Goal: Task Accomplishment & Management: Use online tool/utility

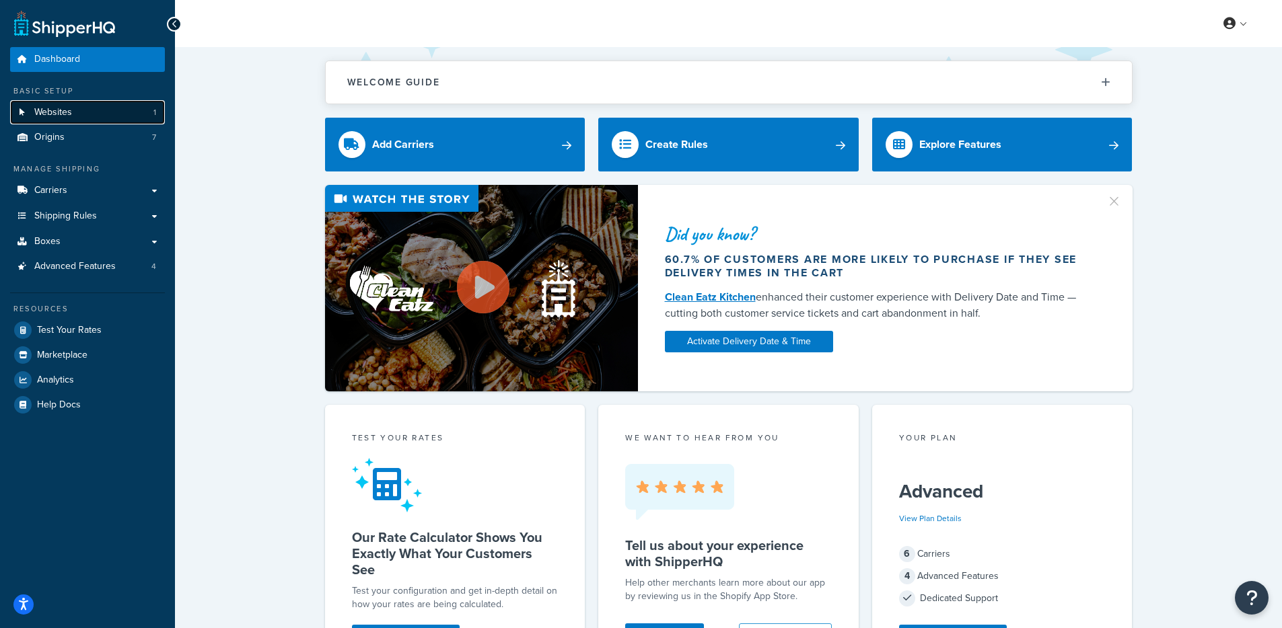
click at [93, 110] on link "Websites 1" at bounding box center [87, 112] width 155 height 25
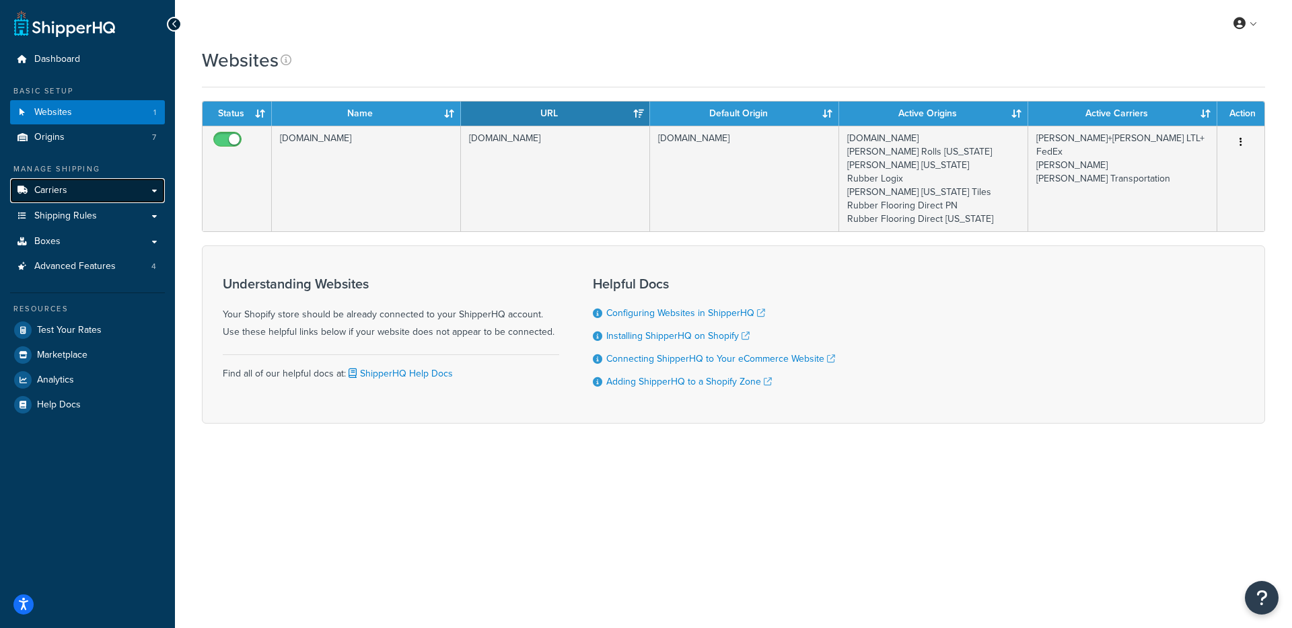
click at [112, 184] on link "Carriers" at bounding box center [87, 190] width 155 height 25
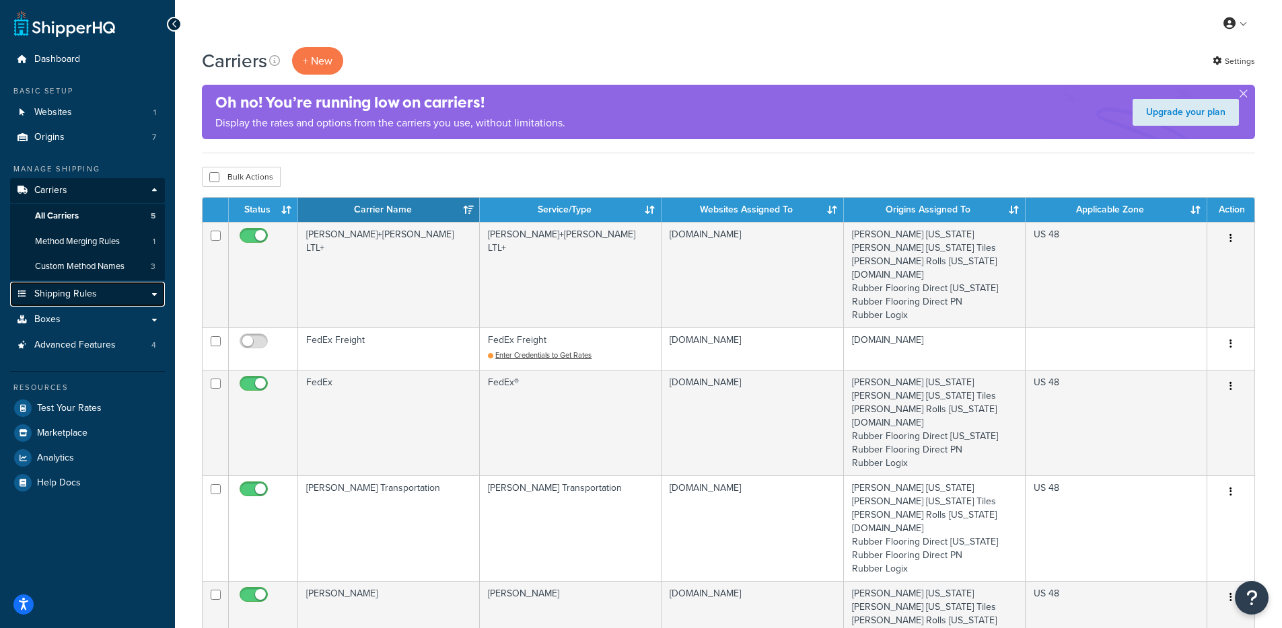
click at [83, 291] on span "Shipping Rules" at bounding box center [65, 294] width 63 height 11
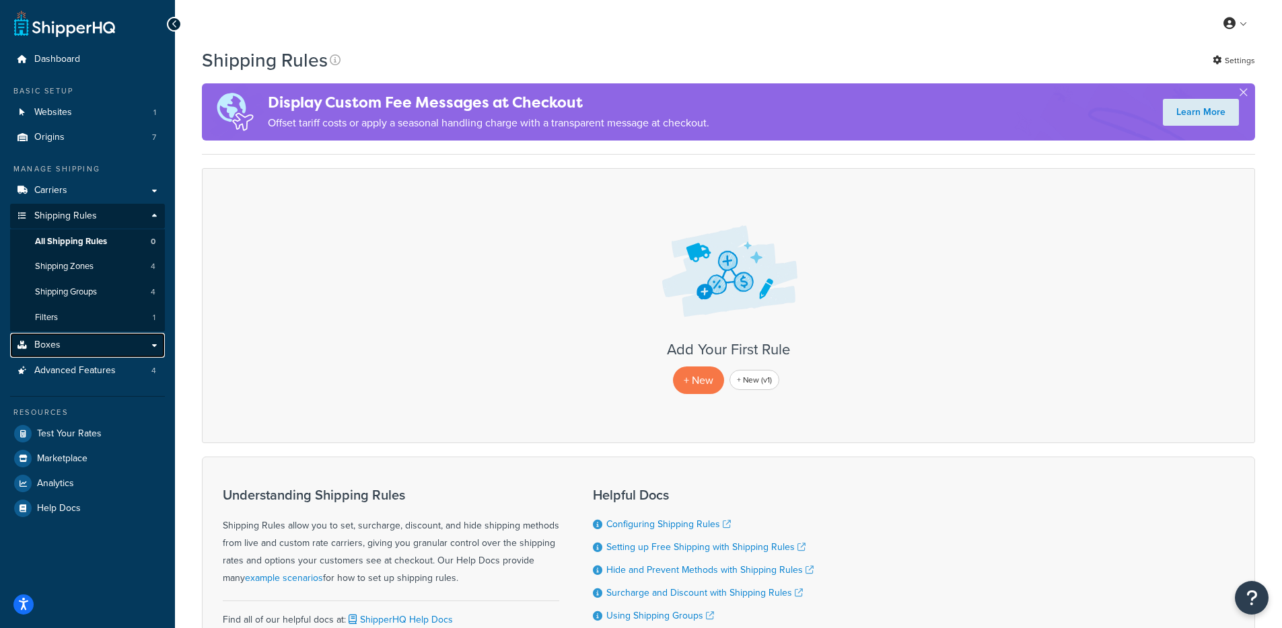
click at [92, 342] on link "Boxes" at bounding box center [87, 345] width 155 height 25
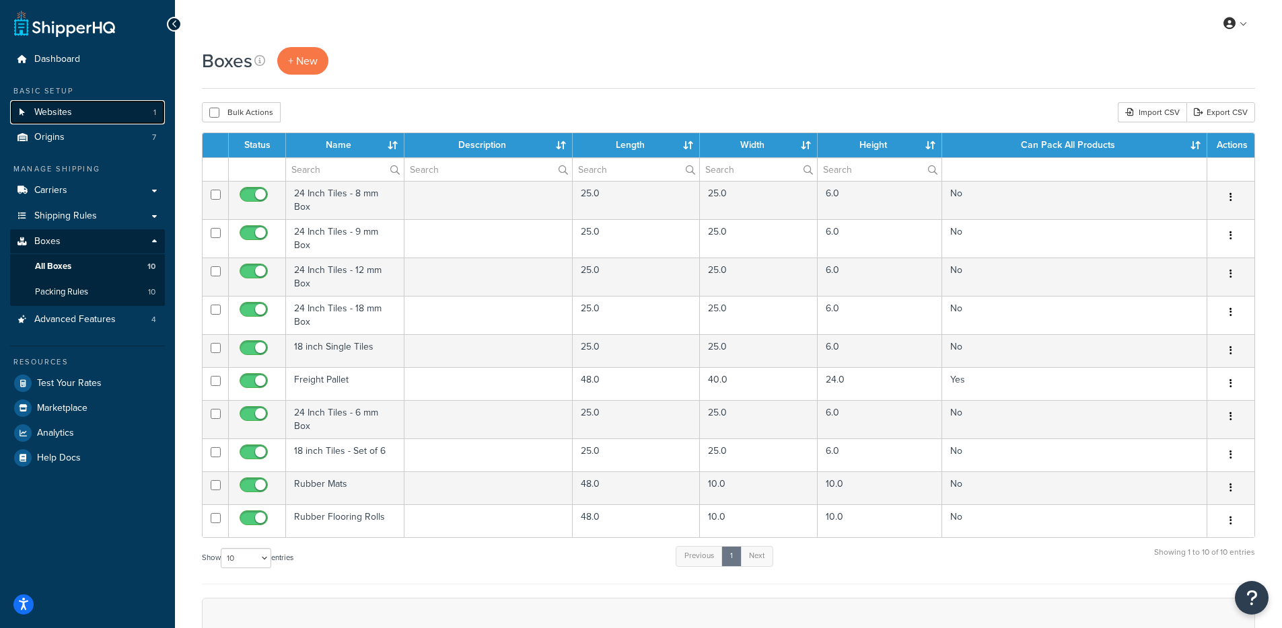
click at [109, 108] on link "Websites 1" at bounding box center [87, 112] width 155 height 25
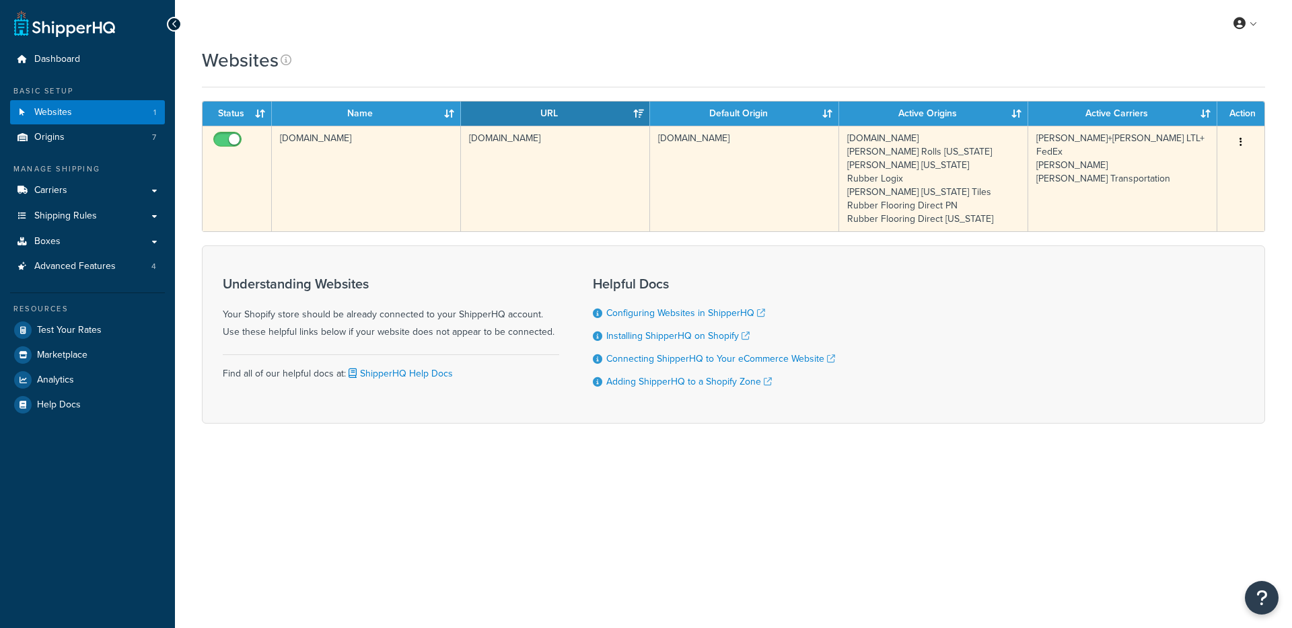
click at [466, 175] on td "[DOMAIN_NAME]" at bounding box center [555, 179] width 189 height 106
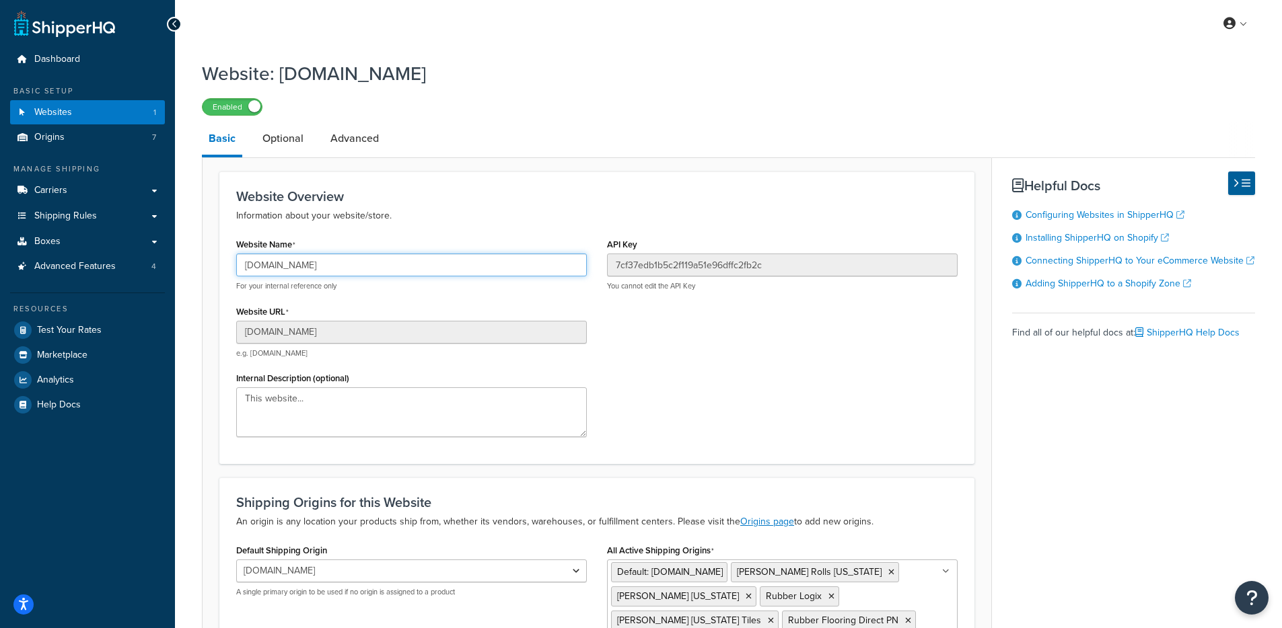
drag, startPoint x: 386, startPoint y: 268, endPoint x: 211, endPoint y: 266, distance: 175.6
click at [211, 266] on form "Website Overview Information about your website/store. Website Name [DOMAIN_NAM…" at bounding box center [597, 463] width 789 height 583
click at [122, 186] on link "Carriers" at bounding box center [87, 190] width 155 height 25
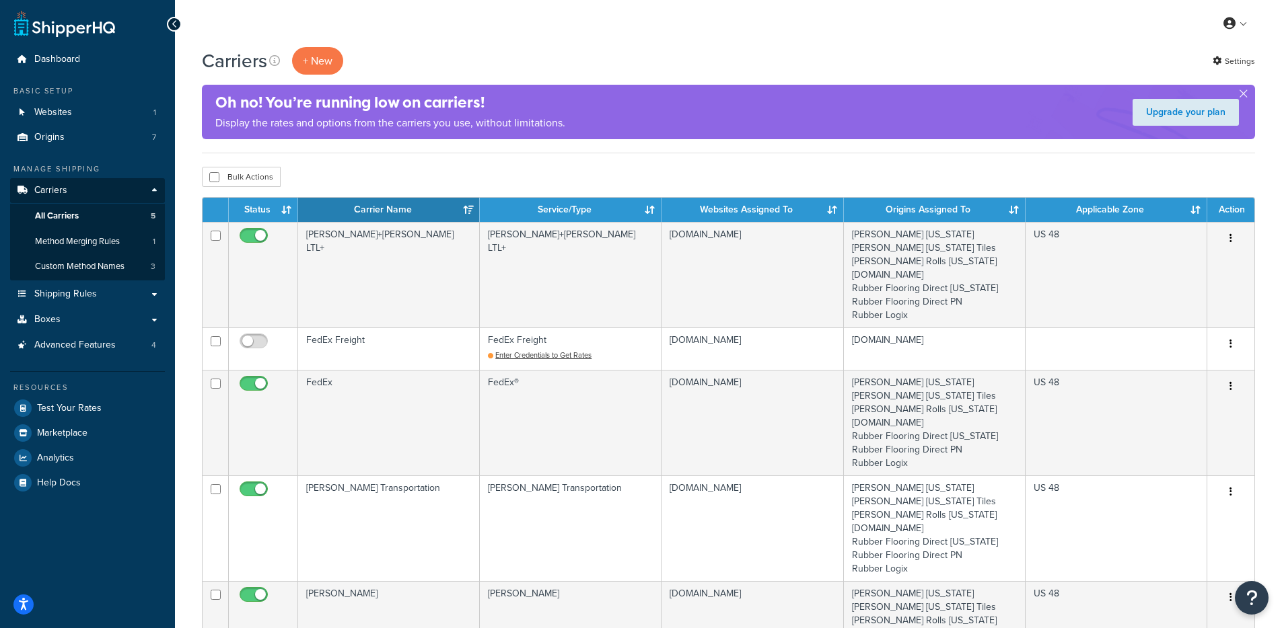
click at [1218, 75] on div "Carriers + New Settings Oh no! You’re running low on carriers! Display the rate…" at bounding box center [728, 100] width 1053 height 106
click at [1224, 59] on link "Settings" at bounding box center [1233, 61] width 42 height 19
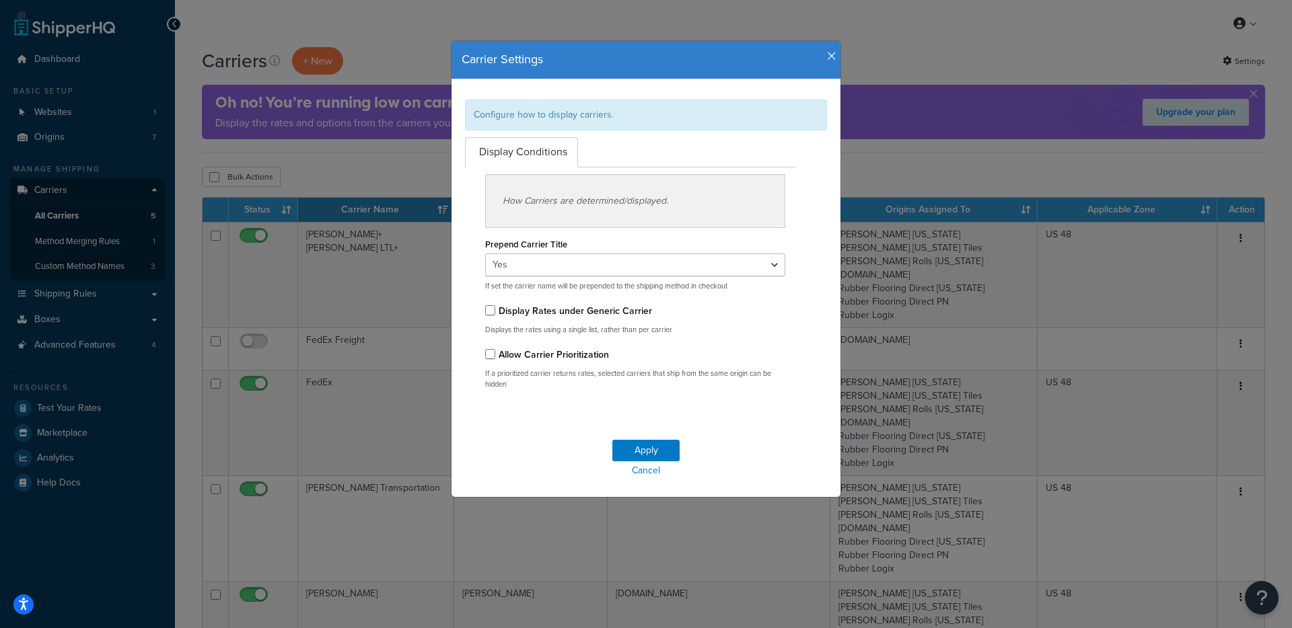
click at [827, 57] on icon "button" at bounding box center [831, 56] width 9 height 12
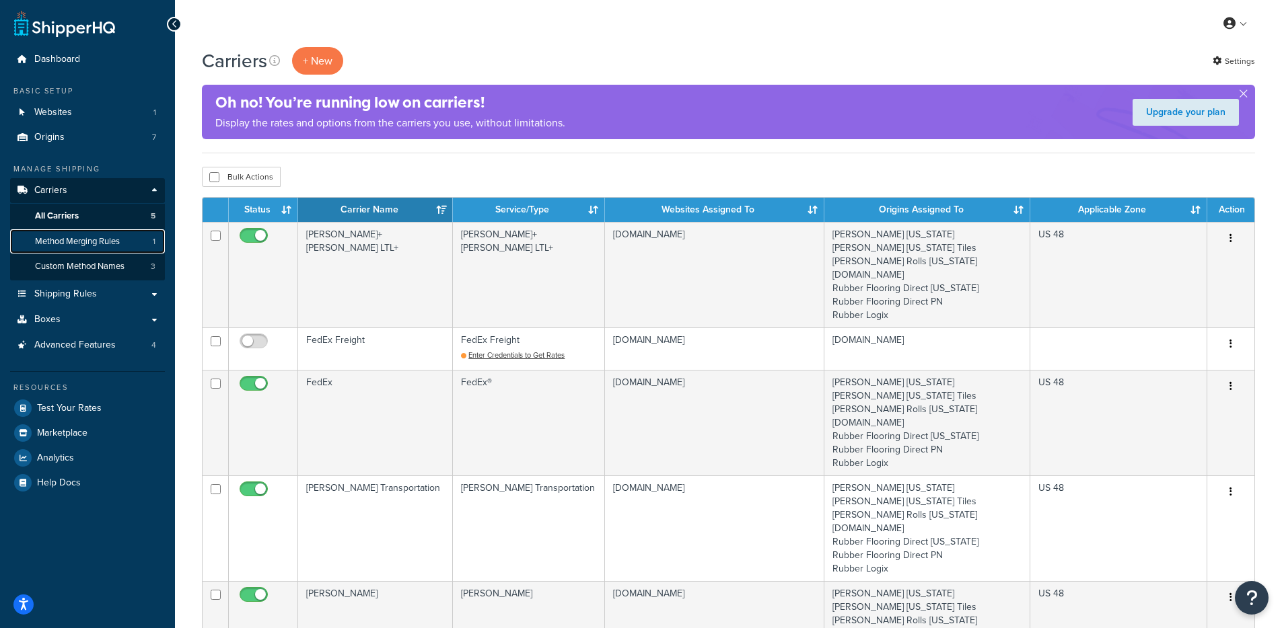
click at [106, 236] on span "Method Merging Rules" at bounding box center [77, 241] width 85 height 11
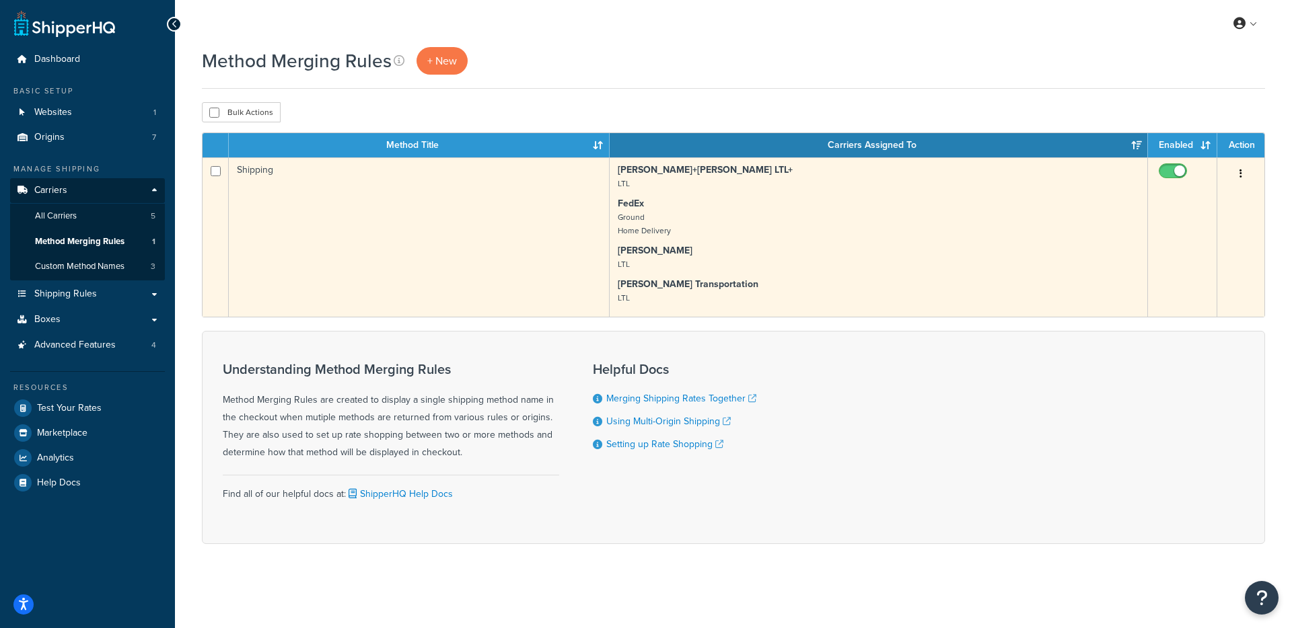
click at [643, 233] on small "Ground Home Delivery" at bounding box center [644, 224] width 53 height 26
click at [668, 281] on strong "[PERSON_NAME] Transportation" at bounding box center [688, 284] width 141 height 14
click at [653, 252] on p "[PERSON_NAME] LTL" at bounding box center [878, 257] width 521 height 27
click at [479, 260] on td "Shipping" at bounding box center [419, 236] width 381 height 159
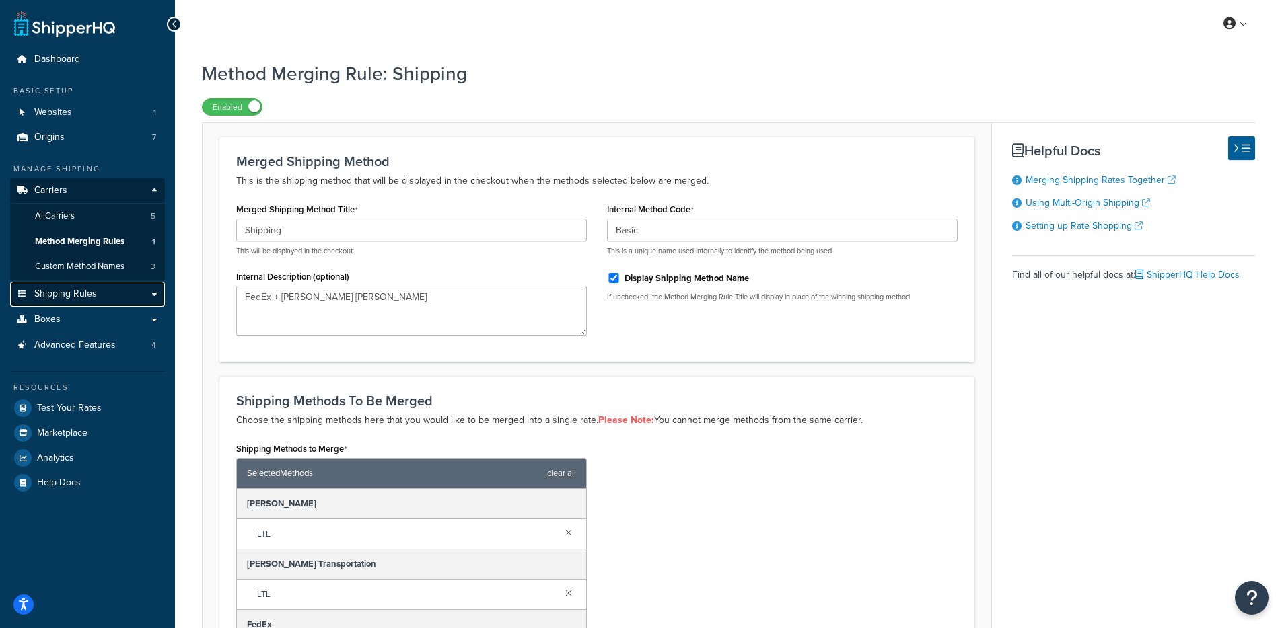
click at [122, 288] on link "Shipping Rules" at bounding box center [87, 294] width 155 height 25
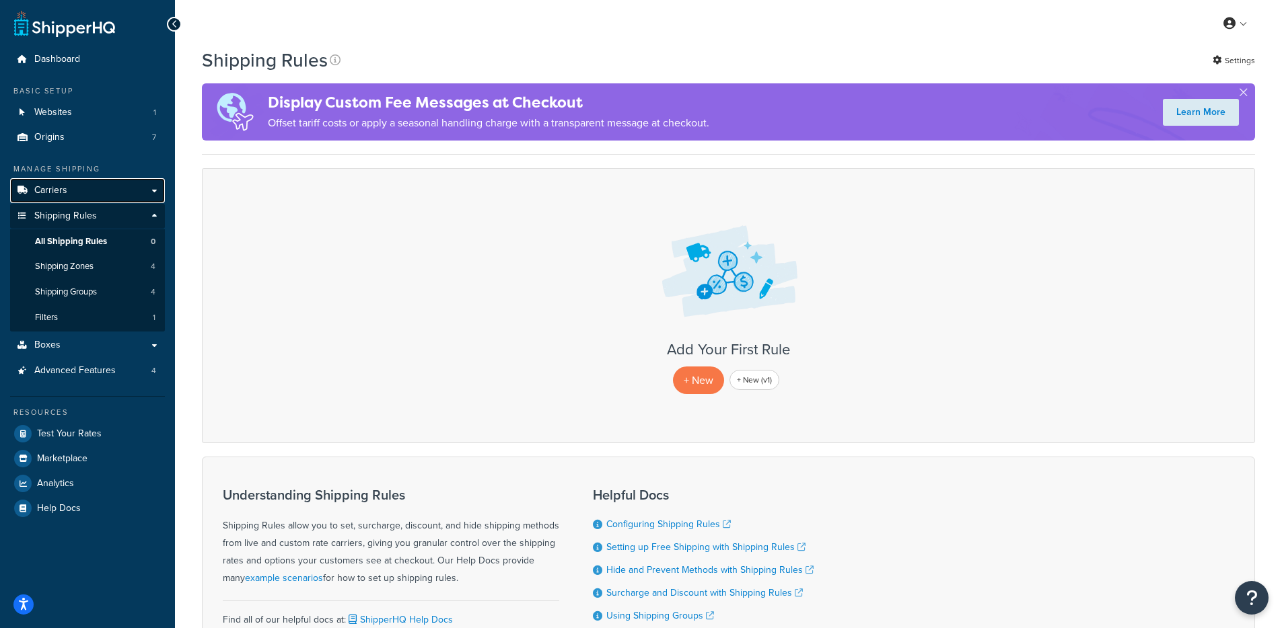
click at [102, 198] on link "Carriers" at bounding box center [87, 190] width 155 height 25
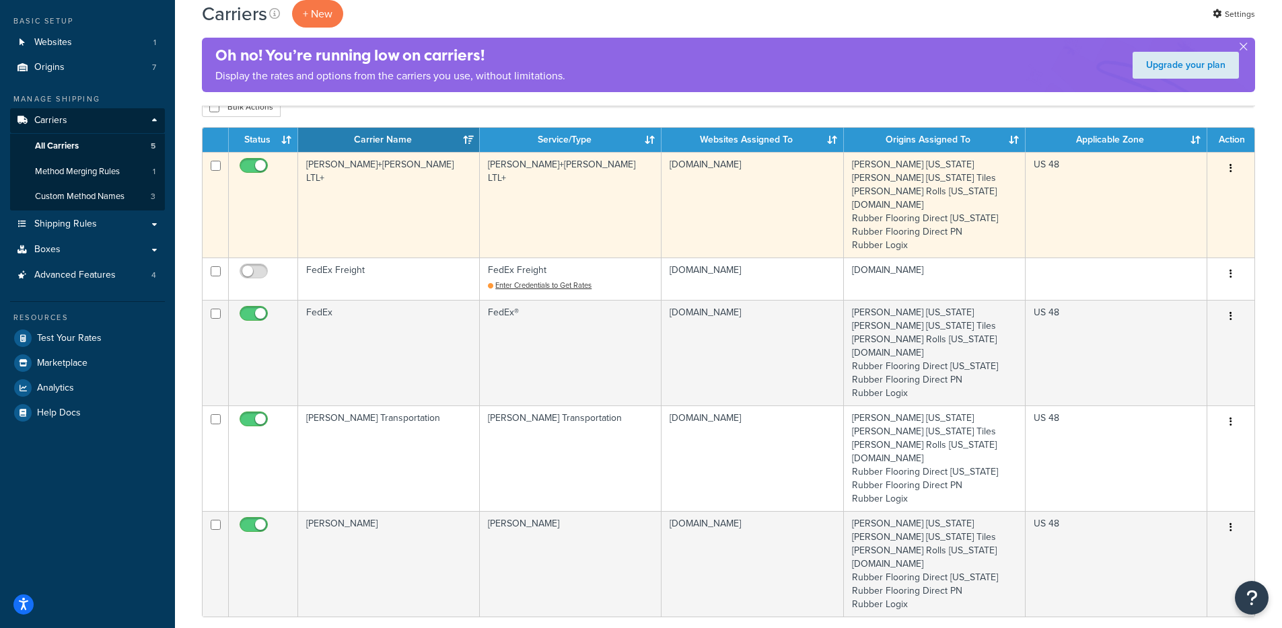
scroll to position [67, 0]
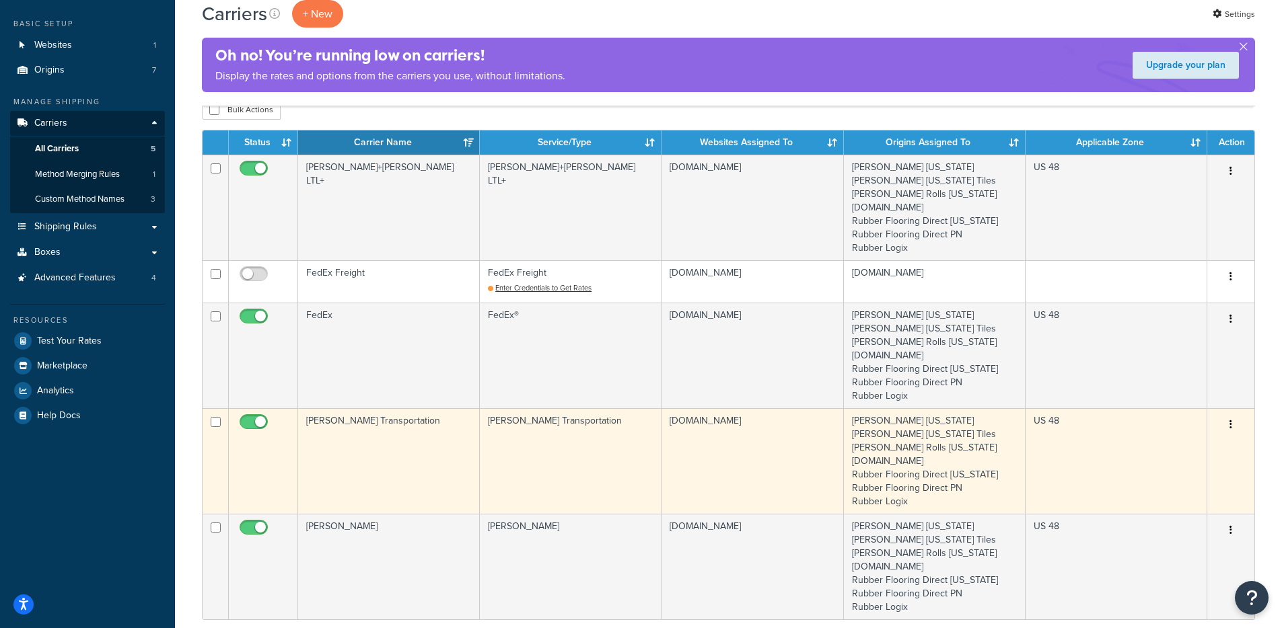
click at [436, 458] on td "[PERSON_NAME] Transportation" at bounding box center [389, 461] width 182 height 106
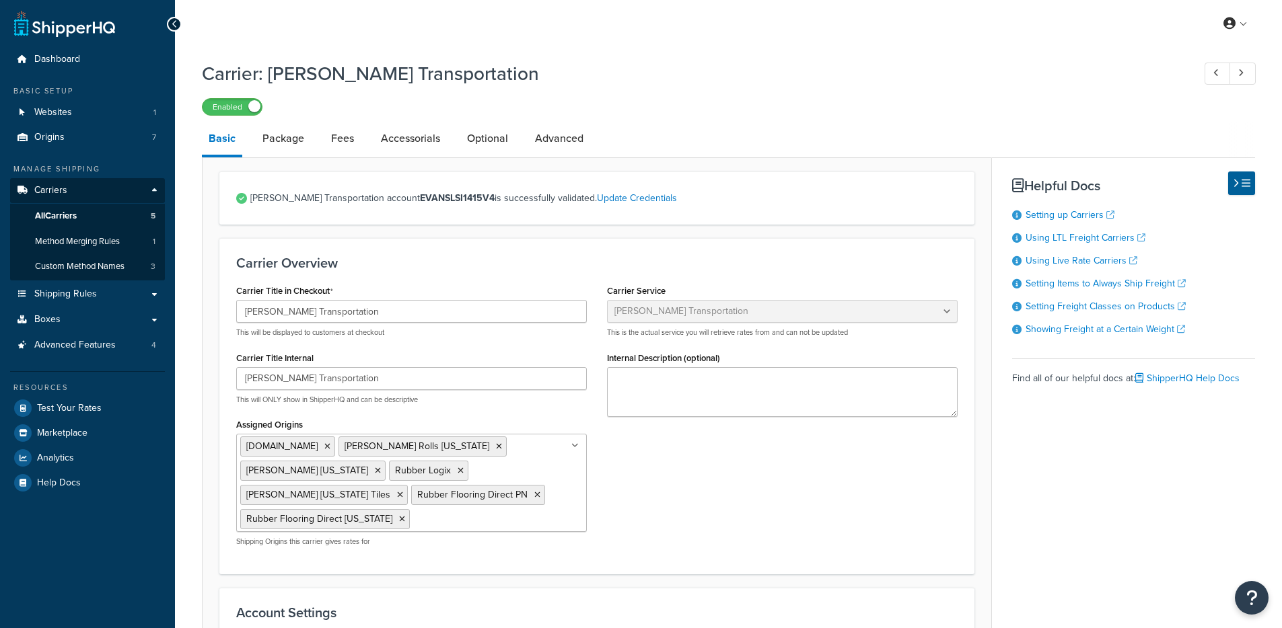
select select "evansFreight"
select select "PLT"
click at [495, 145] on link "Optional" at bounding box center [487, 138] width 54 height 32
select select "60"
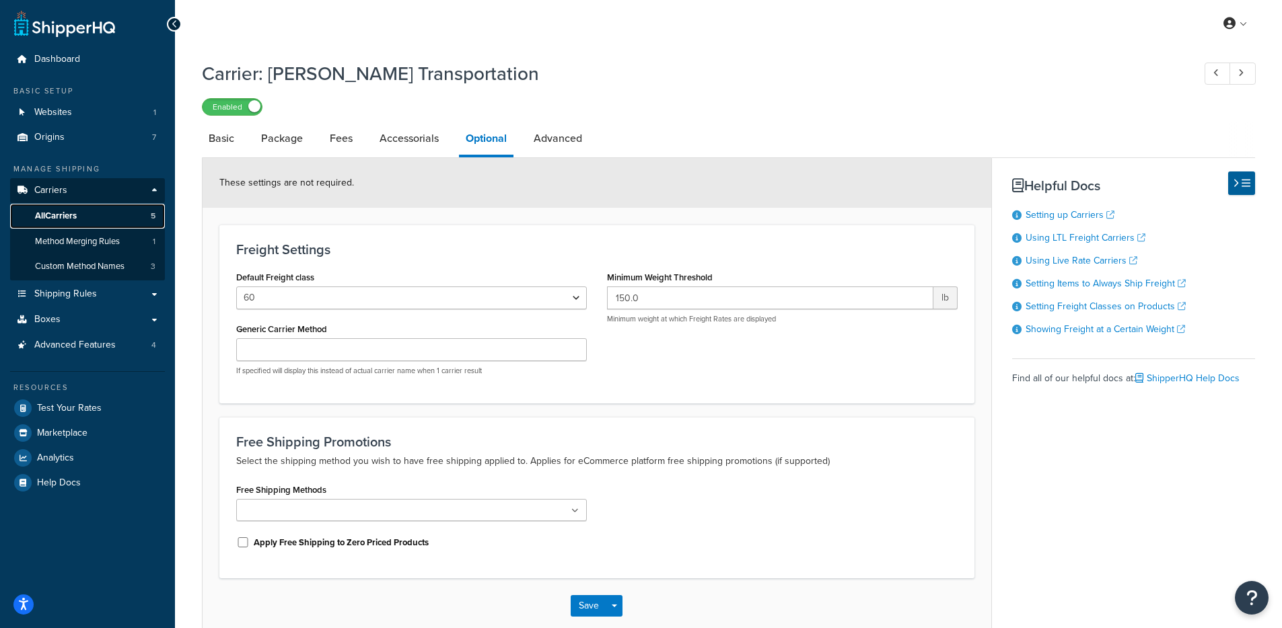
click at [107, 212] on link "All Carriers 5" at bounding box center [87, 216] width 155 height 25
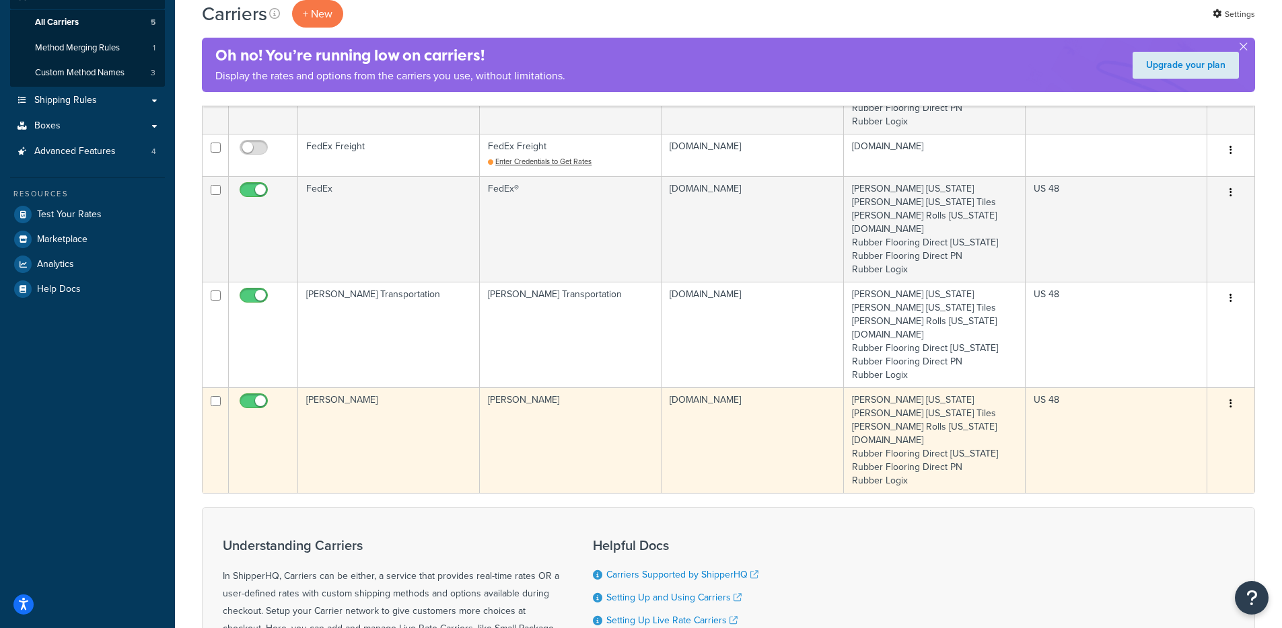
scroll to position [334, 0]
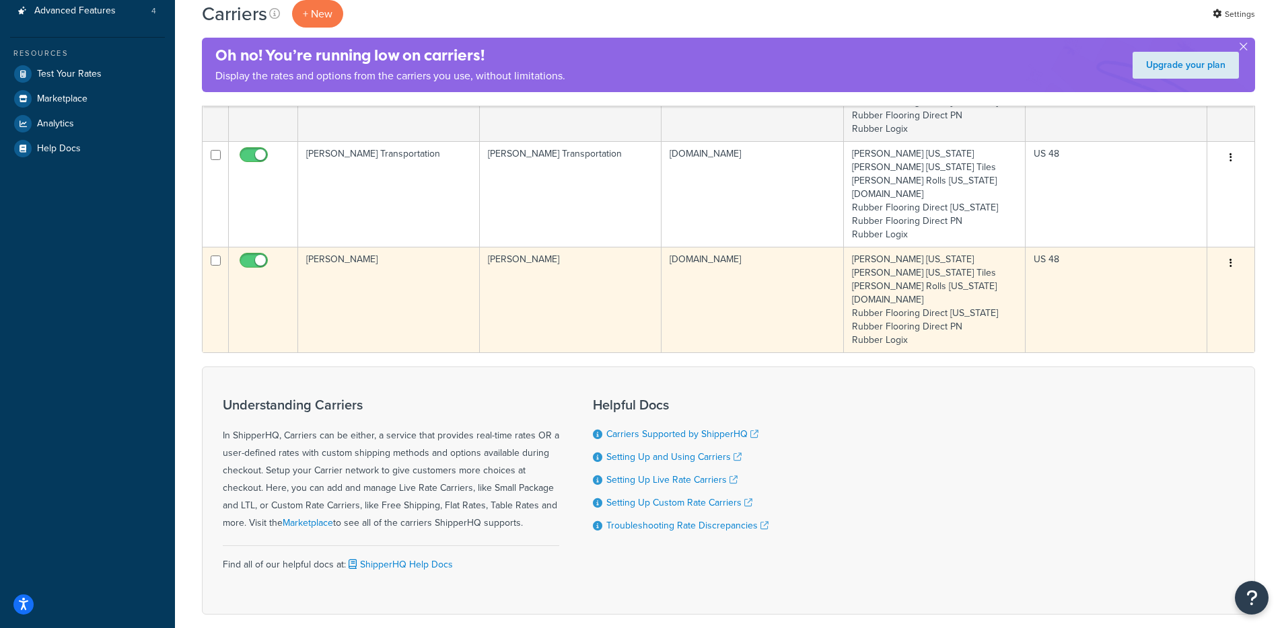
click at [439, 295] on td "[PERSON_NAME]" at bounding box center [389, 300] width 182 height 106
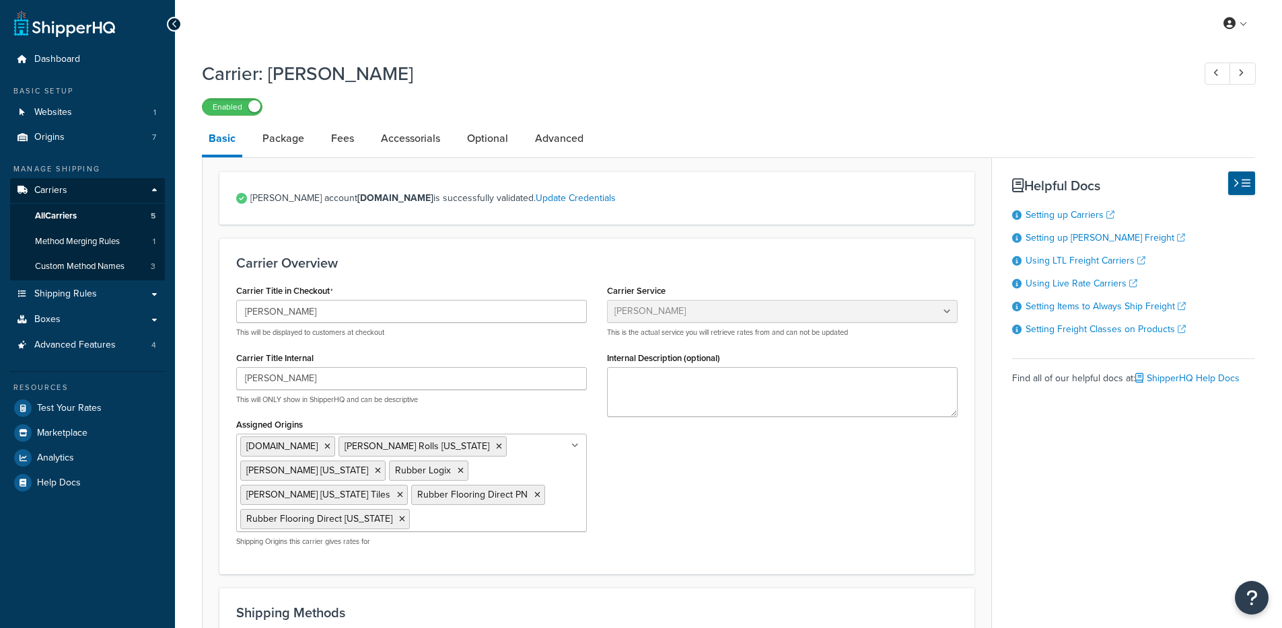
select select "estesFreight"
click at [509, 134] on link "Optional" at bounding box center [487, 138] width 54 height 32
select select "55"
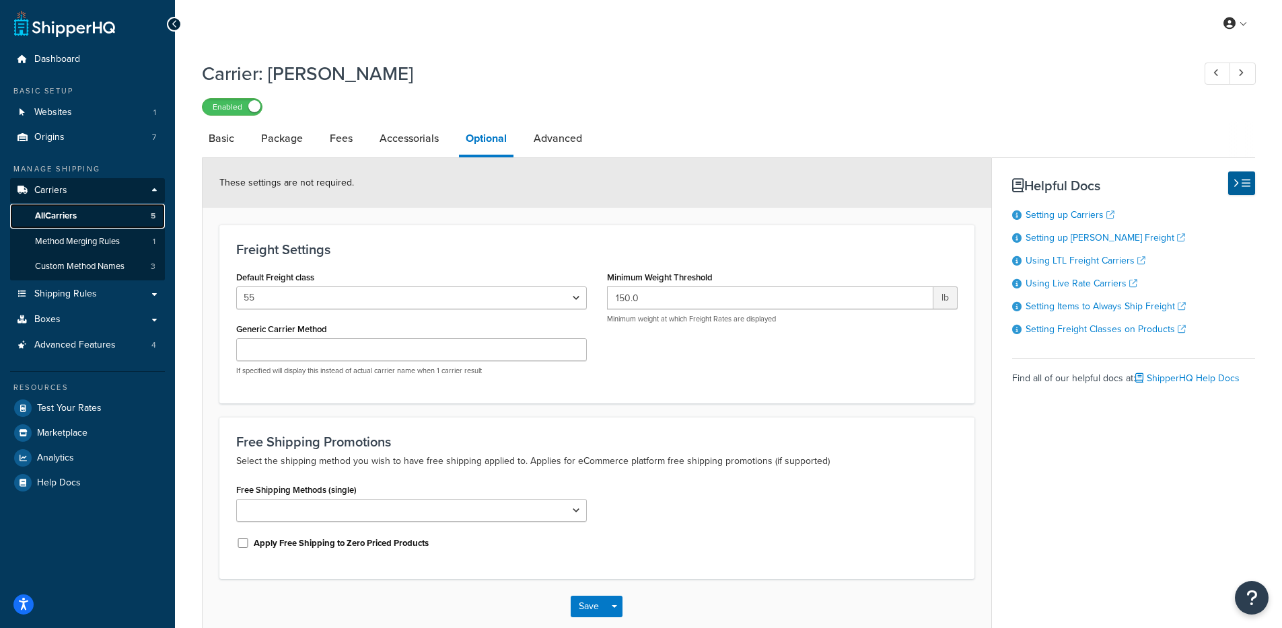
click at [122, 210] on link "All Carriers 5" at bounding box center [87, 216] width 155 height 25
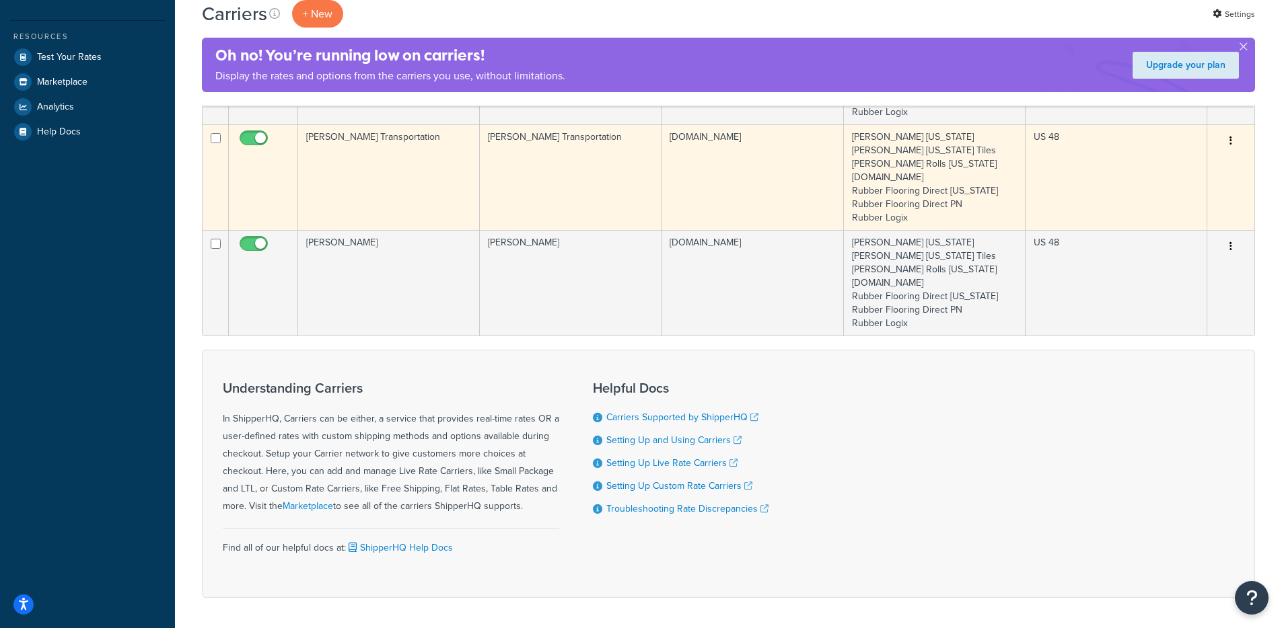
scroll to position [291, 0]
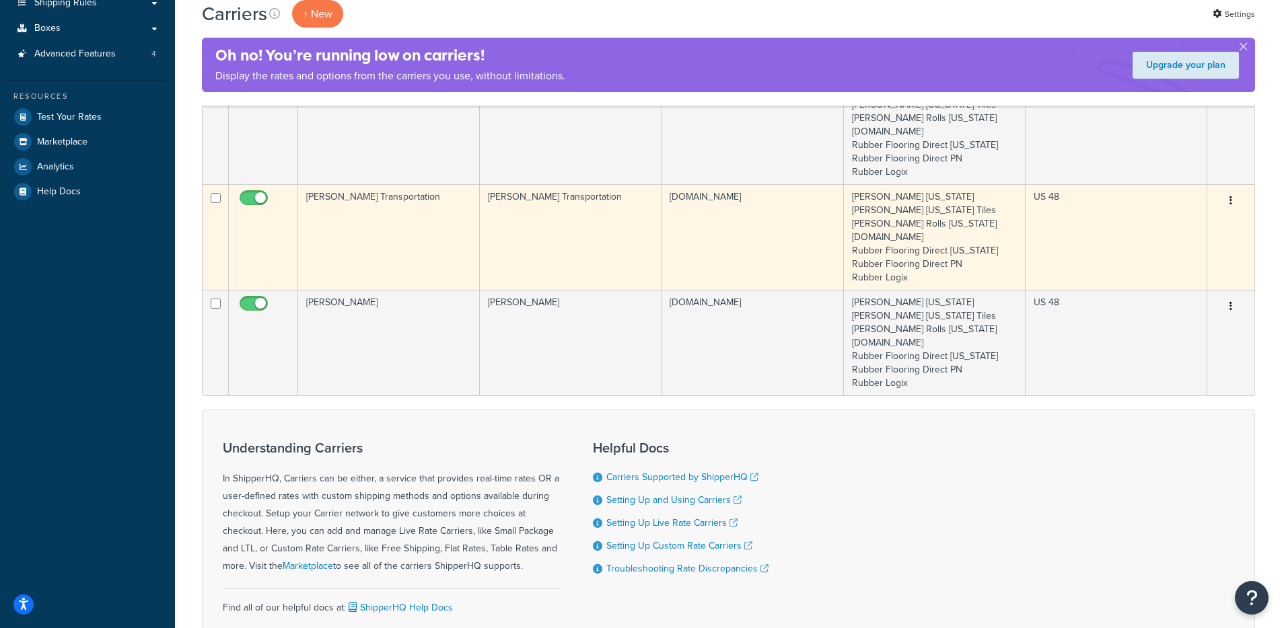
click at [497, 257] on td "[PERSON_NAME] Transportation" at bounding box center [571, 237] width 182 height 106
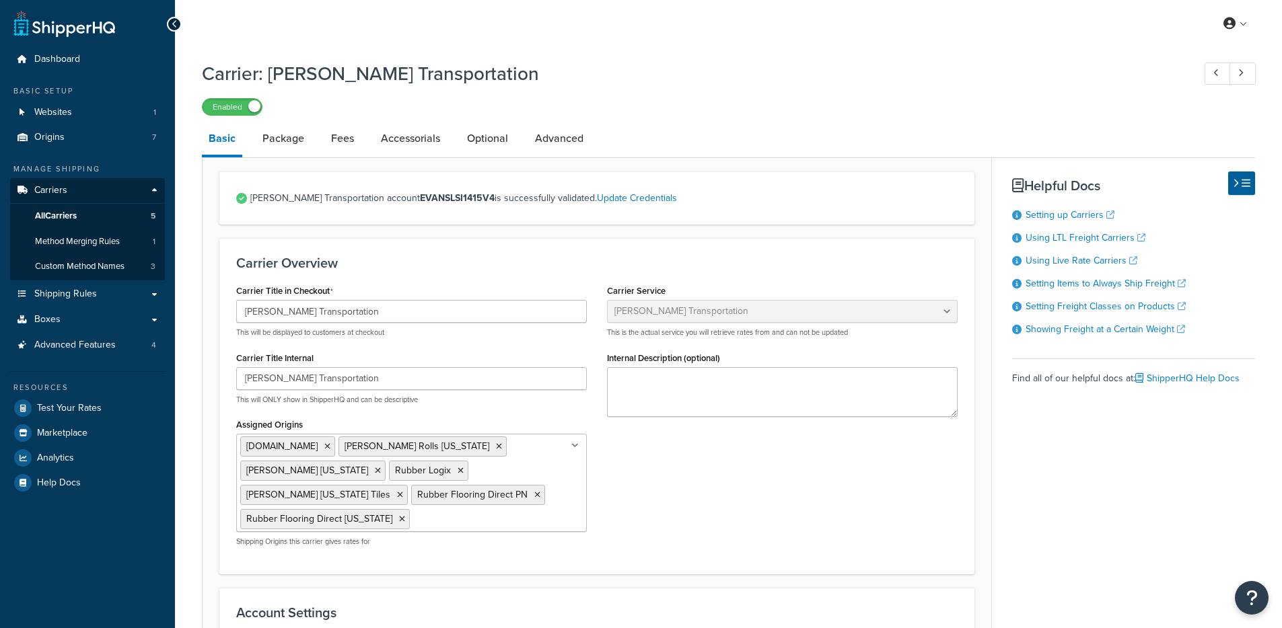
select select "evansFreight"
select select "PLT"
click at [472, 151] on link "Optional" at bounding box center [487, 138] width 54 height 32
select select "60"
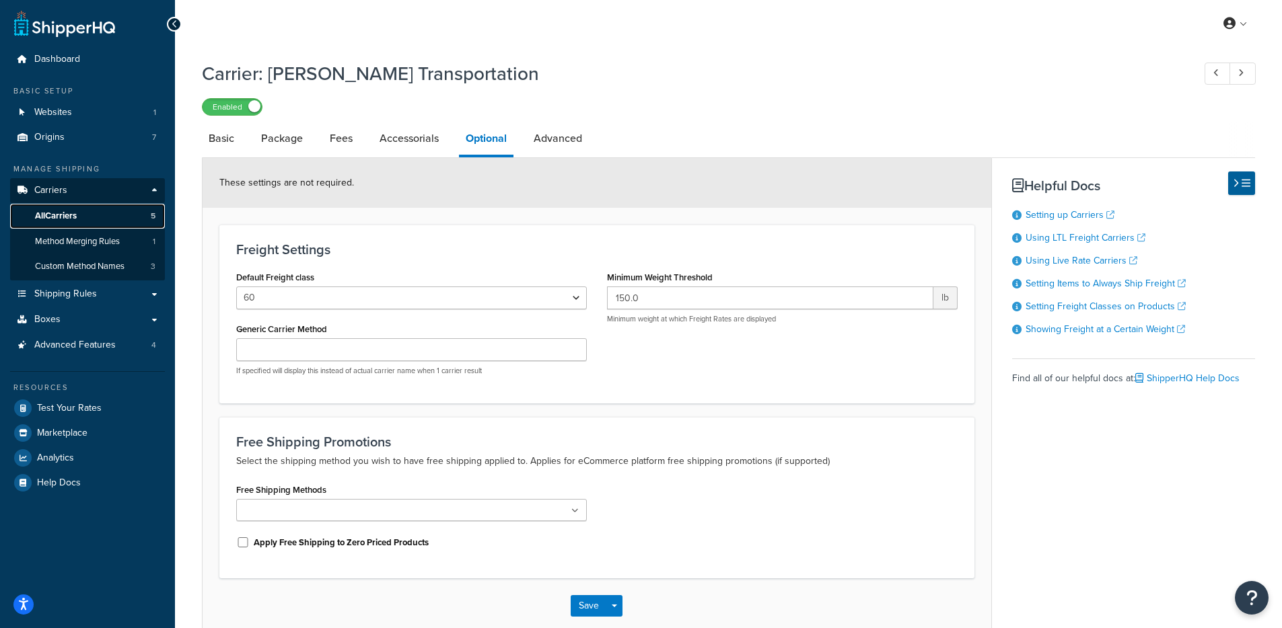
click at [108, 218] on link "All Carriers 5" at bounding box center [87, 216] width 155 height 25
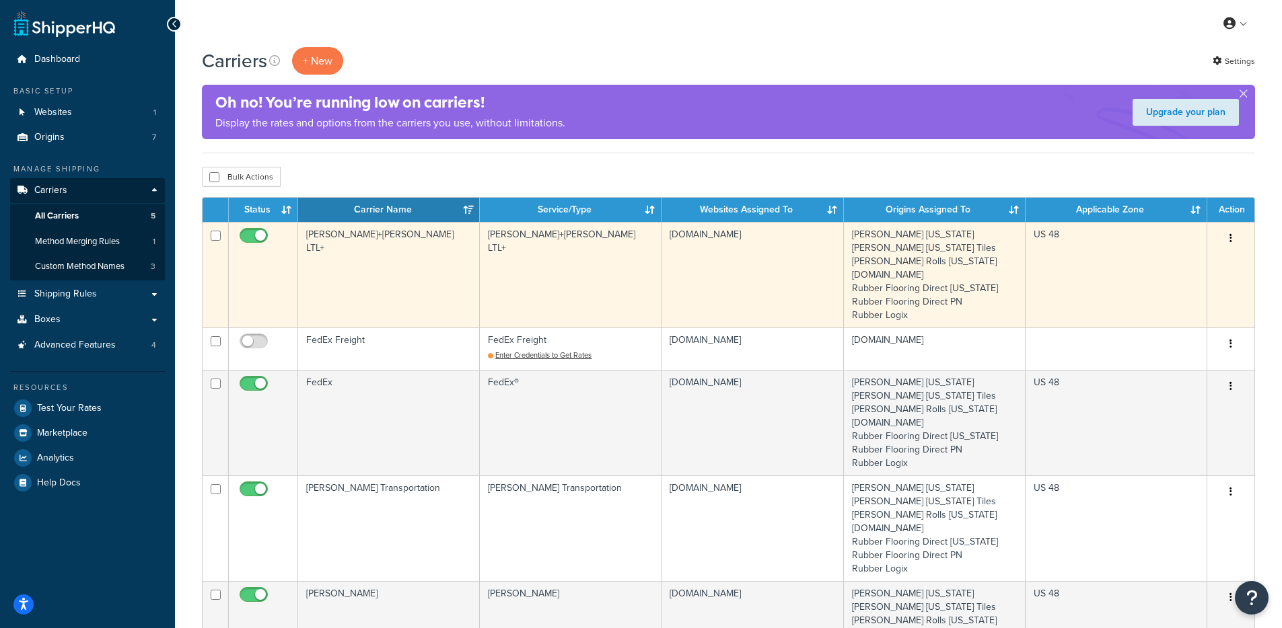
click at [478, 262] on td "[PERSON_NAME]+[PERSON_NAME] LTL+" at bounding box center [389, 275] width 182 height 106
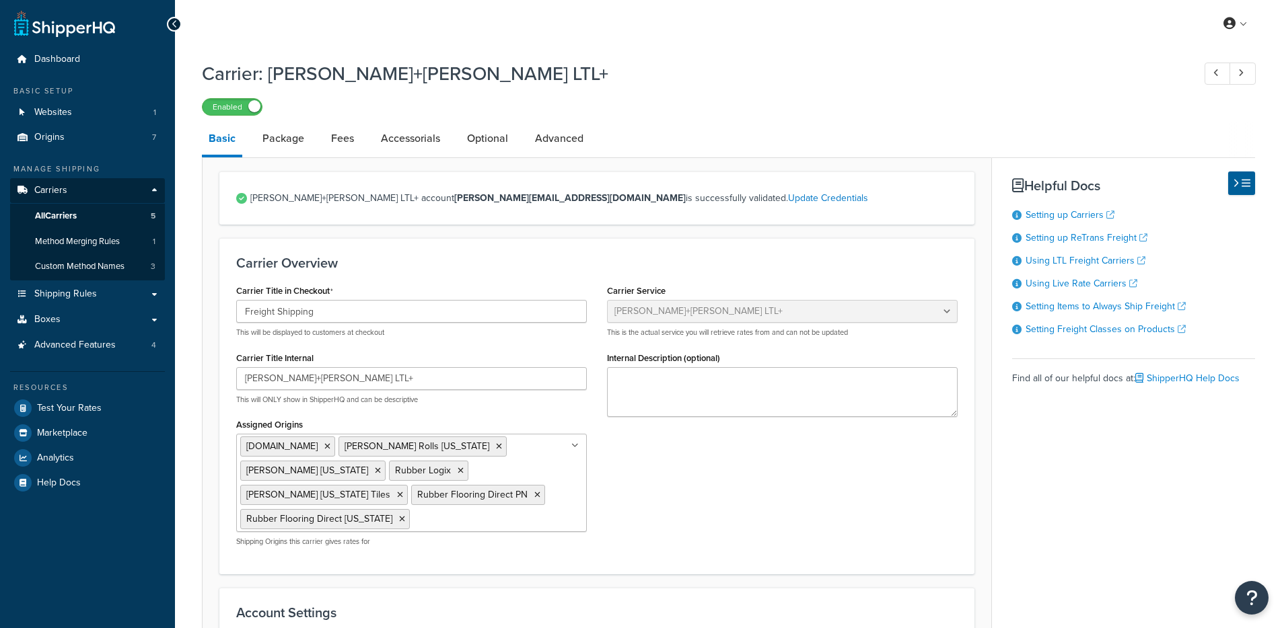
select select "reTransFreight"
click at [497, 137] on link "Optional" at bounding box center [487, 138] width 54 height 32
select select "60"
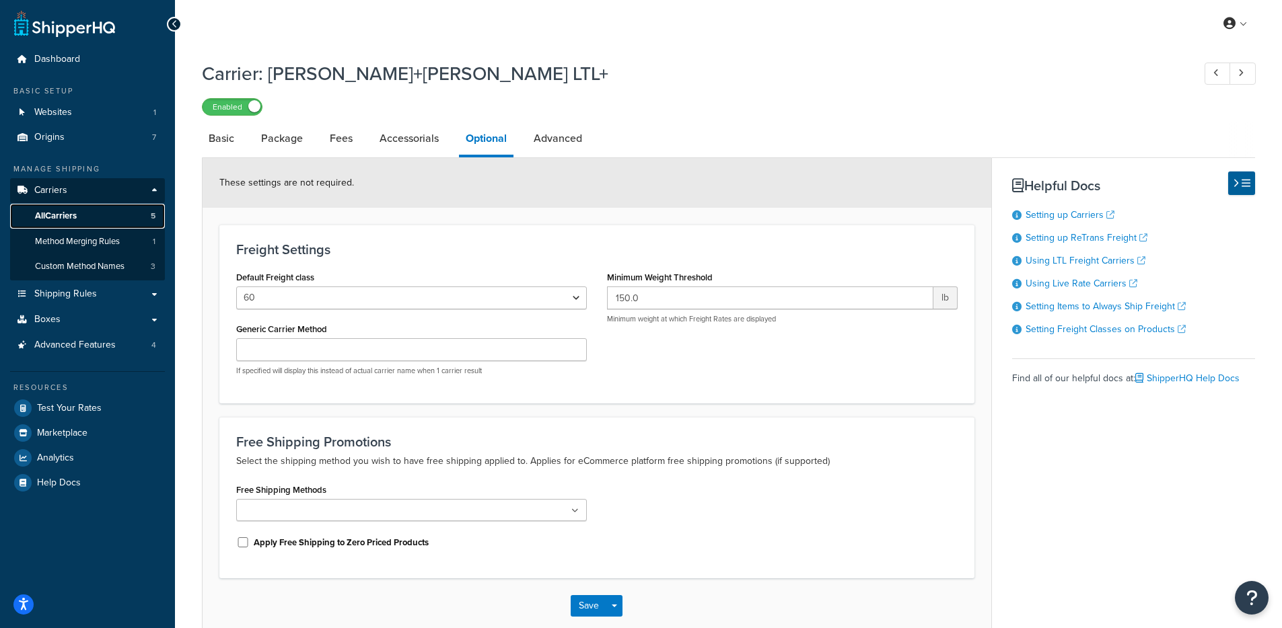
click at [139, 210] on link "All Carriers 5" at bounding box center [87, 216] width 155 height 25
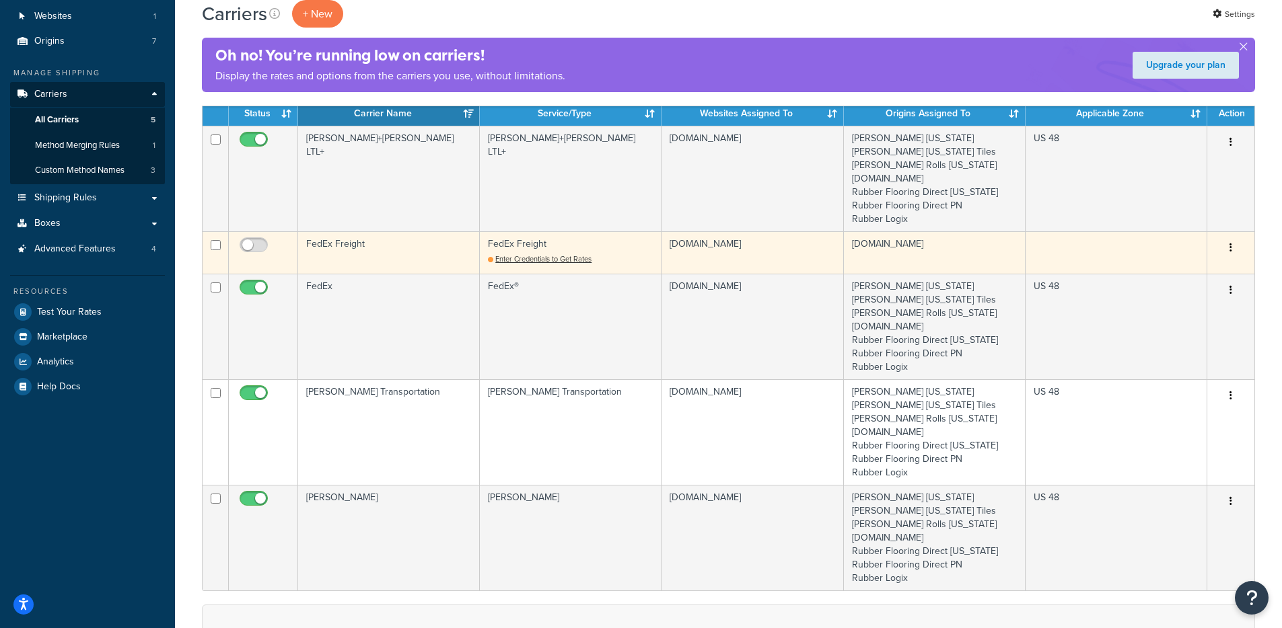
scroll to position [93, 0]
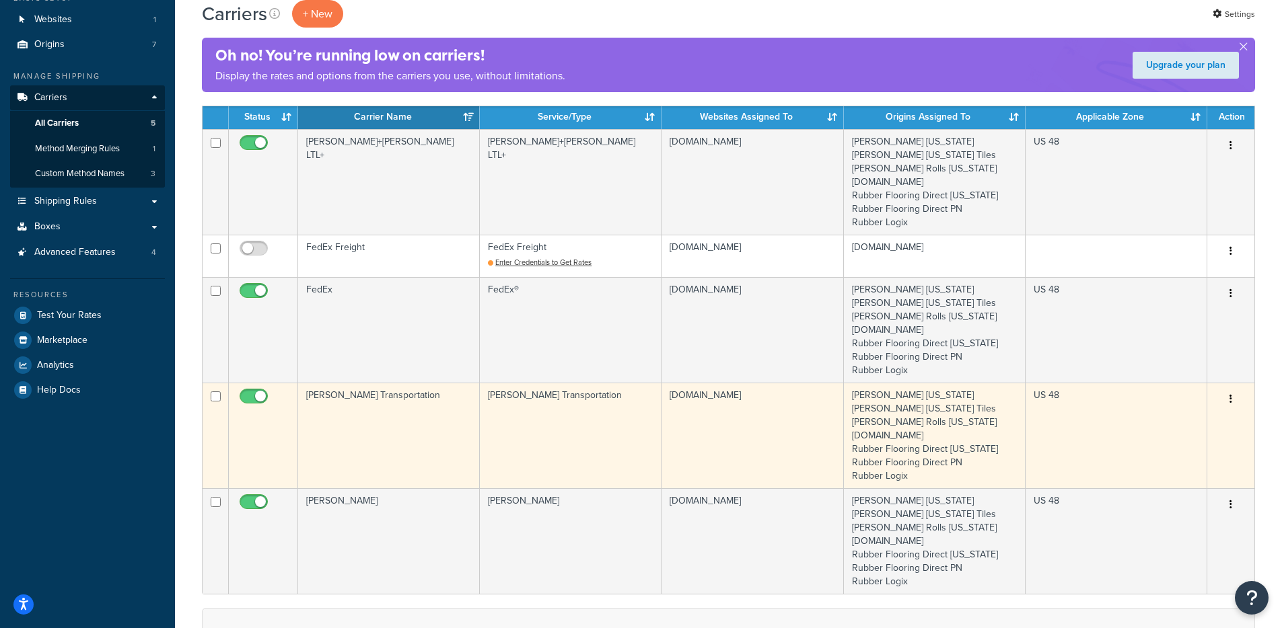
click at [396, 448] on td "Evans Transportation" at bounding box center [389, 436] width 182 height 106
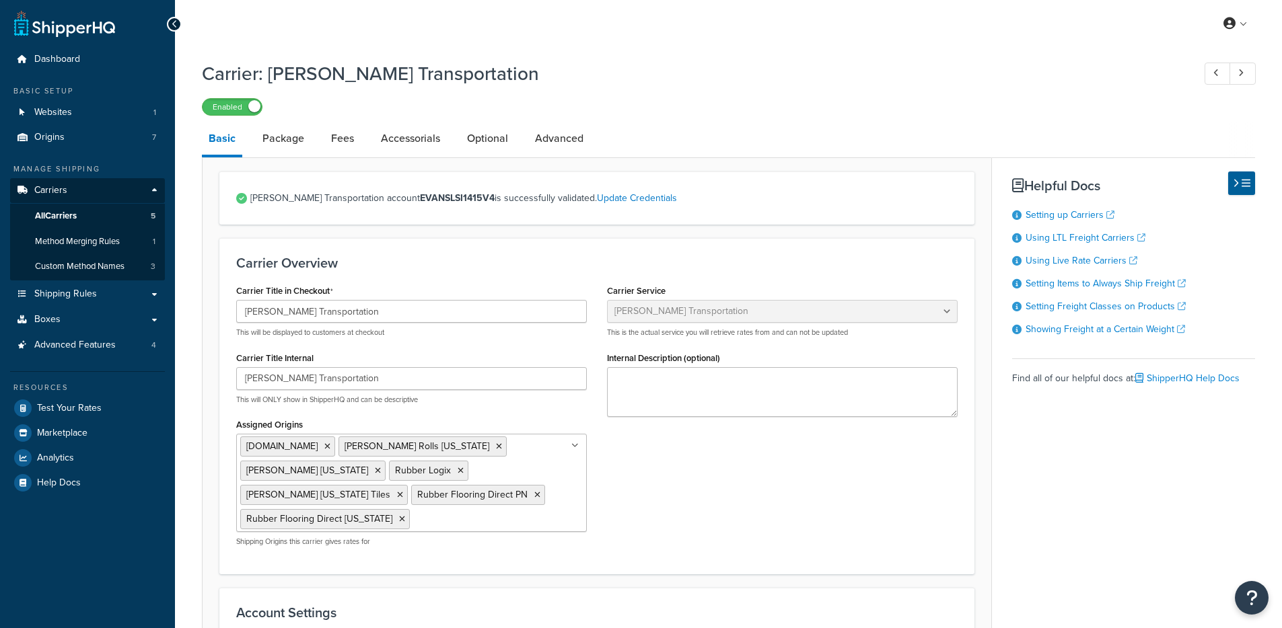
select select "evansFreight"
select select "PLT"
click at [601, 203] on link "Update Credentials" at bounding box center [637, 198] width 80 height 14
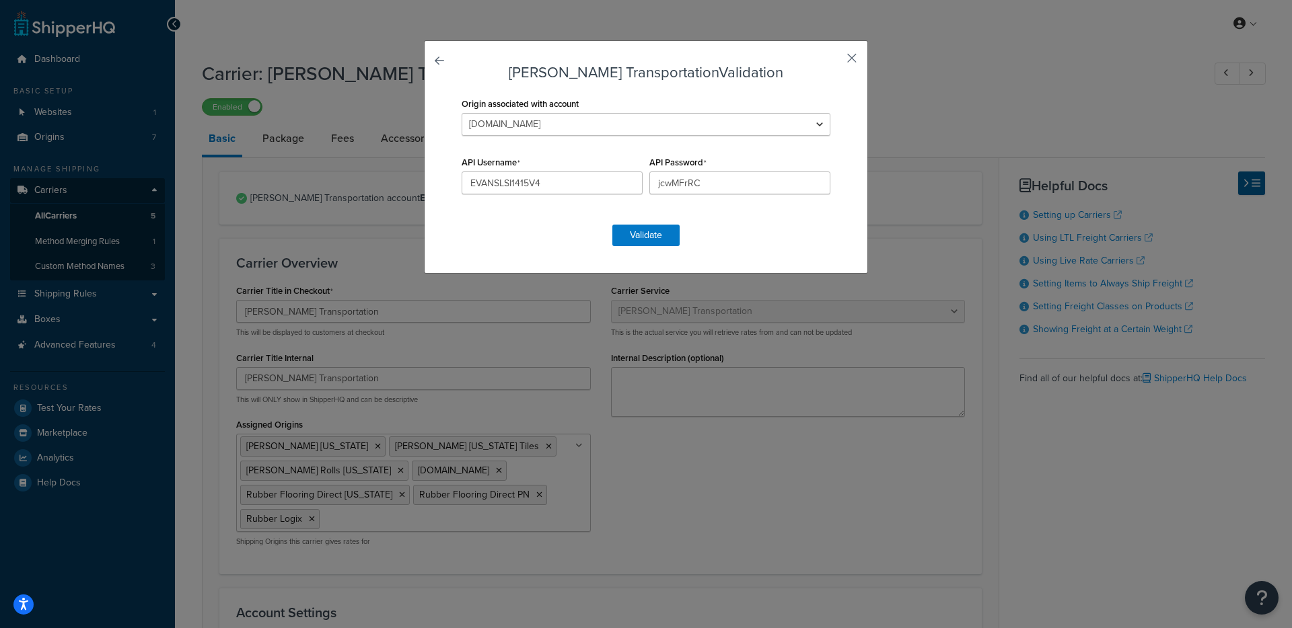
click at [834, 61] on button "button" at bounding box center [831, 62] width 3 height 3
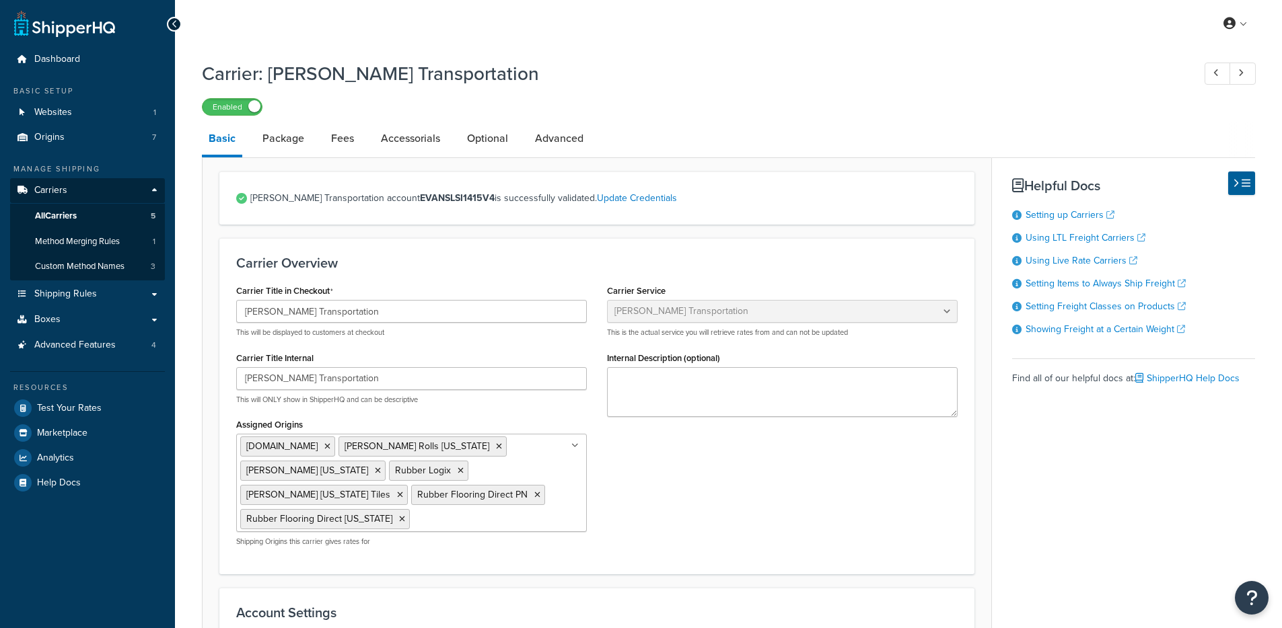
select select "evansFreight"
select select "PLT"
click at [111, 127] on link "Origins 7" at bounding box center [87, 137] width 155 height 25
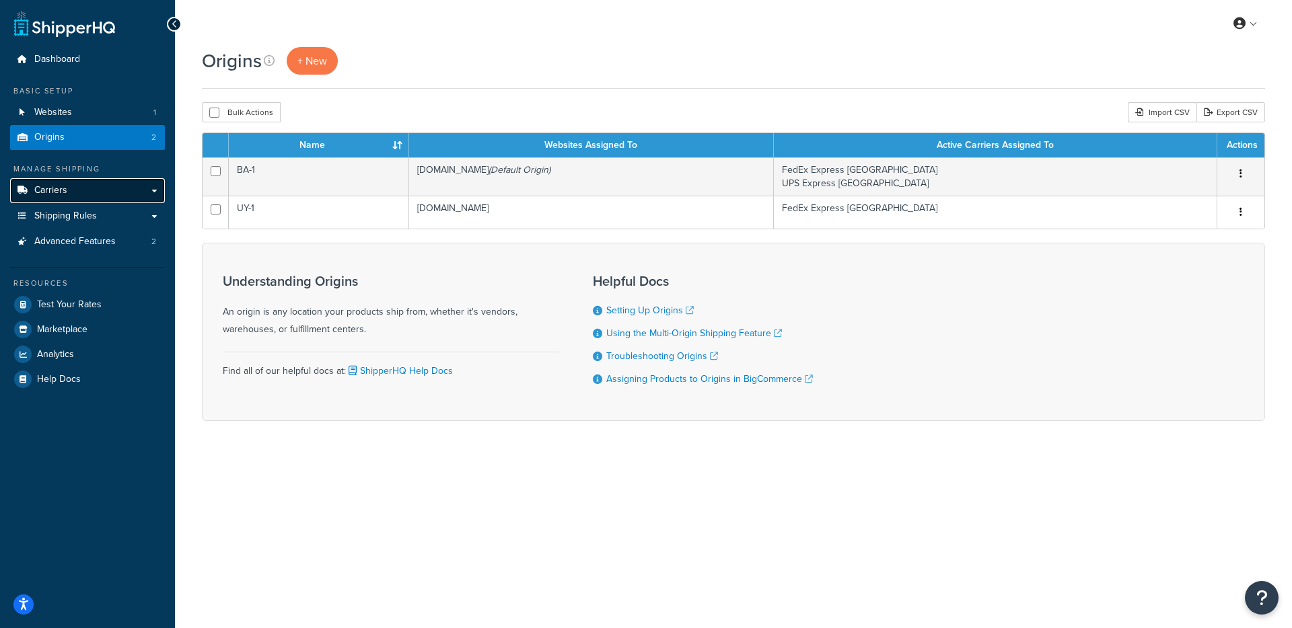
click at [72, 198] on link "Carriers" at bounding box center [87, 190] width 155 height 25
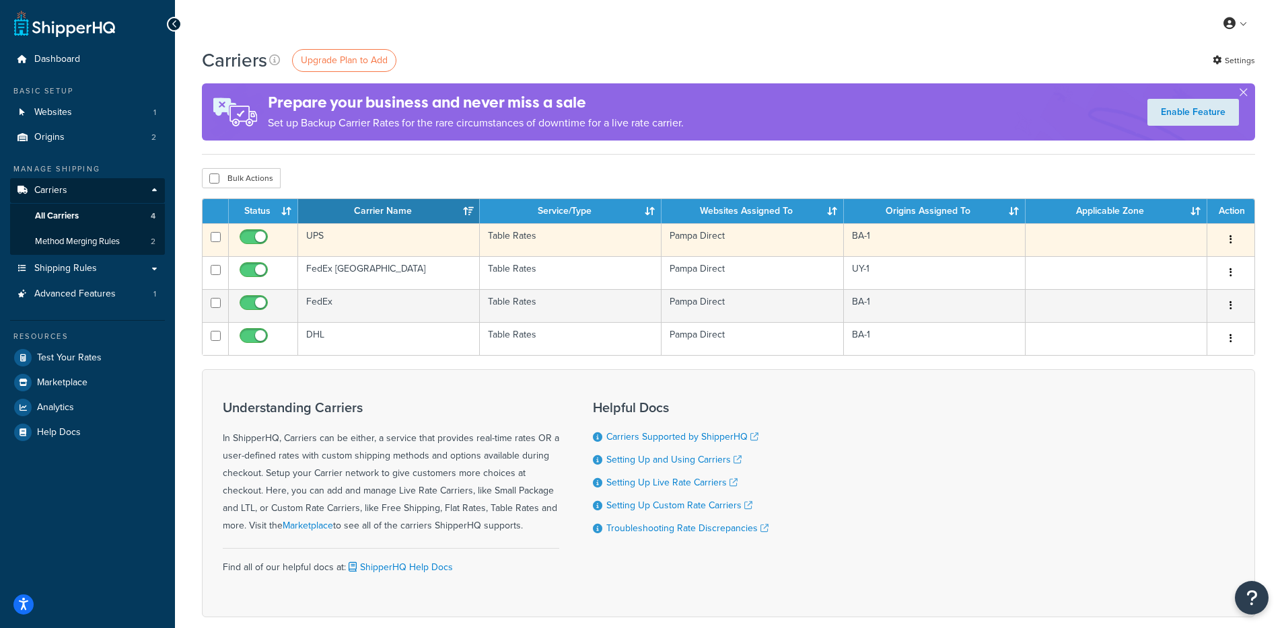
click at [427, 236] on td "UPS" at bounding box center [389, 239] width 182 height 33
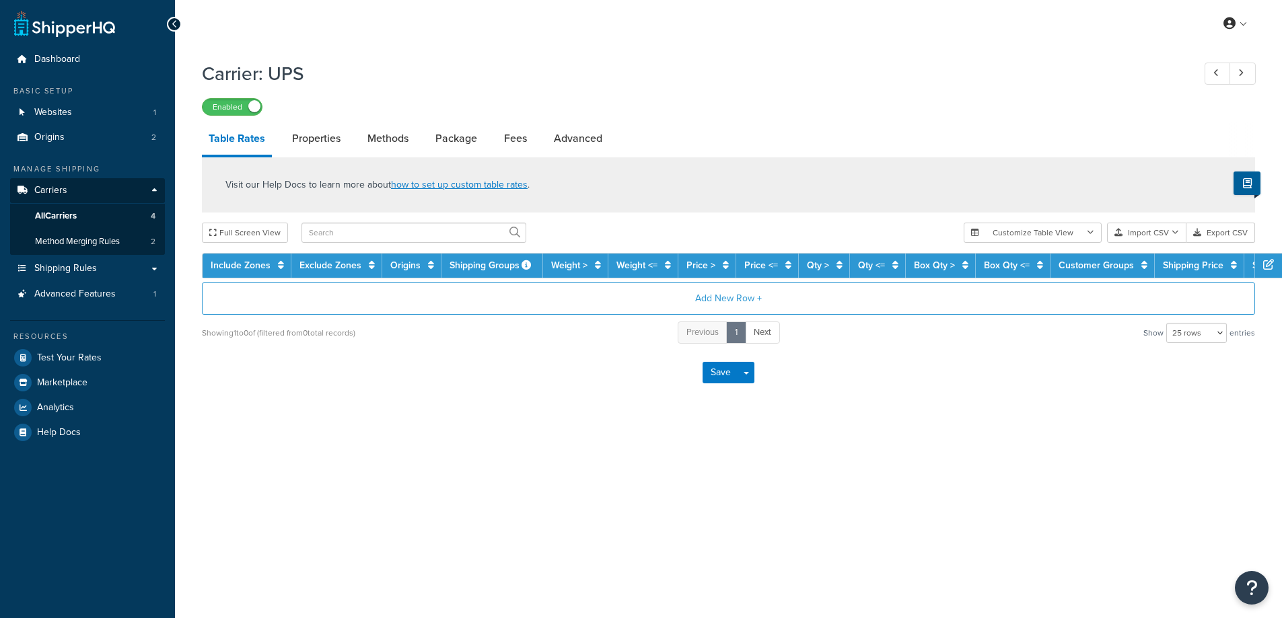
select select "25"
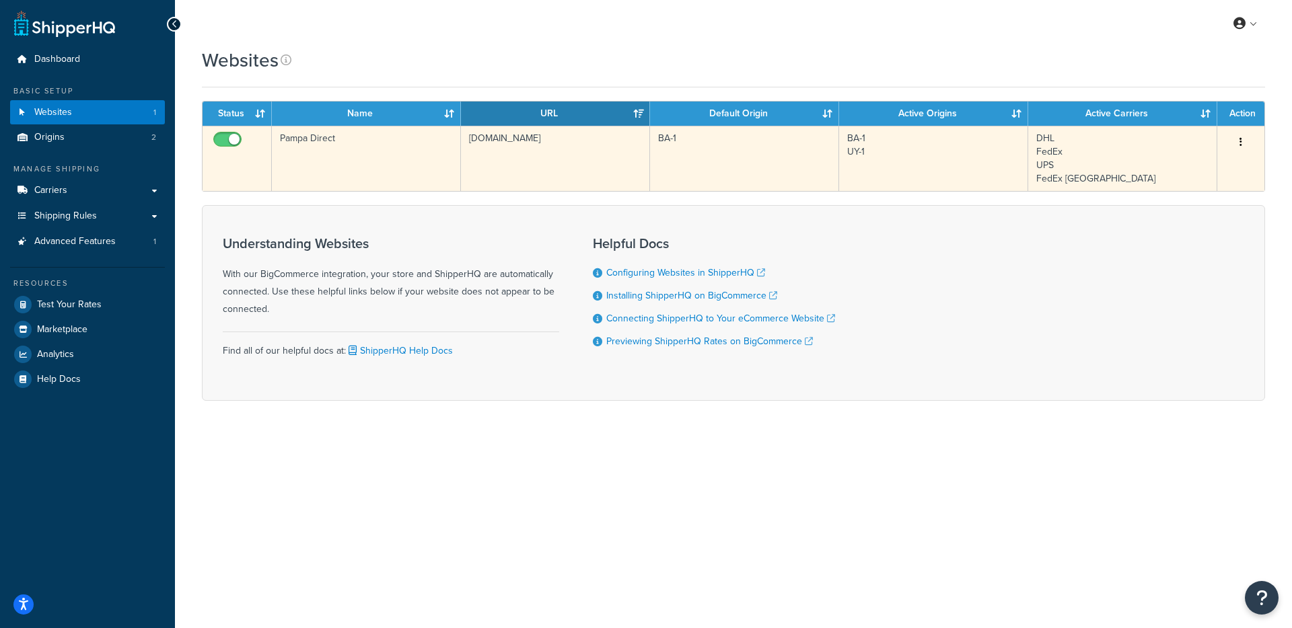
click at [499, 173] on td "[DOMAIN_NAME]" at bounding box center [555, 158] width 189 height 65
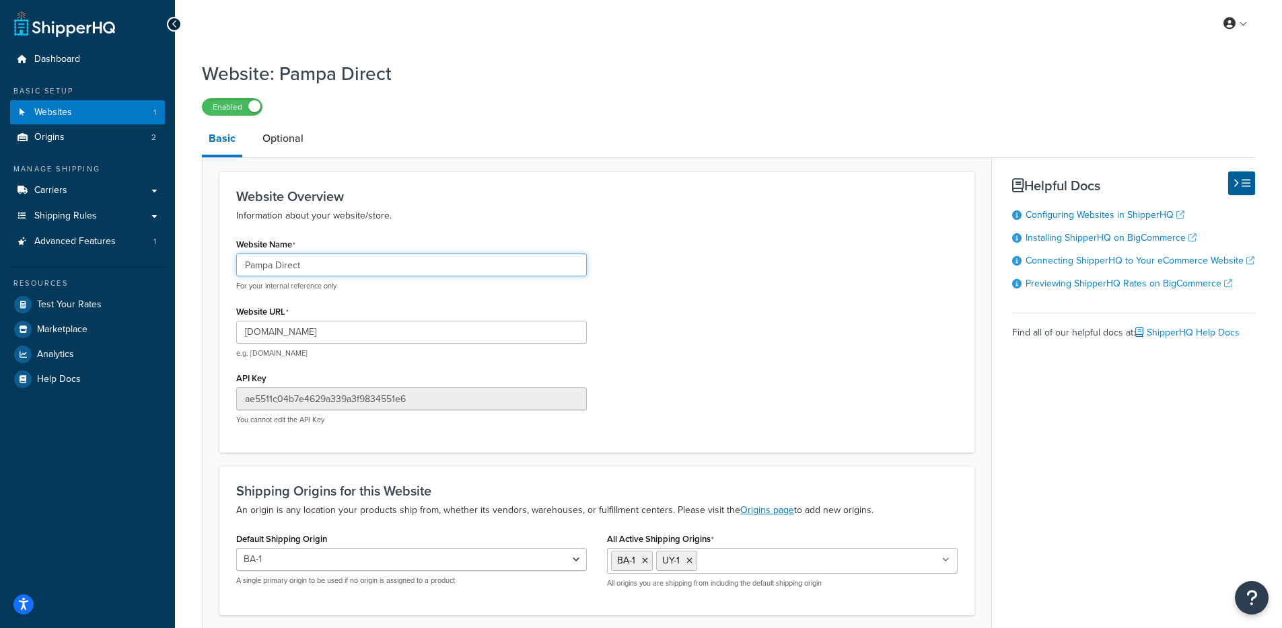
drag, startPoint x: 435, startPoint y: 257, endPoint x: 327, endPoint y: 295, distance: 114.9
click at [211, 262] on form "Website Overview Information about your website/store. Website Name Pampa Direc…" at bounding box center [597, 421] width 789 height 499
drag, startPoint x: 427, startPoint y: 324, endPoint x: 339, endPoint y: 343, distance: 90.3
click at [339, 343] on input "[DOMAIN_NAME]" at bounding box center [411, 332] width 351 height 23
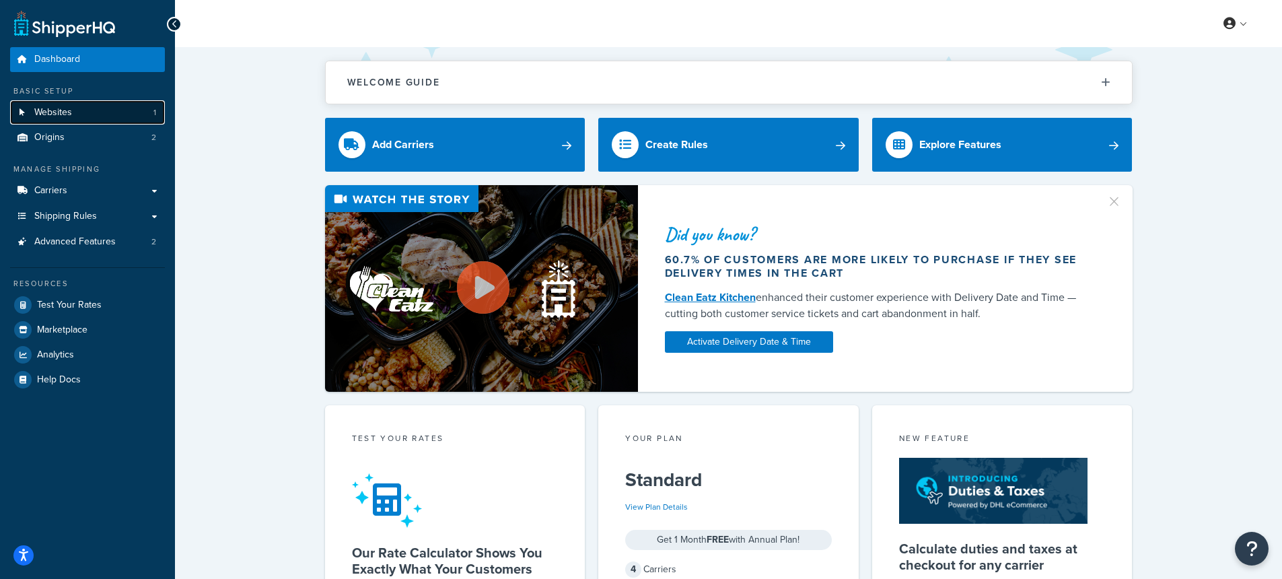
click at [139, 106] on link "Websites 1" at bounding box center [87, 112] width 155 height 25
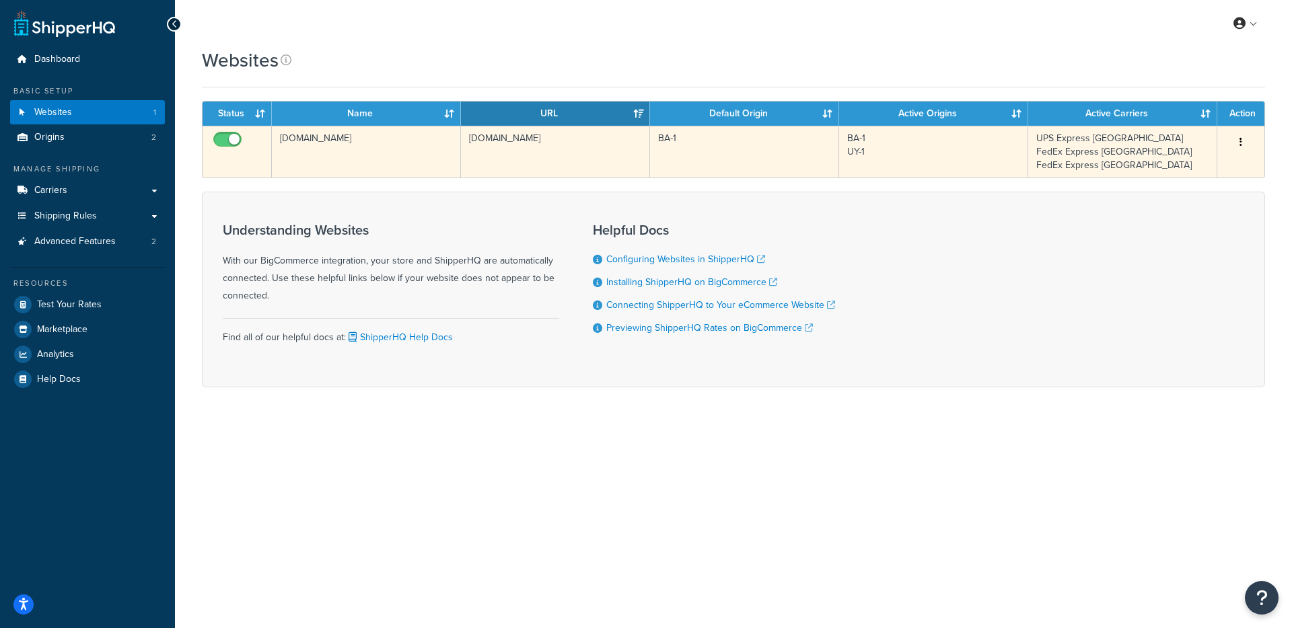
click at [532, 152] on td "pampaglobal.com" at bounding box center [555, 152] width 189 height 52
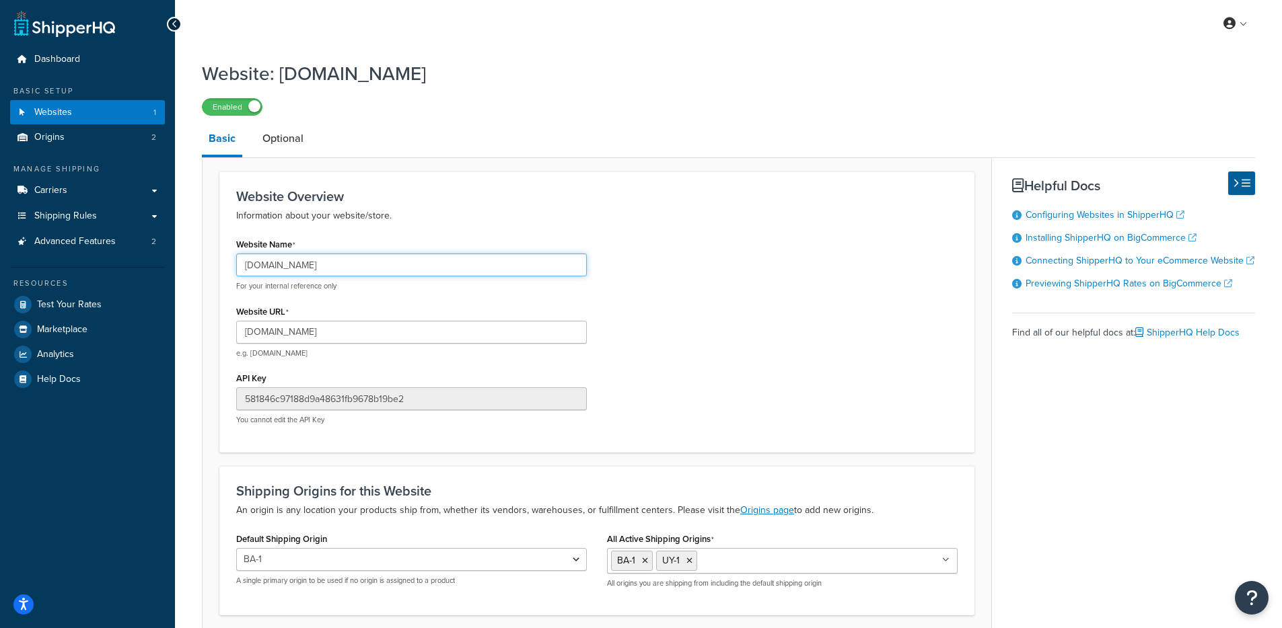
click at [416, 259] on input "pampaglobal.com" at bounding box center [411, 265] width 351 height 23
click at [71, 346] on link "Analytics" at bounding box center [87, 354] width 155 height 24
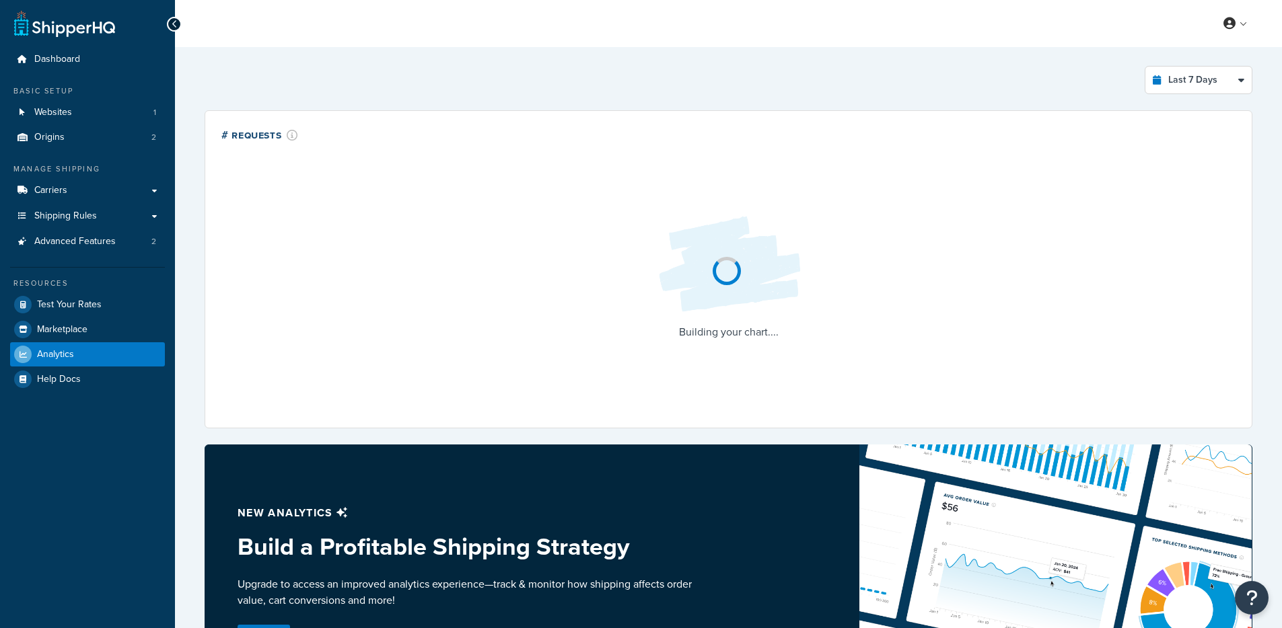
select select "last_7_days"
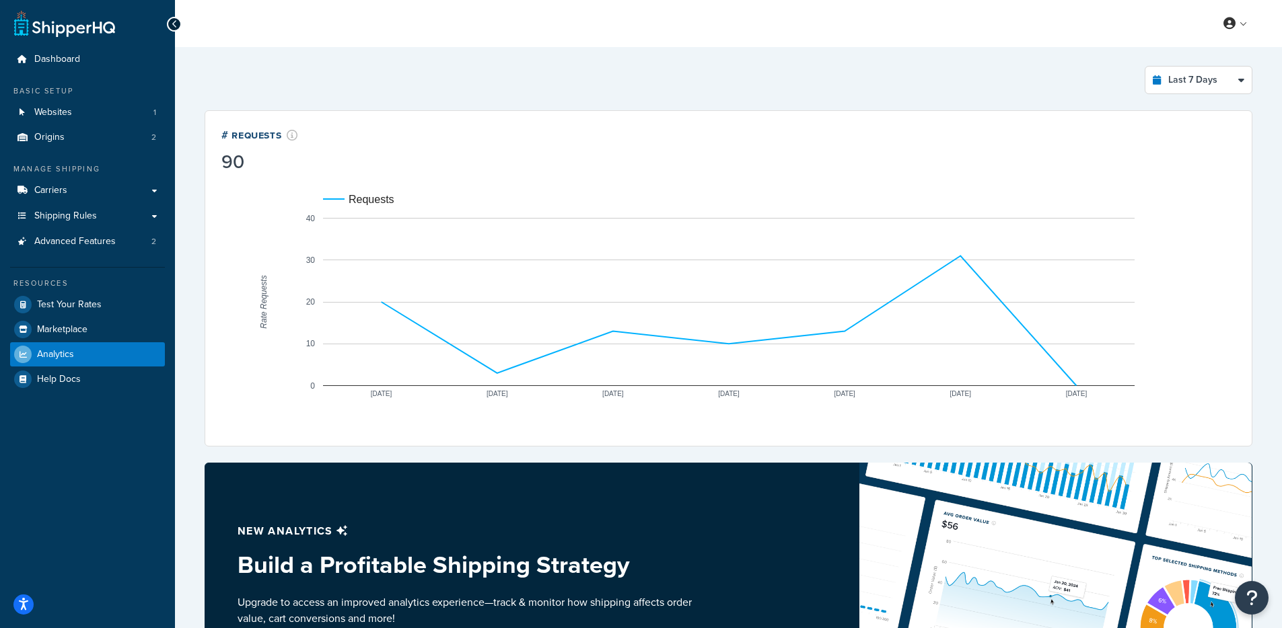
click at [412, 188] on rect "A chart." at bounding box center [728, 302] width 1014 height 256
click at [61, 112] on span "Websites" at bounding box center [53, 112] width 38 height 11
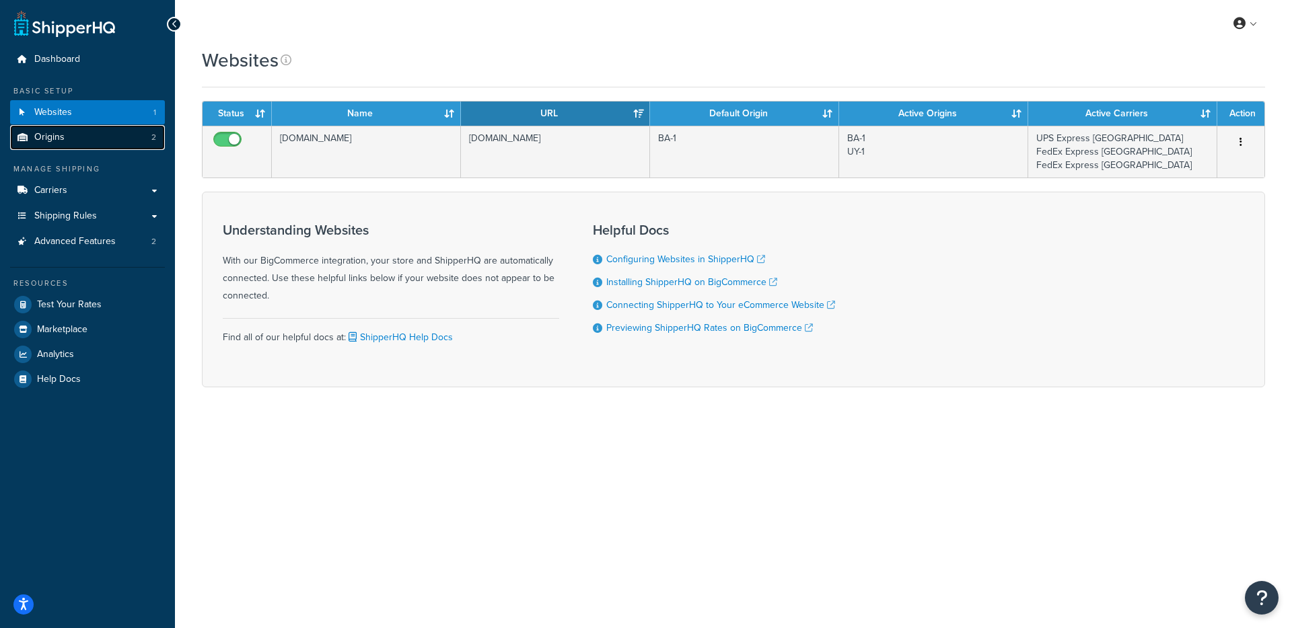
click at [86, 143] on link "Origins 2" at bounding box center [87, 137] width 155 height 25
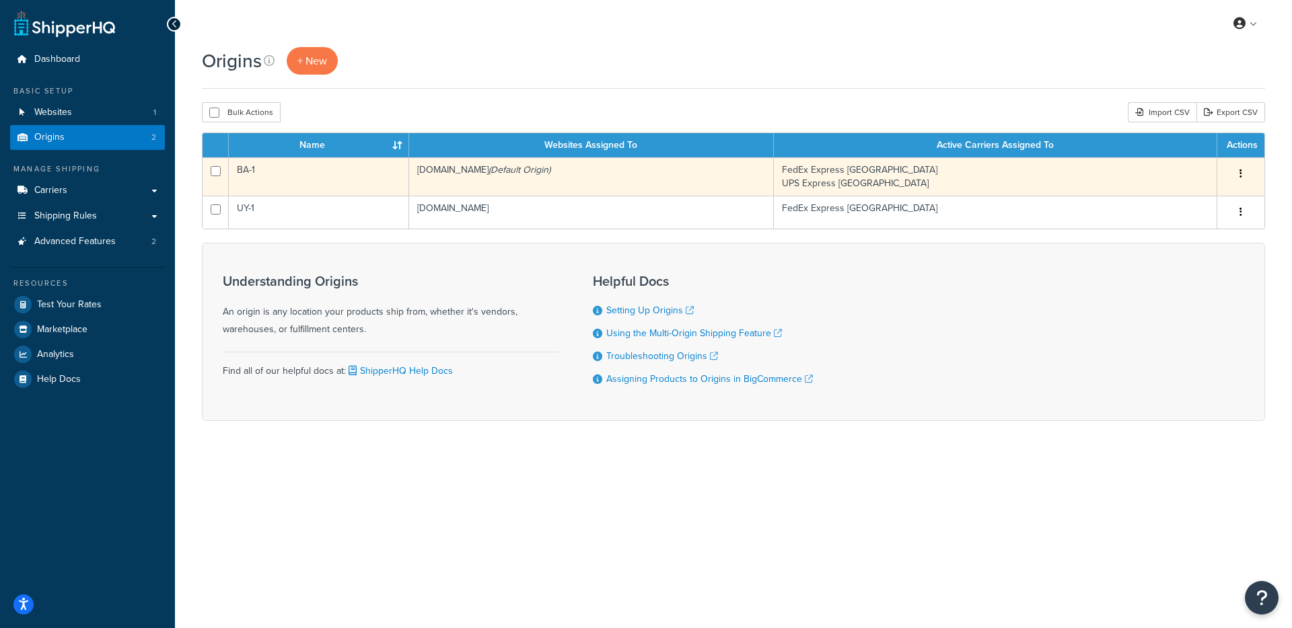
click at [481, 186] on td "pampaglobal.com (Default Origin)" at bounding box center [591, 176] width 365 height 38
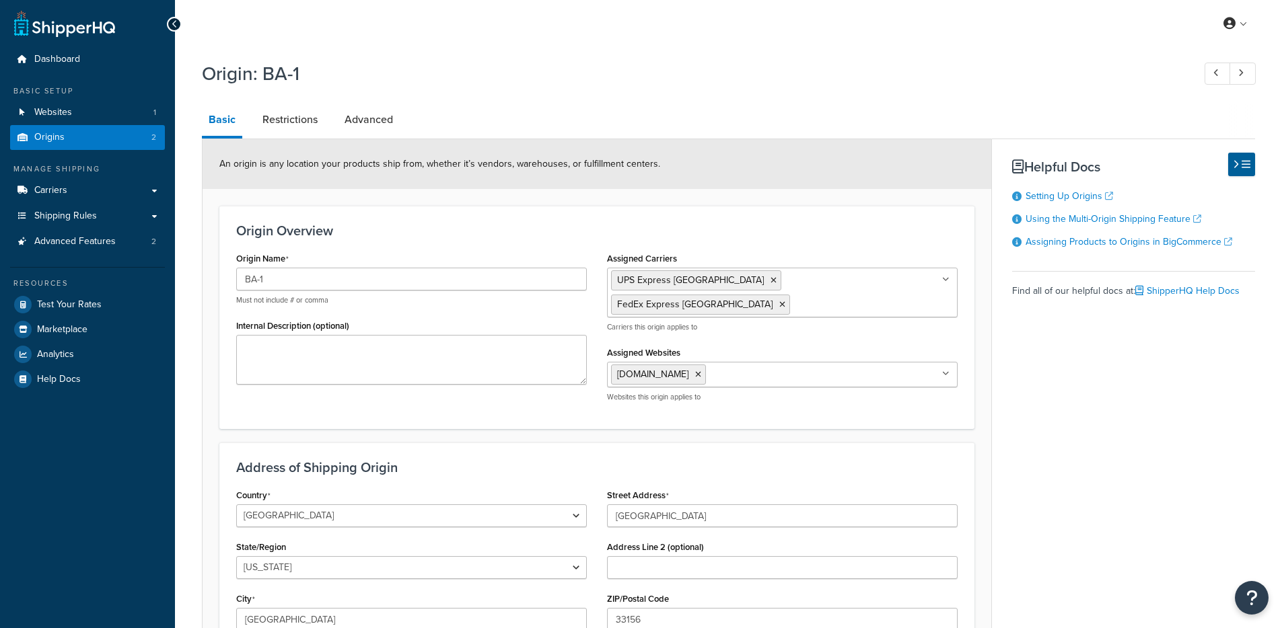
select select "9"
click at [68, 357] on span "Analytics" at bounding box center [55, 354] width 37 height 11
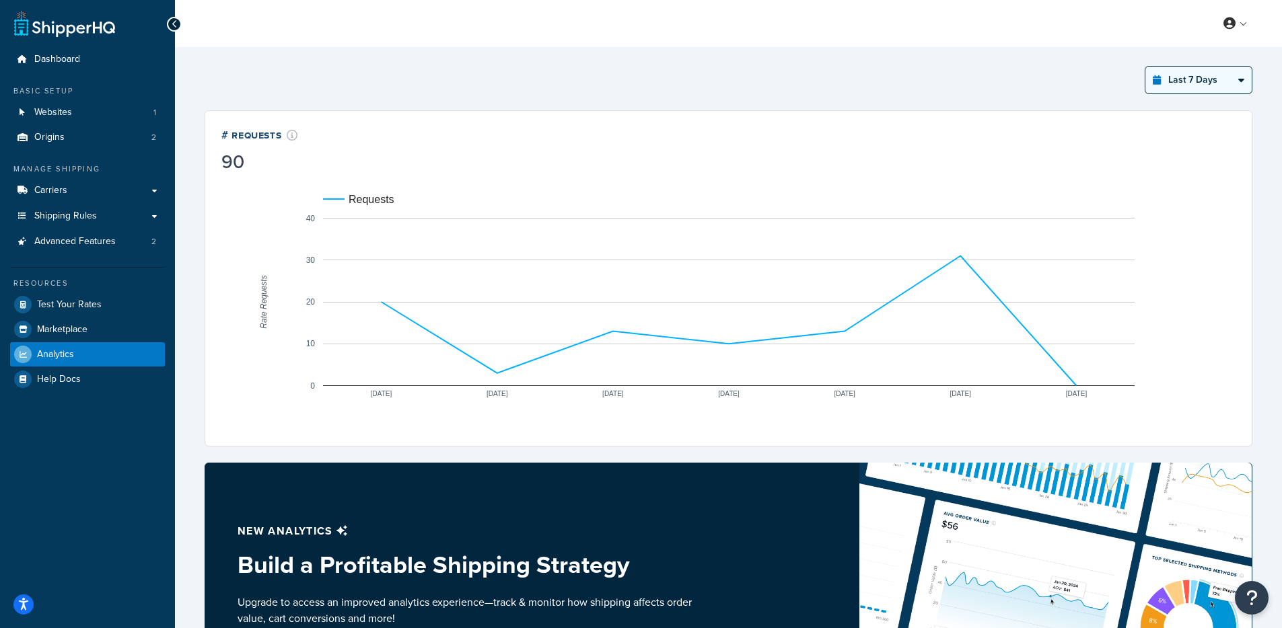
click at [1174, 83] on select "Last 24 Hours Last 7 Days Last 30 Days Last 3 Months Last 6 Months Last 12 Mont…" at bounding box center [1198, 80] width 106 height 27
select select "last_30_days"
click at [1145, 67] on select "Last 24 Hours Last 7 Days Last 30 Days Last 3 Months Last 6 Months Last 12 Mont…" at bounding box center [1198, 80] width 106 height 27
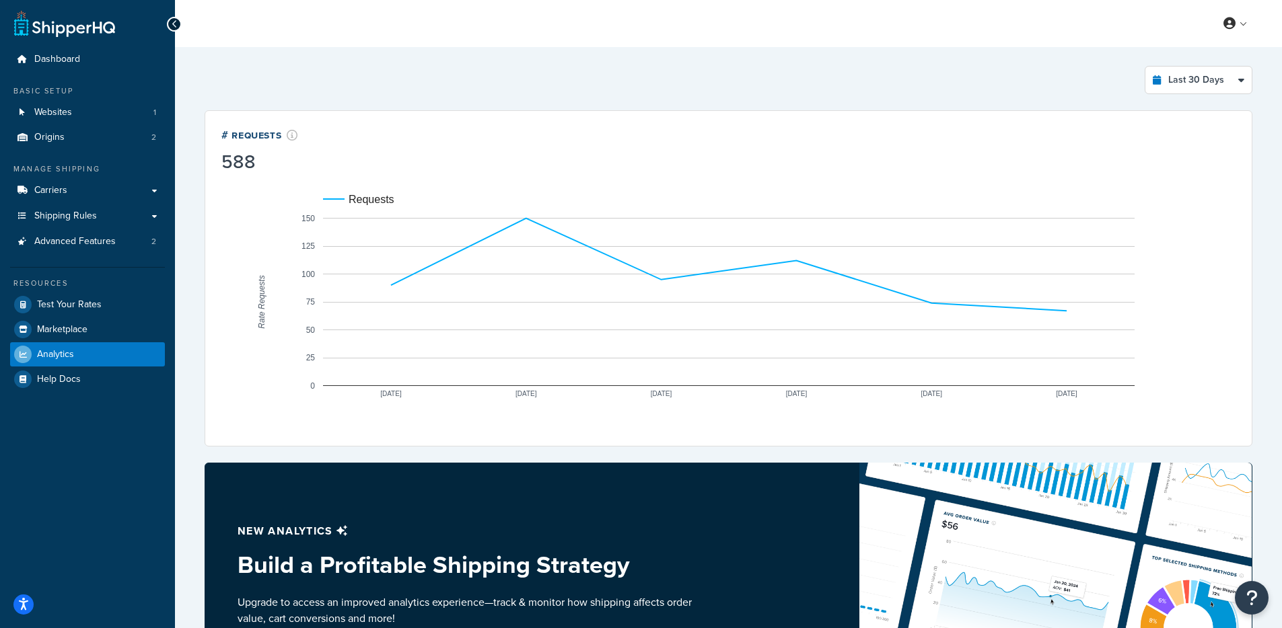
drag, startPoint x: 576, startPoint y: 298, endPoint x: 562, endPoint y: 300, distance: 14.3
click at [573, 298] on rect "A chart." at bounding box center [728, 302] width 811 height 168
click at [535, 216] on rect "A chart." at bounding box center [728, 302] width 1014 height 256
click at [1216, 81] on select "Last 24 Hours Last 7 Days Last 30 Days Last 3 Months Last 6 Months Last 12 Mont…" at bounding box center [1198, 80] width 106 height 27
click at [102, 190] on link "Carriers" at bounding box center [87, 190] width 155 height 25
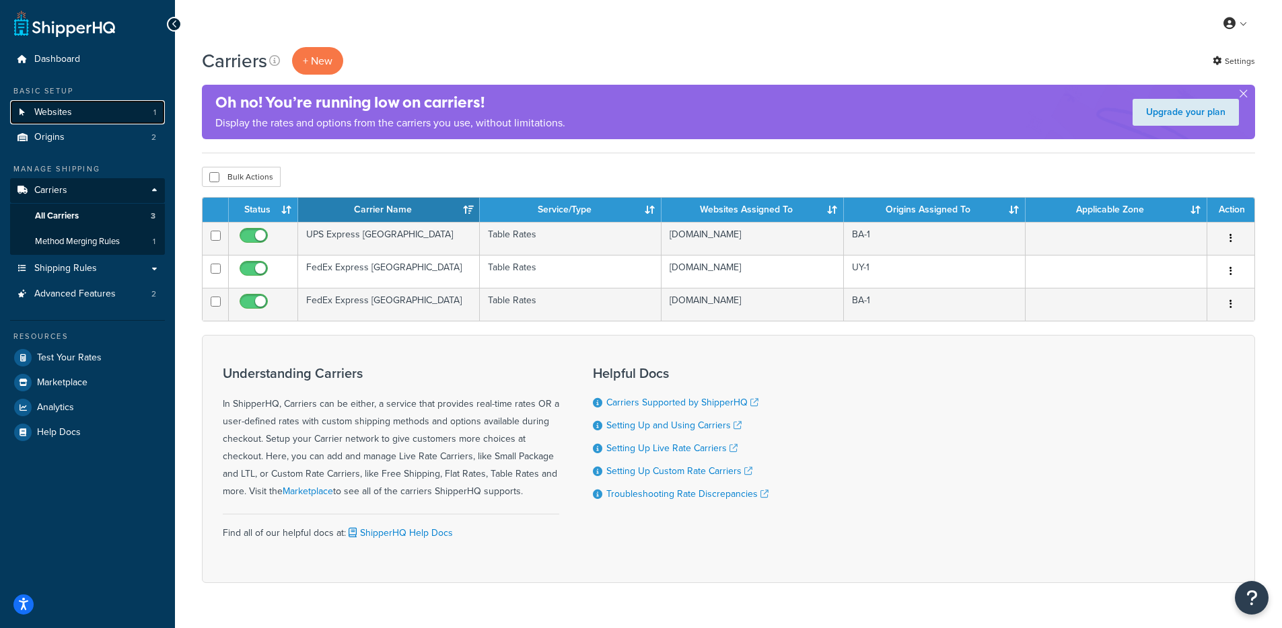
click at [77, 112] on link "Websites 1" at bounding box center [87, 112] width 155 height 25
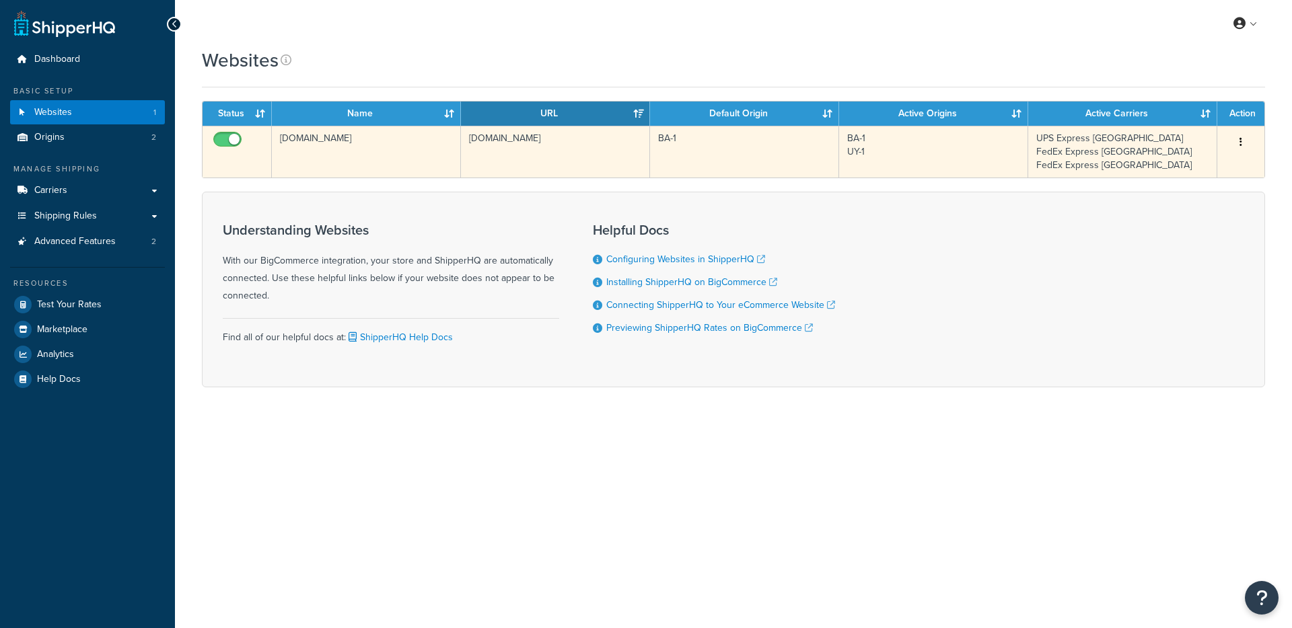
click at [489, 149] on td "[DOMAIN_NAME]" at bounding box center [555, 152] width 189 height 52
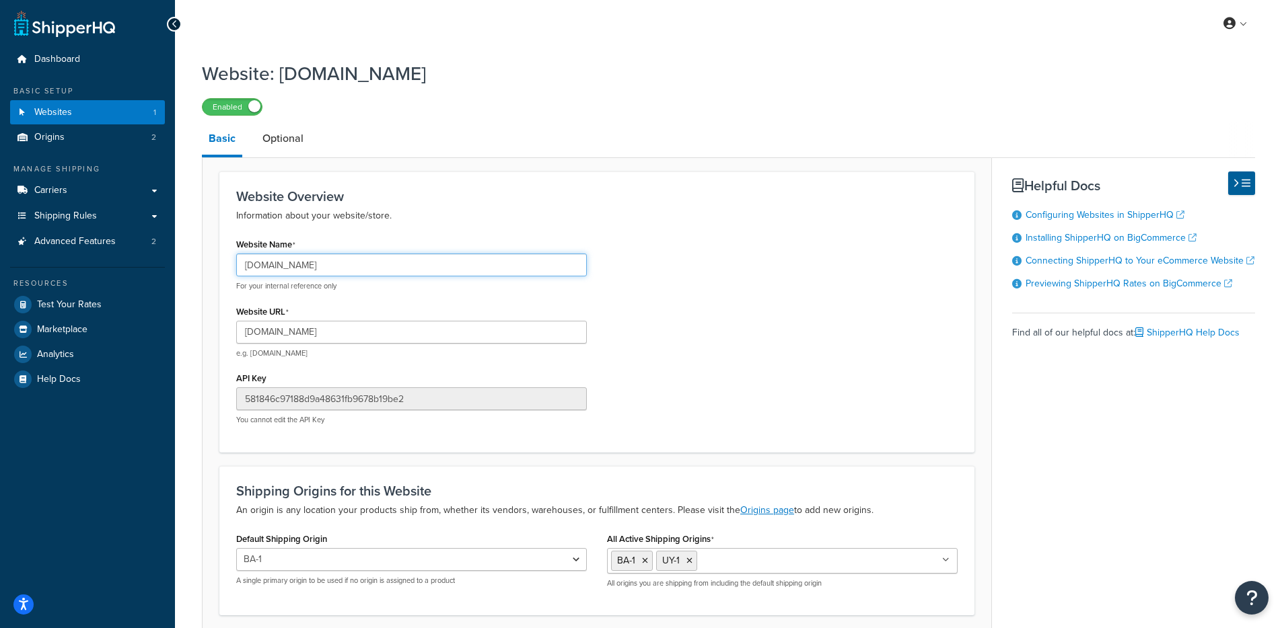
click at [335, 270] on input "[DOMAIN_NAME]" at bounding box center [411, 265] width 351 height 23
click at [111, 139] on link "Origins 2" at bounding box center [87, 137] width 155 height 25
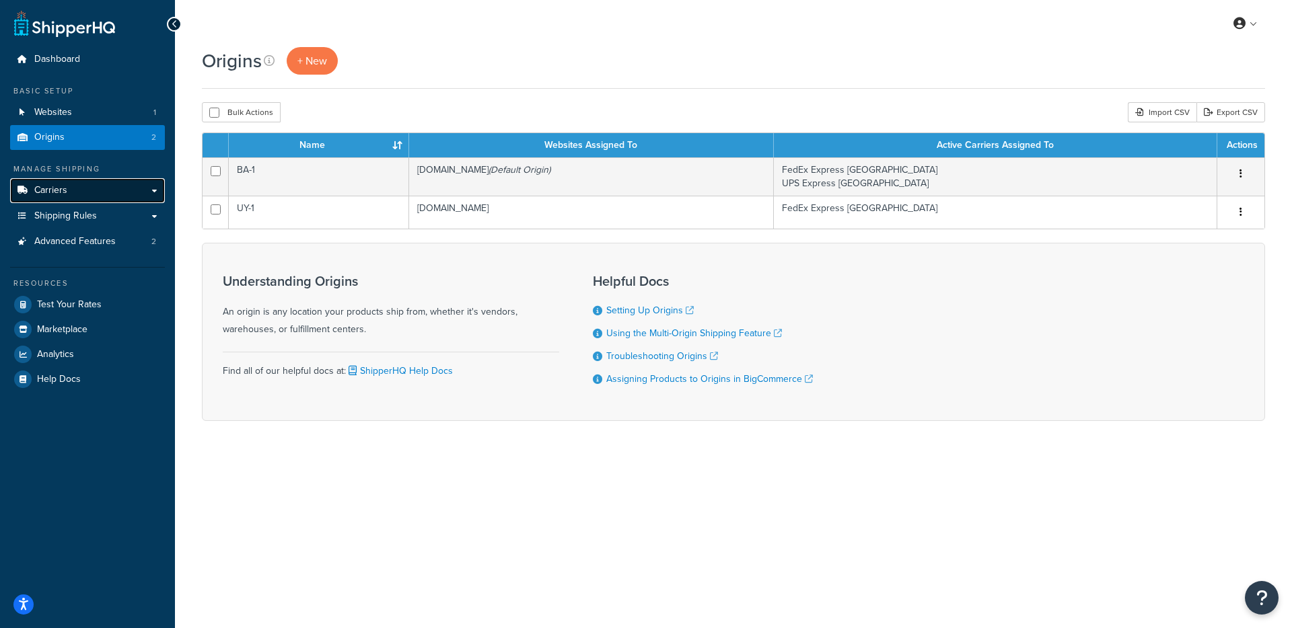
click at [89, 200] on link "Carriers" at bounding box center [87, 190] width 155 height 25
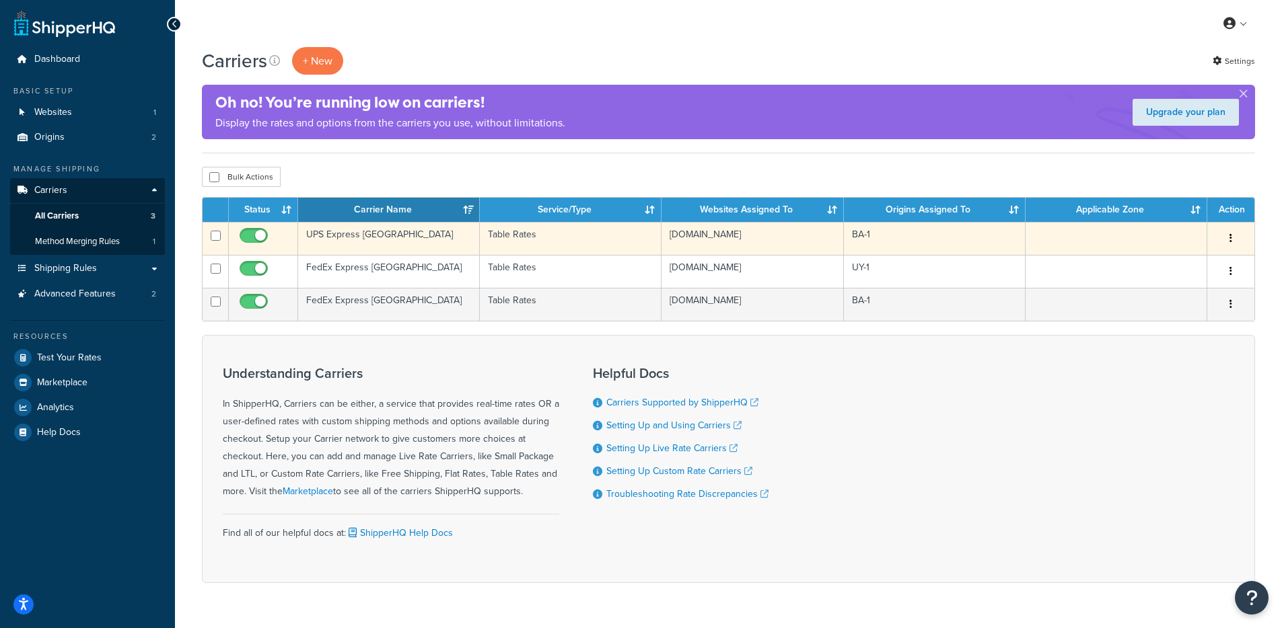
click at [626, 244] on td "Table Rates" at bounding box center [571, 238] width 182 height 33
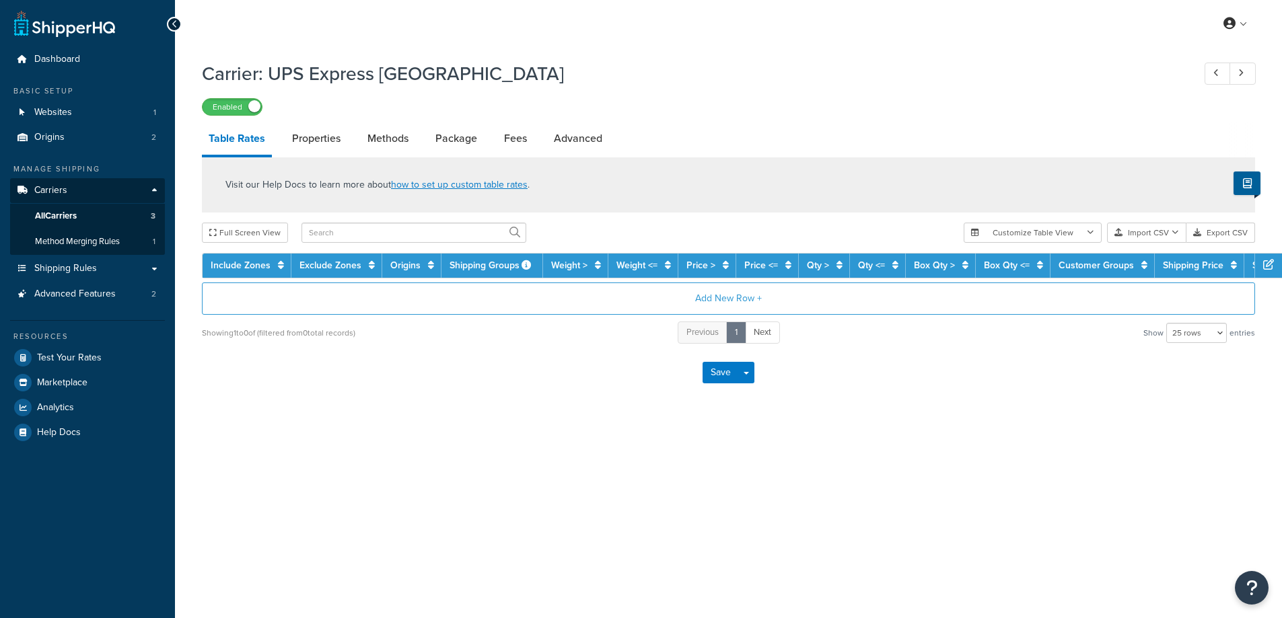
select select "25"
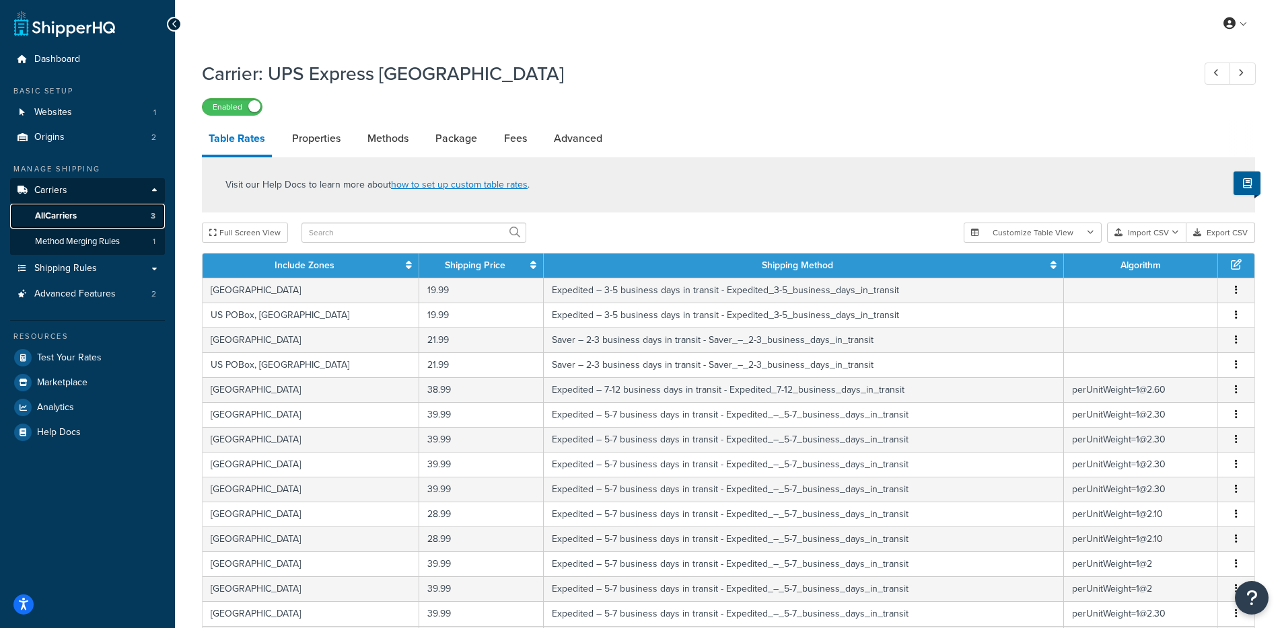
click at [117, 212] on link "All Carriers 3" at bounding box center [87, 216] width 155 height 25
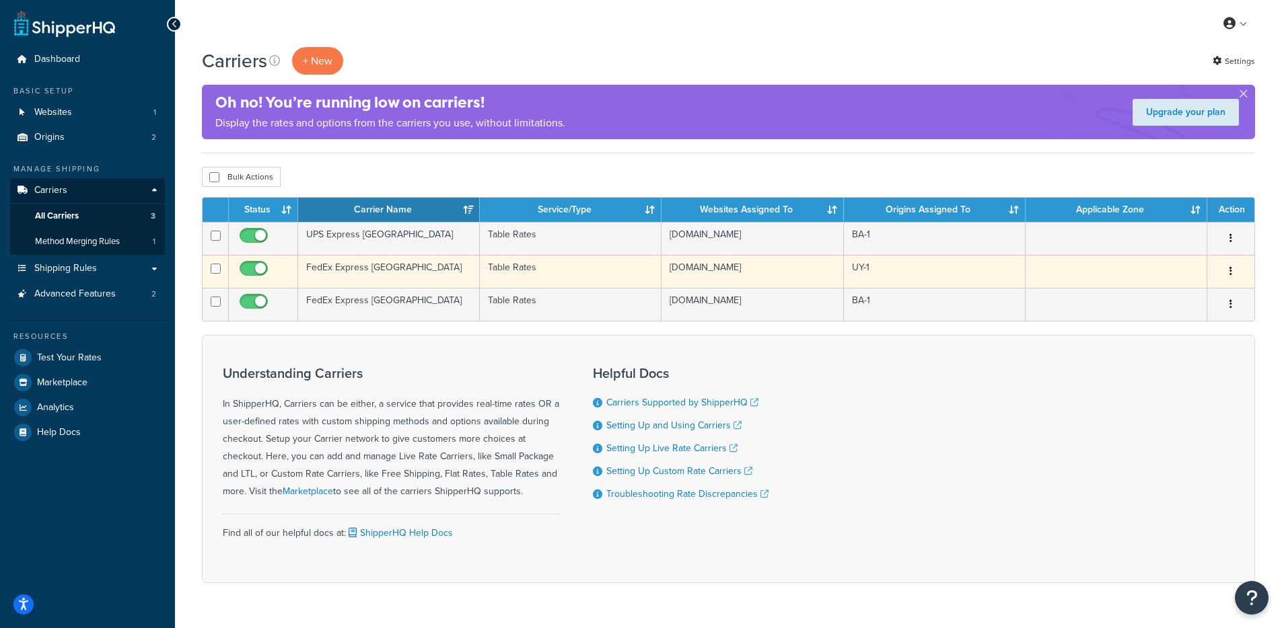
click at [519, 277] on td "Table Rates" at bounding box center [571, 271] width 182 height 33
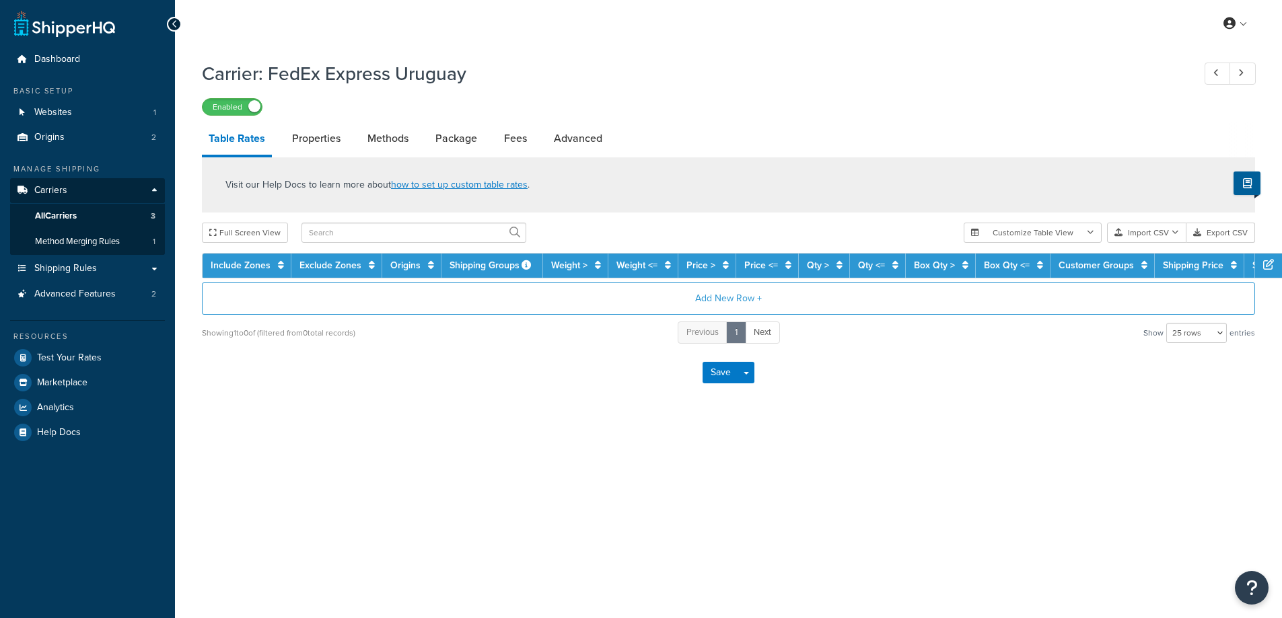
select select "25"
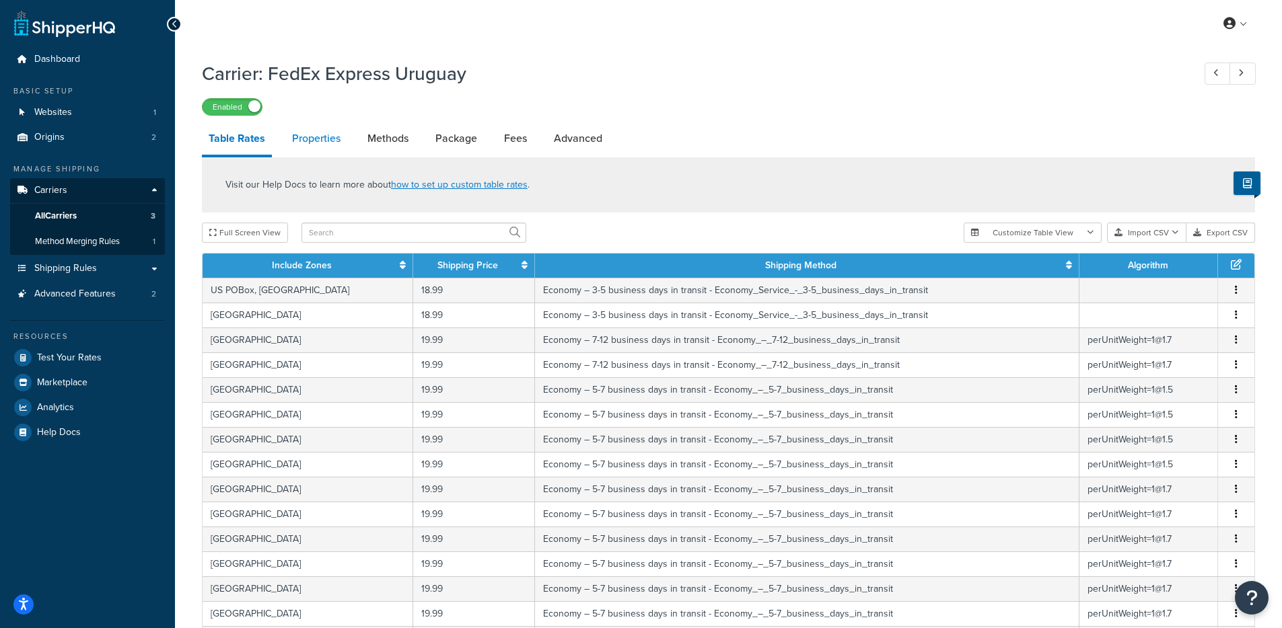
click at [313, 139] on link "Properties" at bounding box center [316, 138] width 62 height 32
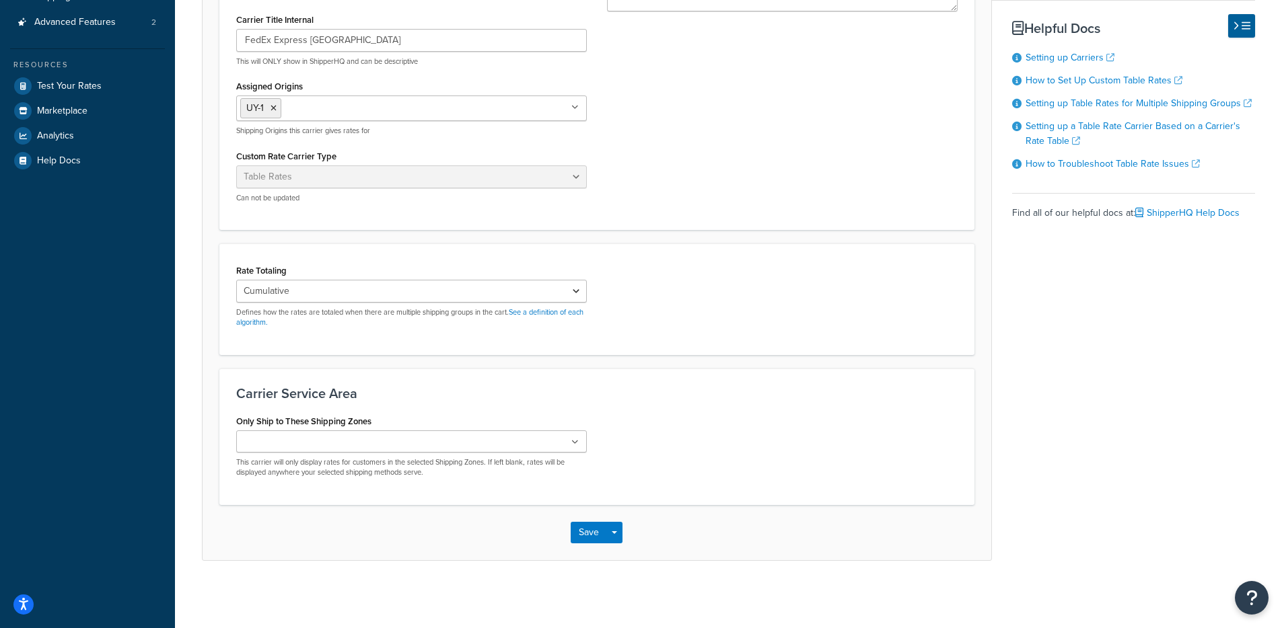
scroll to position [270, 0]
drag, startPoint x: 320, startPoint y: 134, endPoint x: 254, endPoint y: 141, distance: 65.7
click at [256, 137] on p "Shipping Origins this carrier gives rates for" at bounding box center [411, 132] width 351 height 10
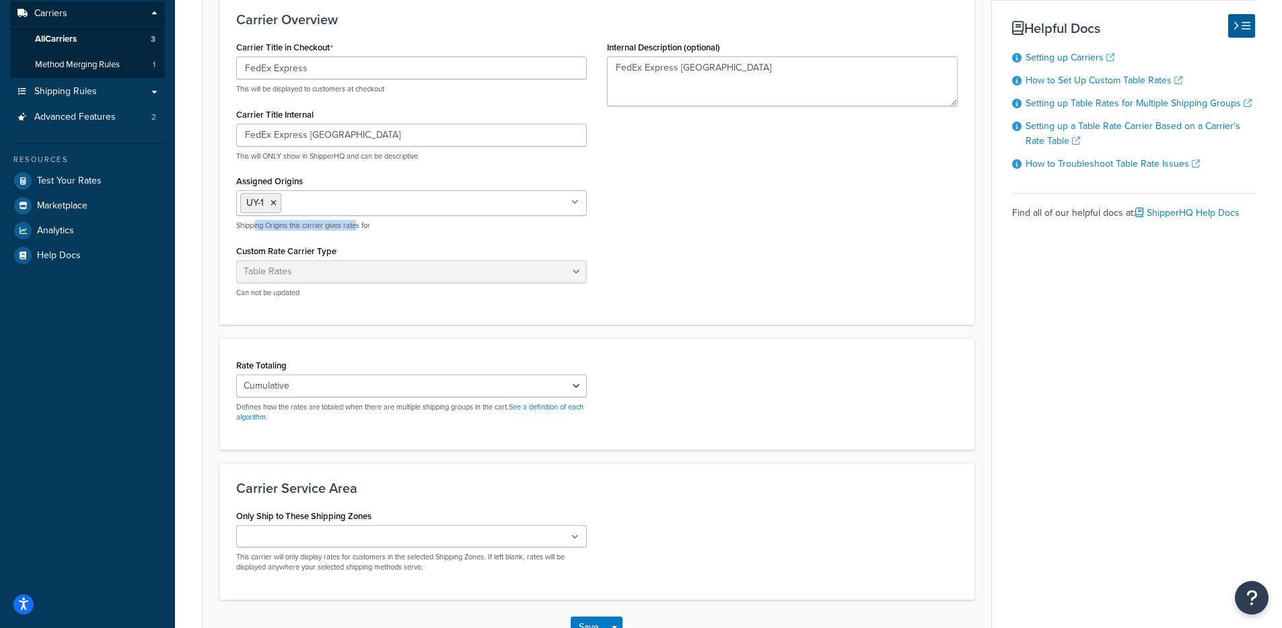
scroll to position [0, 0]
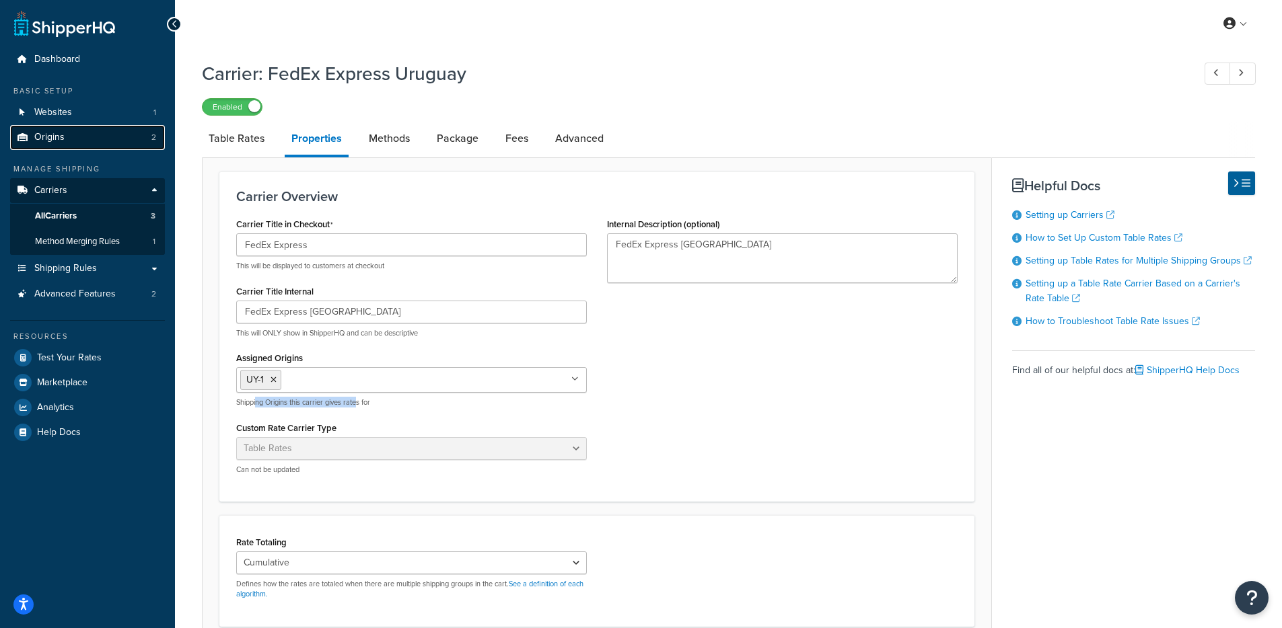
click at [87, 146] on link "Origins 2" at bounding box center [87, 137] width 155 height 25
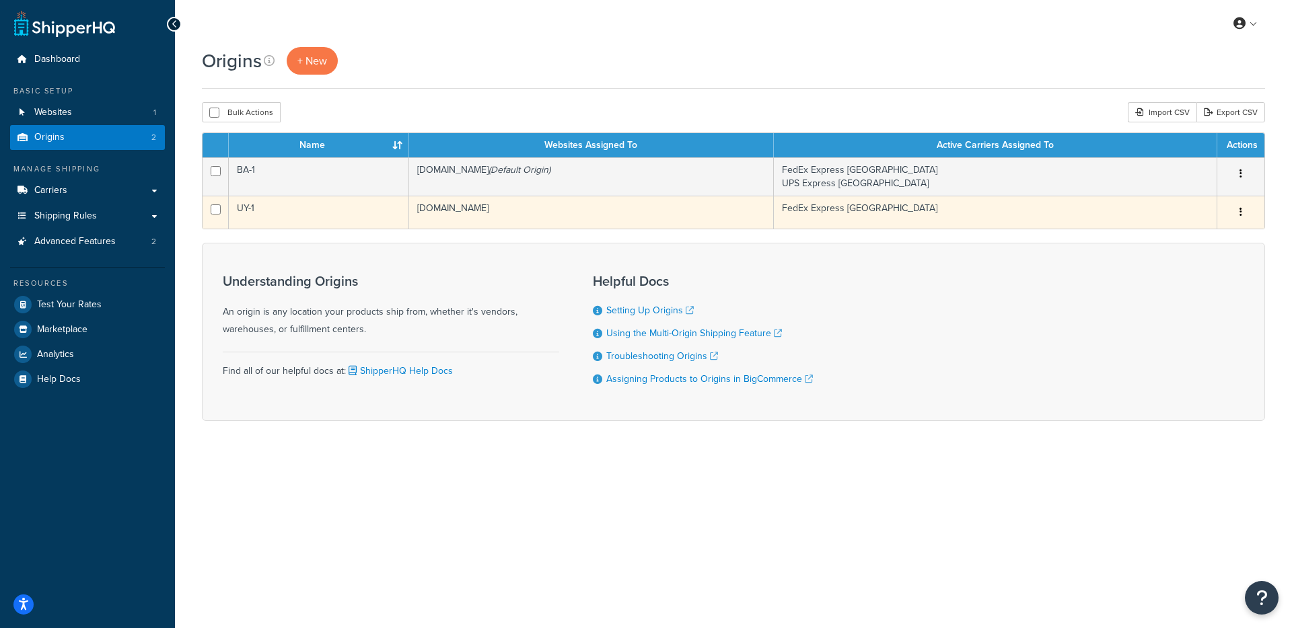
click at [488, 216] on td "[DOMAIN_NAME]" at bounding box center [591, 212] width 365 height 33
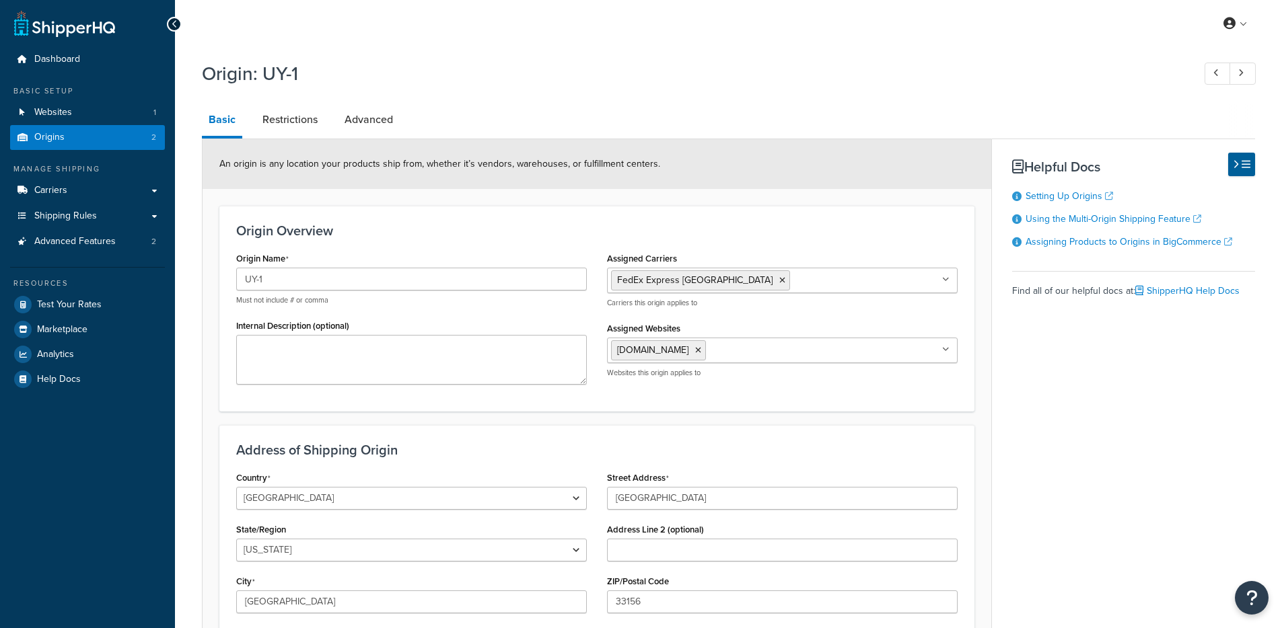
select select "9"
click at [819, 279] on input "Assigned Carriers" at bounding box center [852, 279] width 119 height 15
click at [638, 174] on div "An origin is any location your products ship from, whether it’s vendors, wareho…" at bounding box center [597, 164] width 789 height 50
click at [292, 127] on link "Restrictions" at bounding box center [290, 120] width 69 height 32
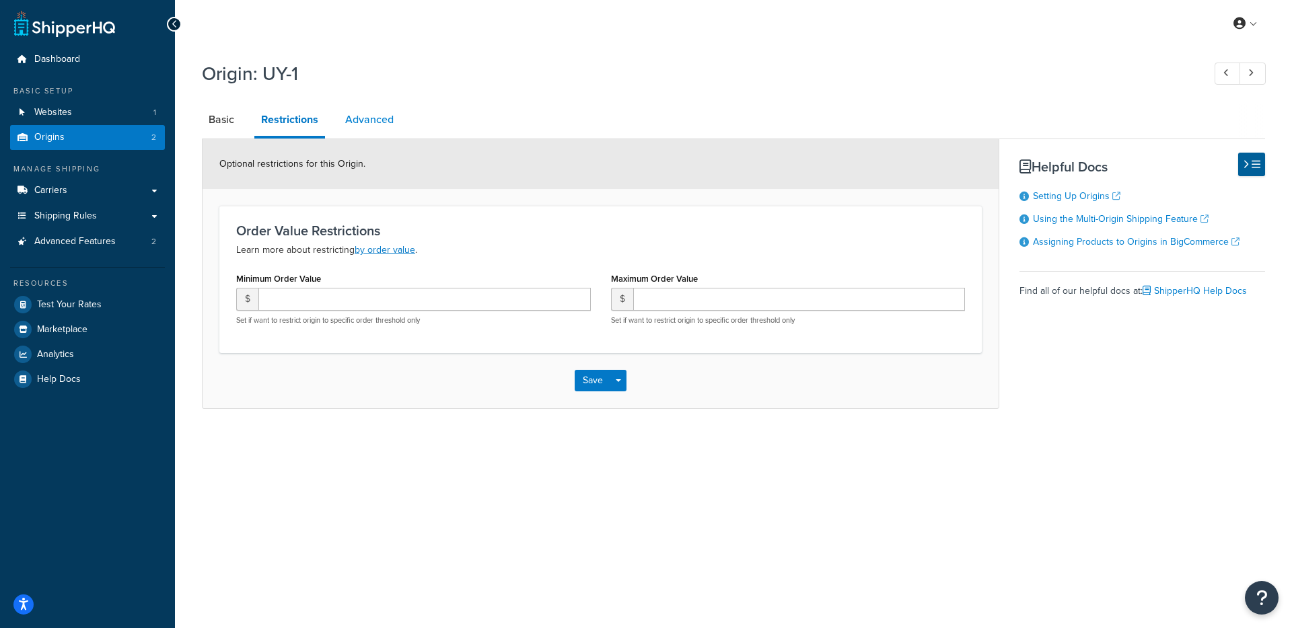
click at [352, 108] on link "Advanced" at bounding box center [369, 120] width 62 height 32
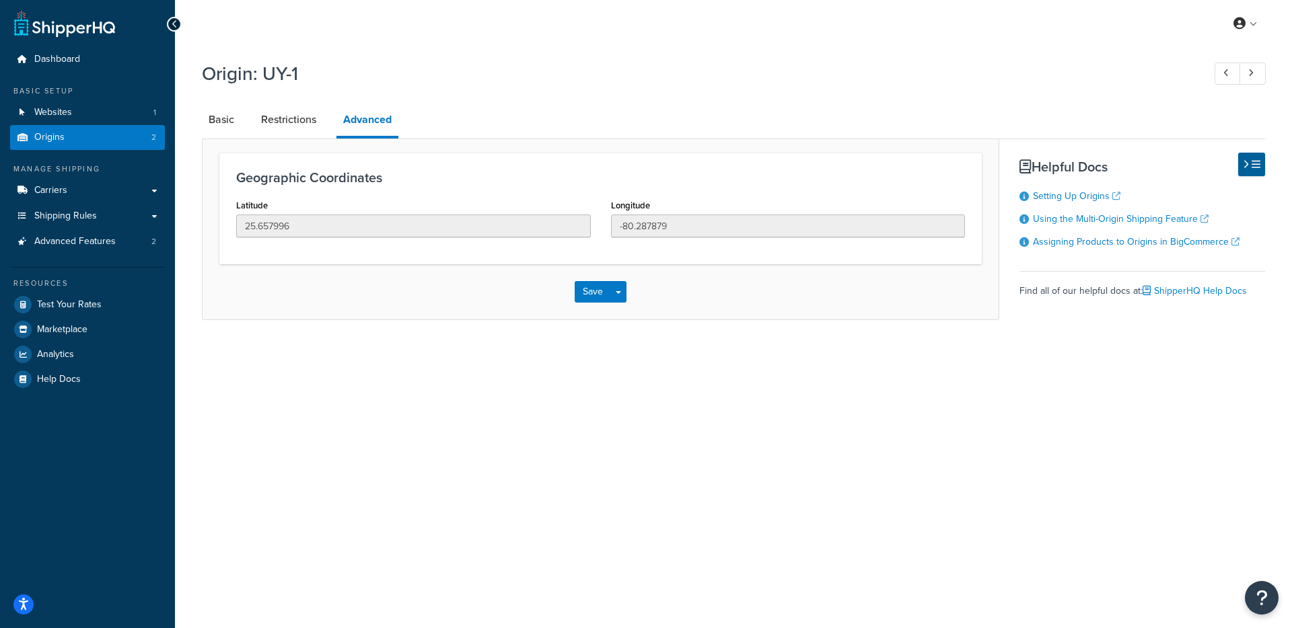
drag, startPoint x: 220, startPoint y: 94, endPoint x: 224, endPoint y: 140, distance: 45.9
click at [220, 98] on div "Origin: UY-1 Basic Restrictions Advanced Geographic Coordinates Latitude 25.657…" at bounding box center [733, 192] width 1063 height 277
click at [224, 140] on div "Geographic Coordinates Latitude 25.657996 Longitude -80.287879 Save Save Dropdo…" at bounding box center [600, 230] width 797 height 182
click at [222, 132] on link "Basic" at bounding box center [221, 120] width 39 height 32
select select "9"
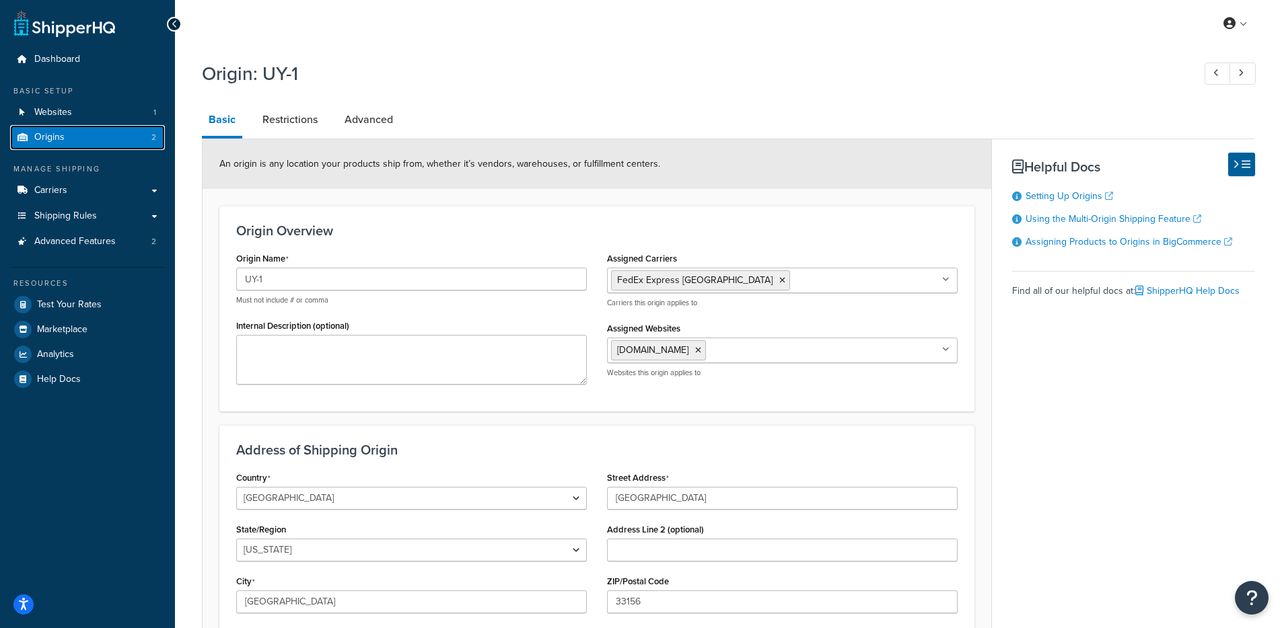
click at [92, 143] on link "Origins 2" at bounding box center [87, 137] width 155 height 25
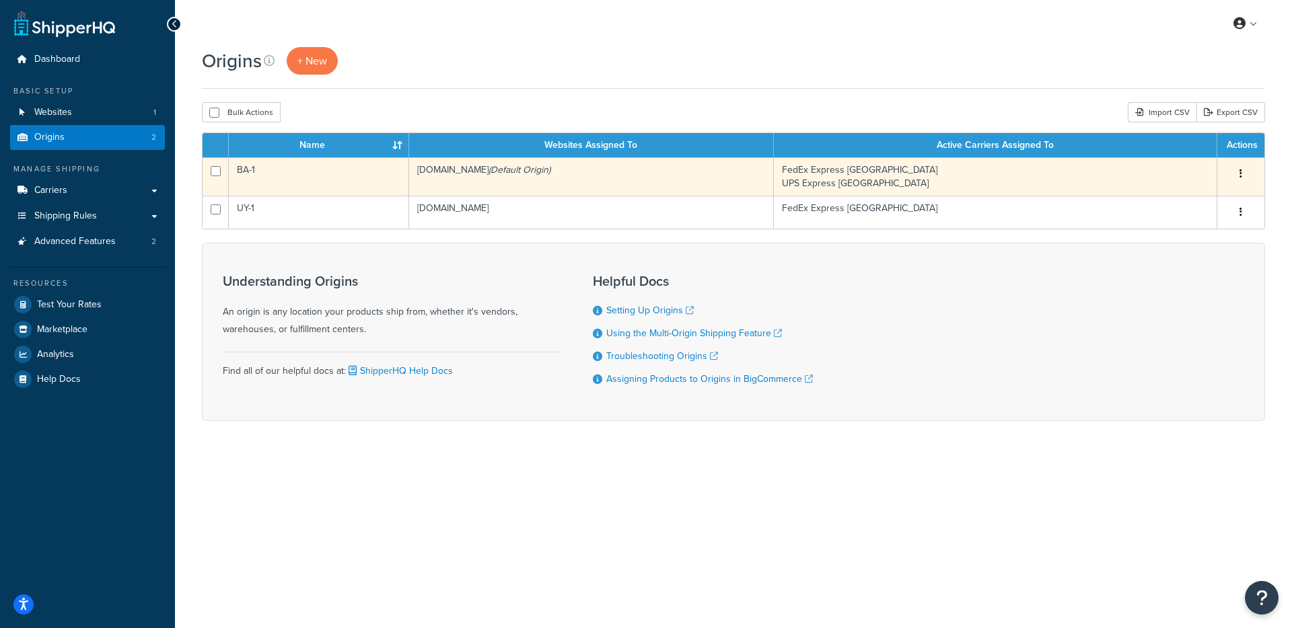
click at [392, 189] on td "BA-1" at bounding box center [319, 176] width 180 height 38
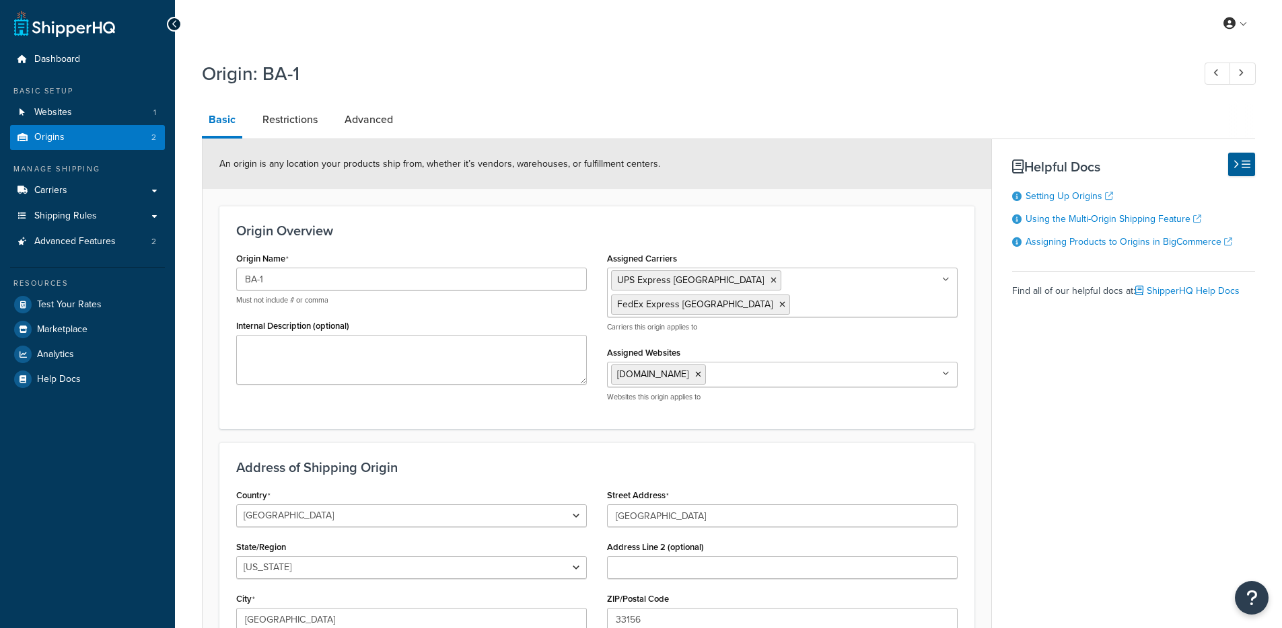
select select "9"
click at [112, 190] on link "Carriers" at bounding box center [87, 190] width 155 height 25
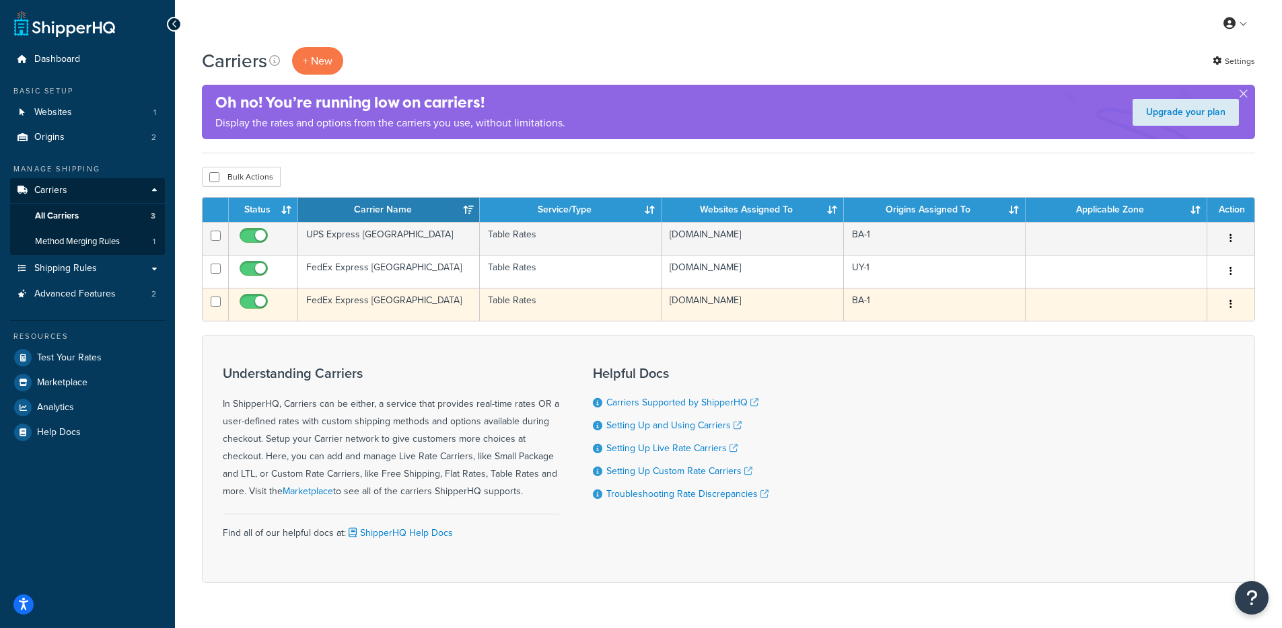
click at [423, 305] on td "FedEx Express [GEOGRAPHIC_DATA]" at bounding box center [389, 304] width 182 height 33
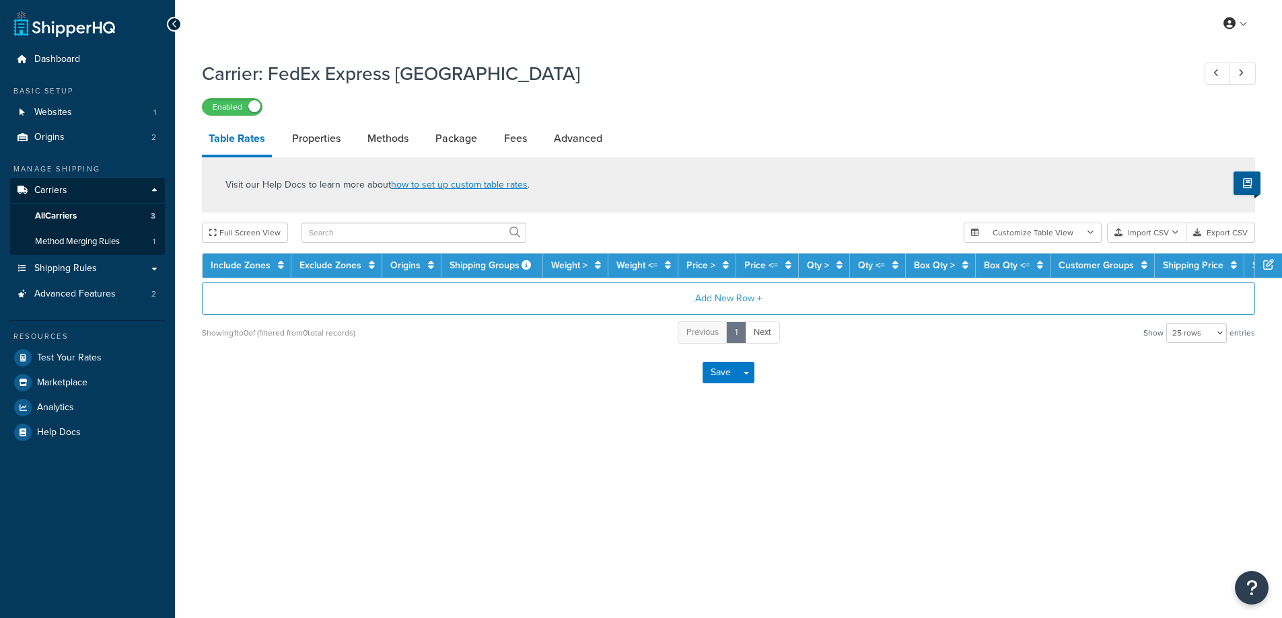
select select "25"
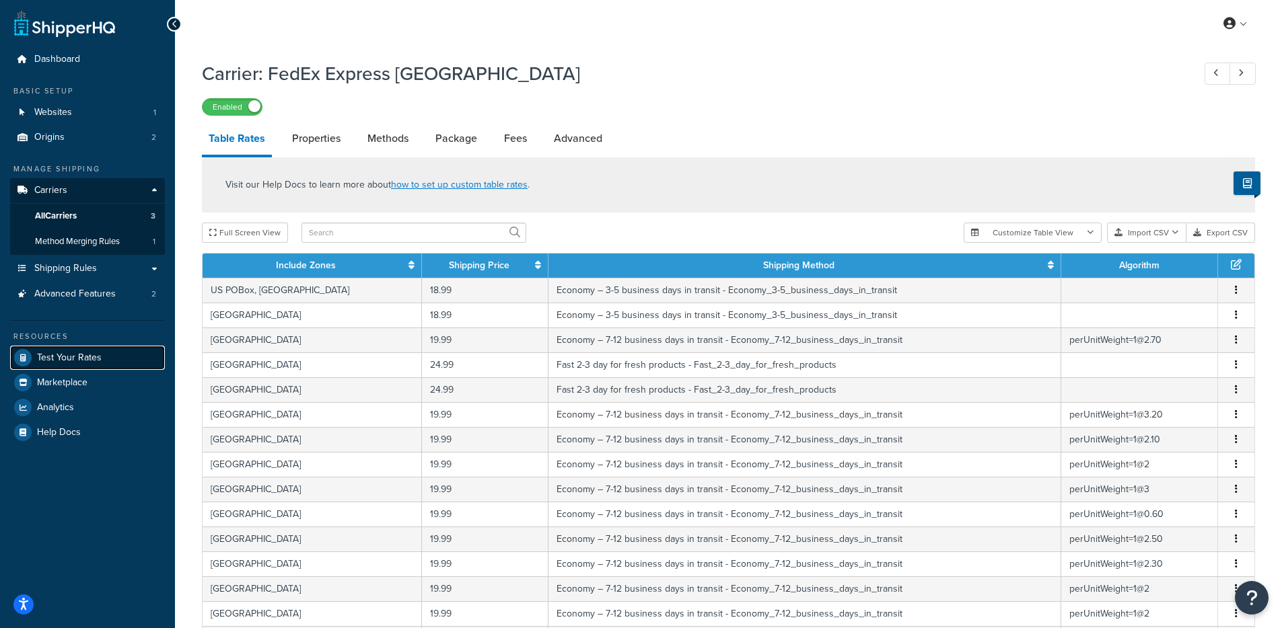
click at [56, 359] on span "Test Your Rates" at bounding box center [69, 358] width 65 height 11
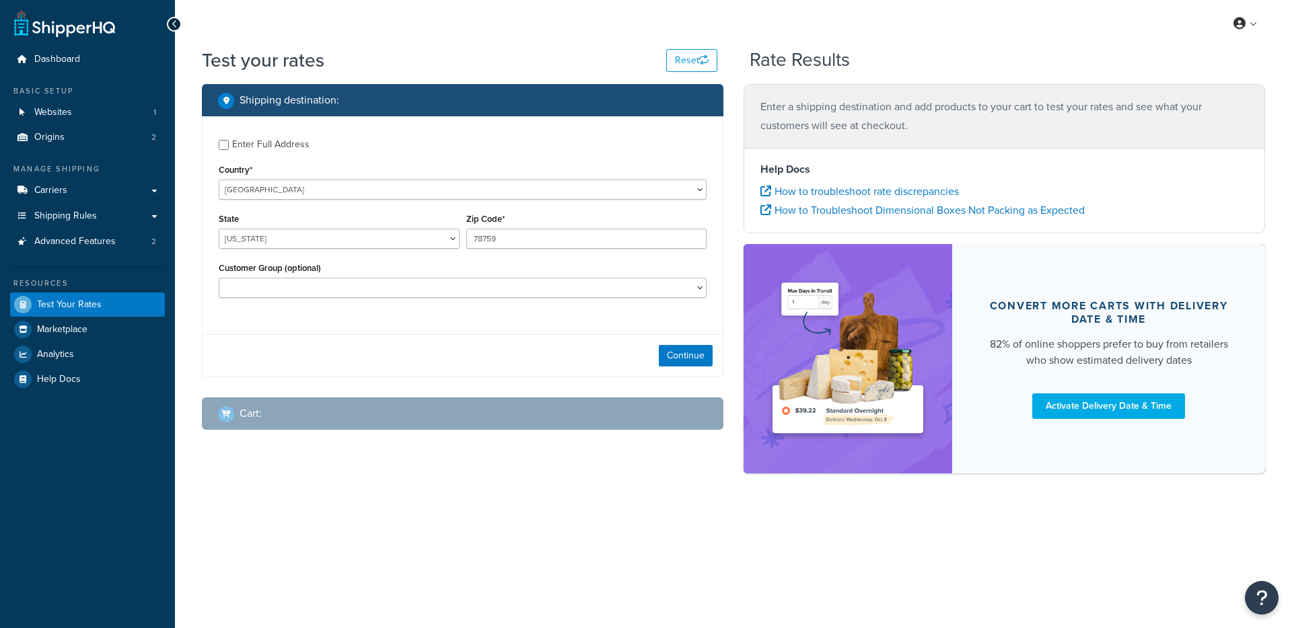
select select "TX"
click at [342, 191] on select "United States United Kingdom Afghanistan Åland Islands Albania Algeria American…" at bounding box center [463, 190] width 488 height 20
select select "FK"
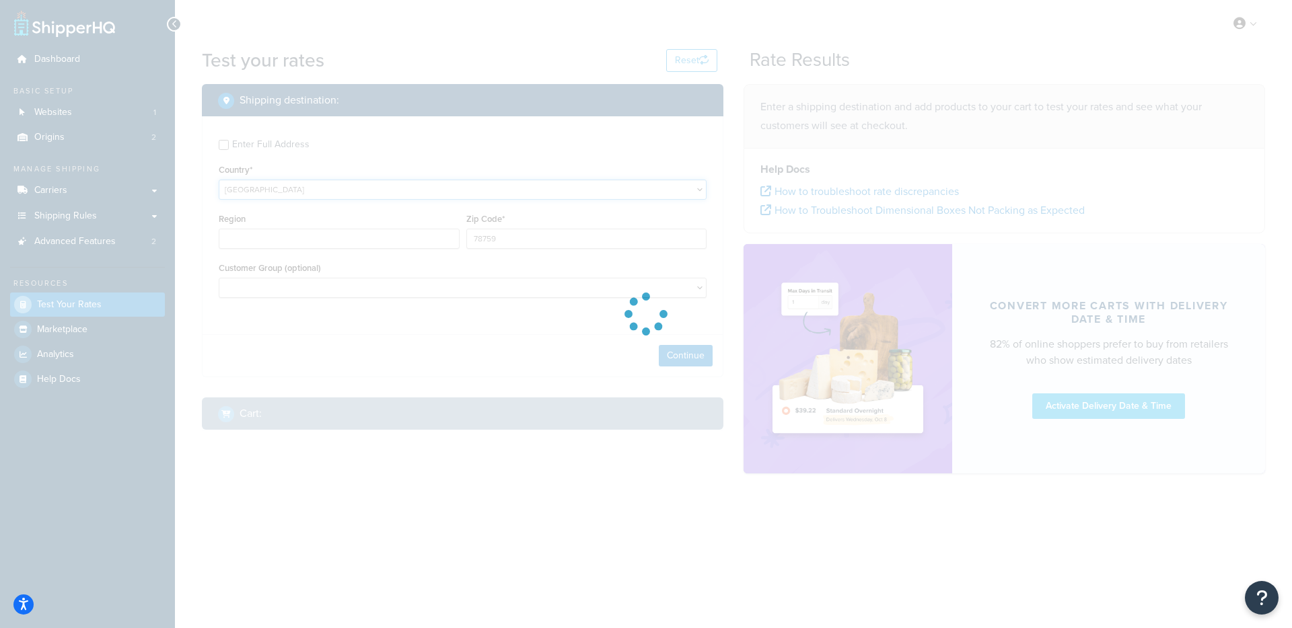
select select "FI"
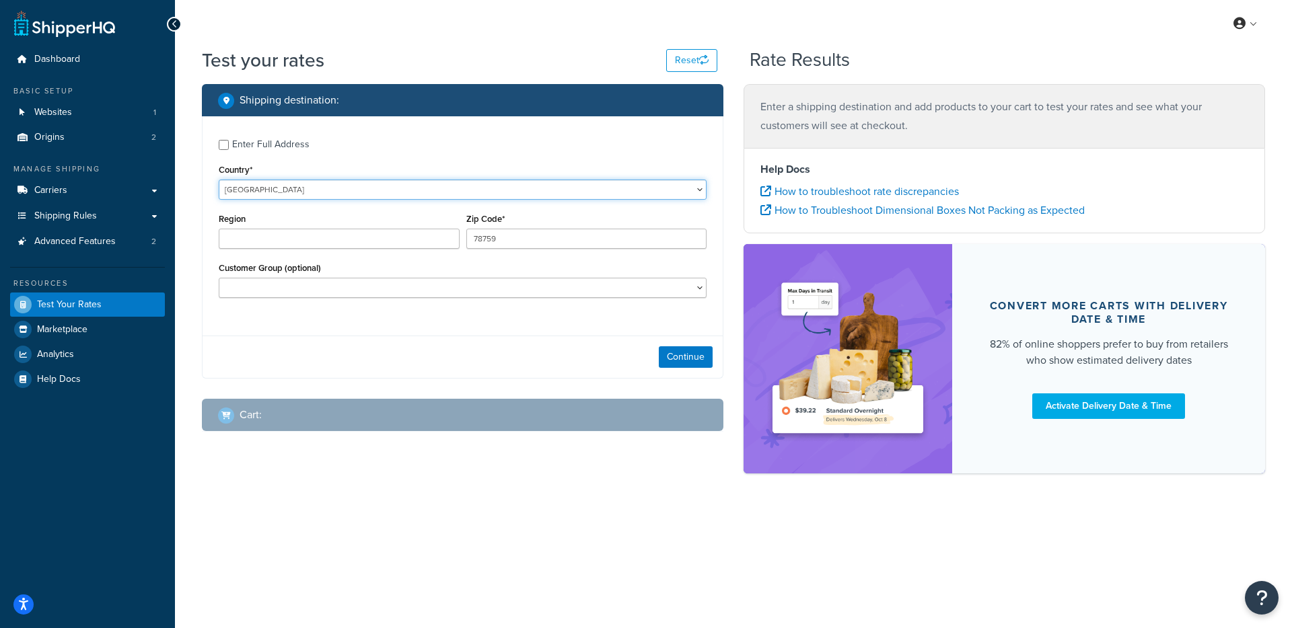
type input "E"
select select "FI"
select select "AL"
click at [344, 246] on select "Åland Central Finland Central Ostrobothnia Etelä-Savo Häme Itä-Uusimaa Kainuu K…" at bounding box center [339, 239] width 241 height 20
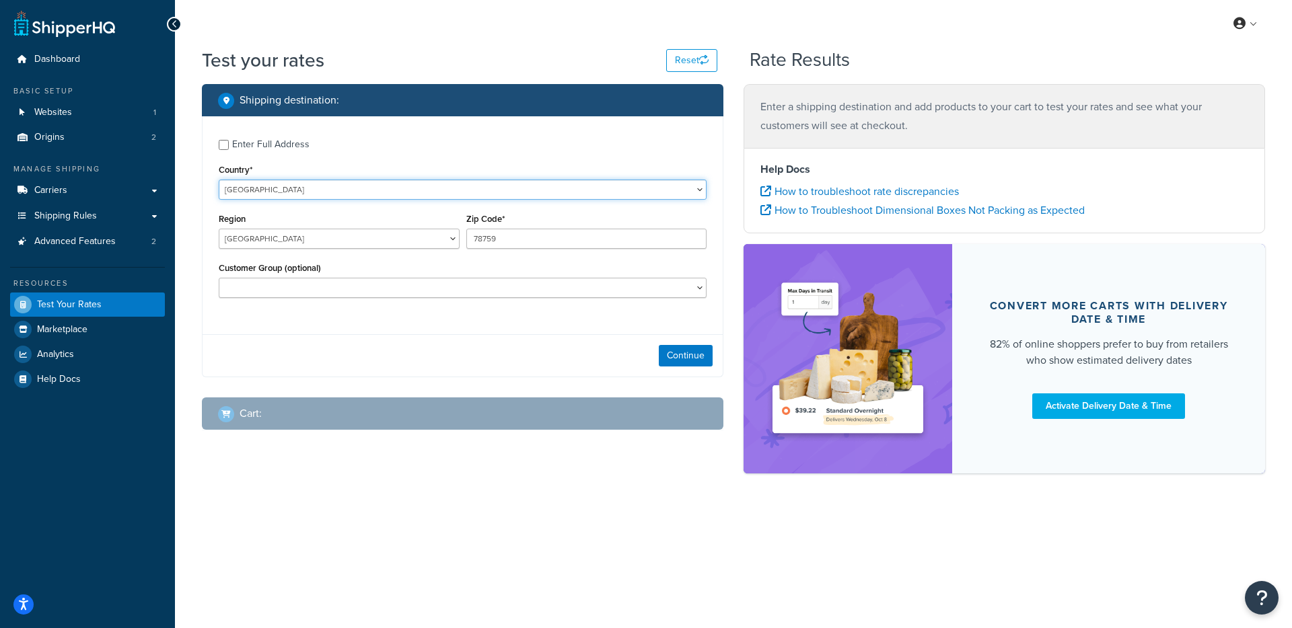
click at [335, 196] on select "United States United Kingdom Afghanistan Åland Islands Albania Algeria American…" at bounding box center [463, 190] width 488 height 20
select select "FR"
click at [219, 180] on select "United States United Kingdom Afghanistan Åland Islands Albania Algeria American…" at bounding box center [463, 190] width 488 height 20
click at [303, 243] on select "Satakunta Ain Aisne Allier Alpes-de-Haute-Provence Alpes-Maritimes Ardèche Arde…" at bounding box center [339, 239] width 241 height 20
click at [414, 236] on select "Satakunta Ain Aisne Allier Alpes-de-Haute-Provence Alpes-Maritimes Ardèche Arde…" at bounding box center [339, 239] width 241 height 20
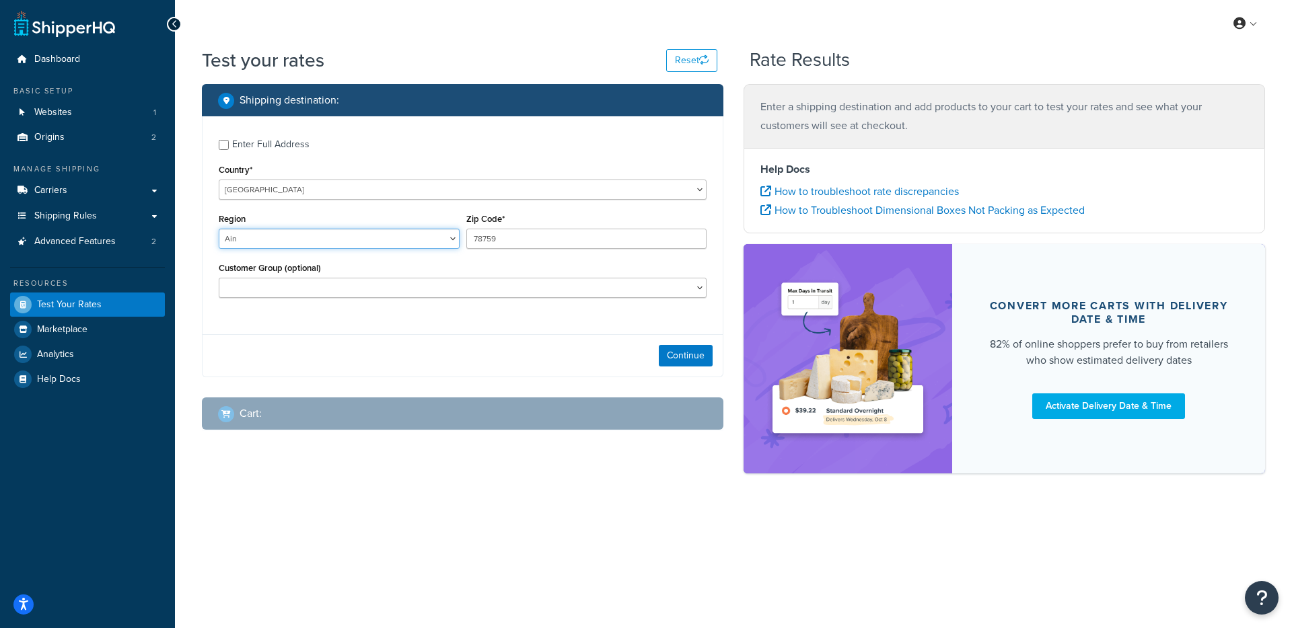
click at [378, 242] on select "Satakunta Ain Aisne Allier Alpes-de-Haute-Provence Alpes-Maritimes Ardèche Arde…" at bounding box center [339, 239] width 241 height 20
select select "75"
click at [219, 229] on select "Satakunta Ain Aisne Allier Alpes-de-Haute-Provence Alpes-Maritimes Ardèche Arde…" at bounding box center [339, 239] width 241 height 20
click at [549, 249] on input "78759" at bounding box center [586, 239] width 241 height 20
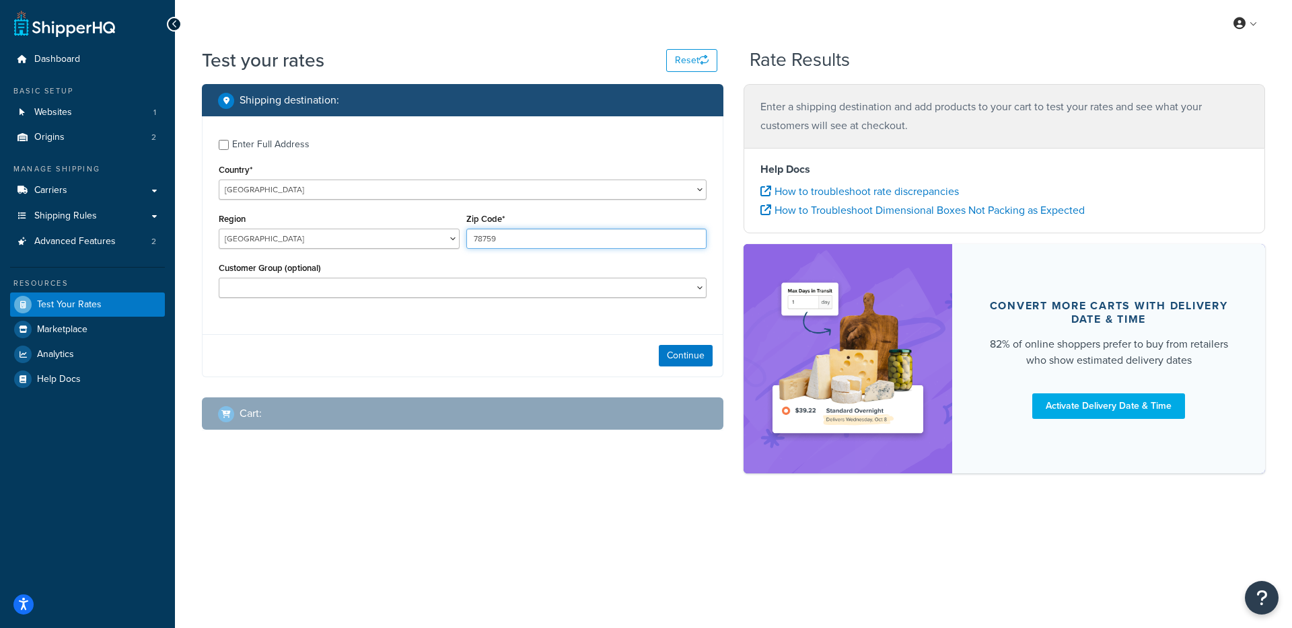
click at [549, 249] on input "78759" at bounding box center [586, 239] width 241 height 20
type input "75012"
click at [698, 365] on button "Continue" at bounding box center [686, 356] width 54 height 22
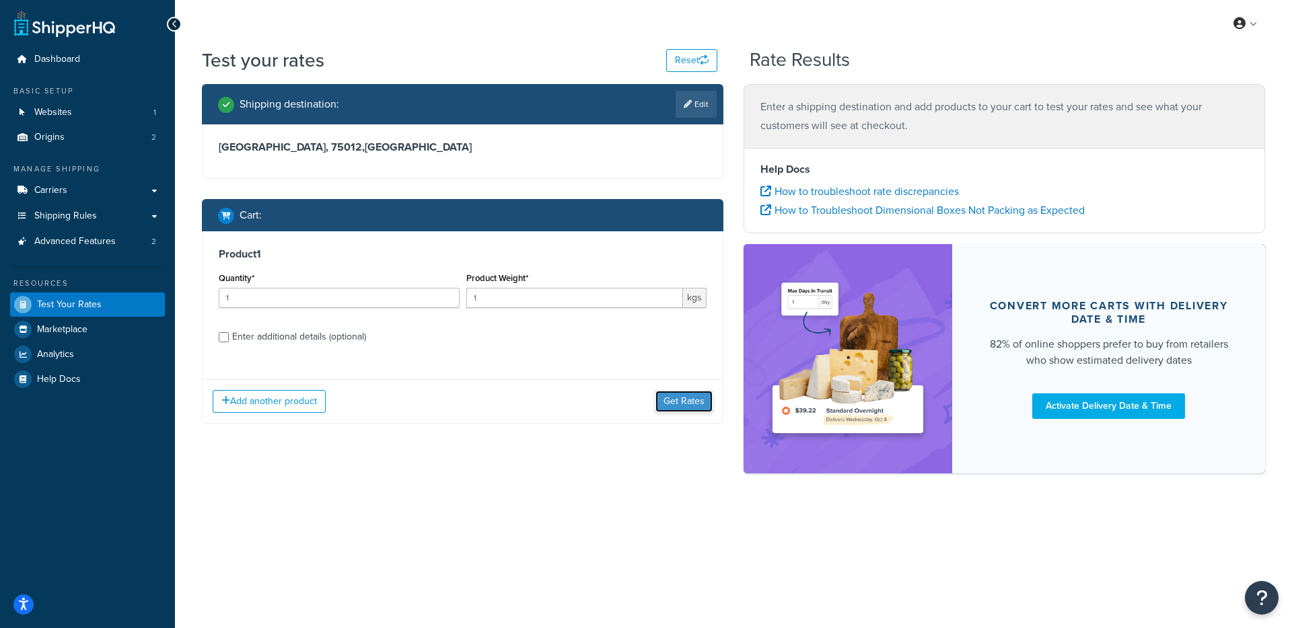
click at [688, 402] on button "Get Rates" at bounding box center [683, 402] width 57 height 22
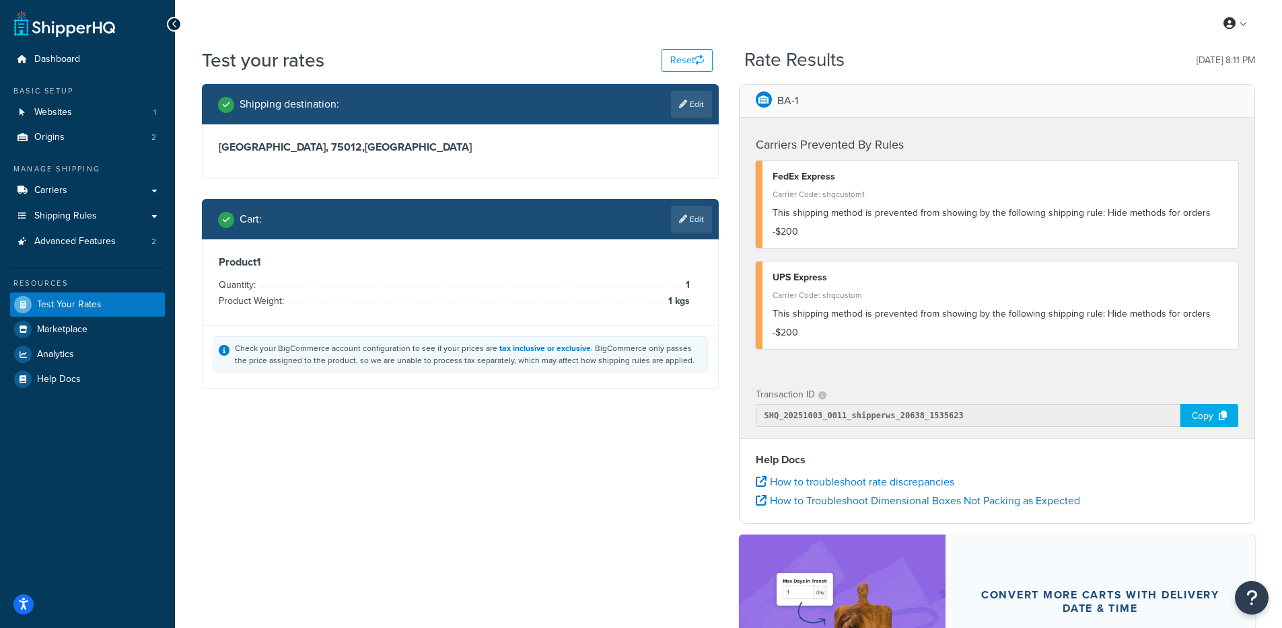
click at [671, 219] on link "Edit" at bounding box center [691, 219] width 41 height 27
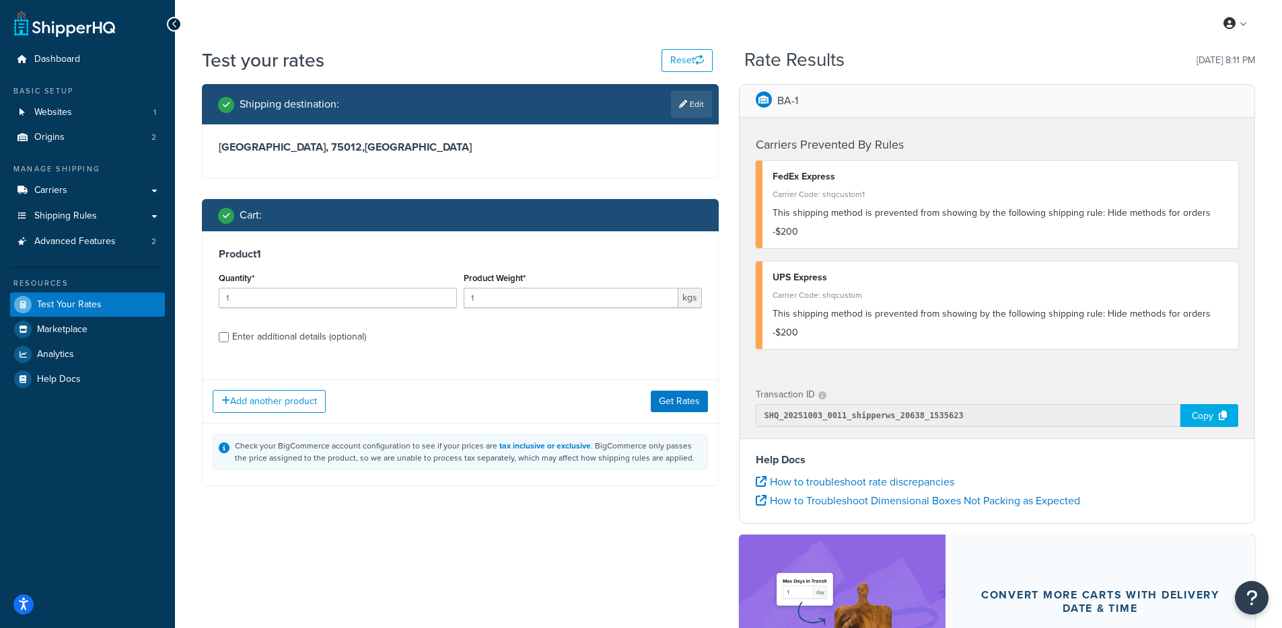
click at [316, 330] on div "Enter additional details (optional)" at bounding box center [299, 337] width 134 height 19
click at [229, 332] on input "Enter additional details (optional)" at bounding box center [224, 337] width 10 height 10
checkbox input "true"
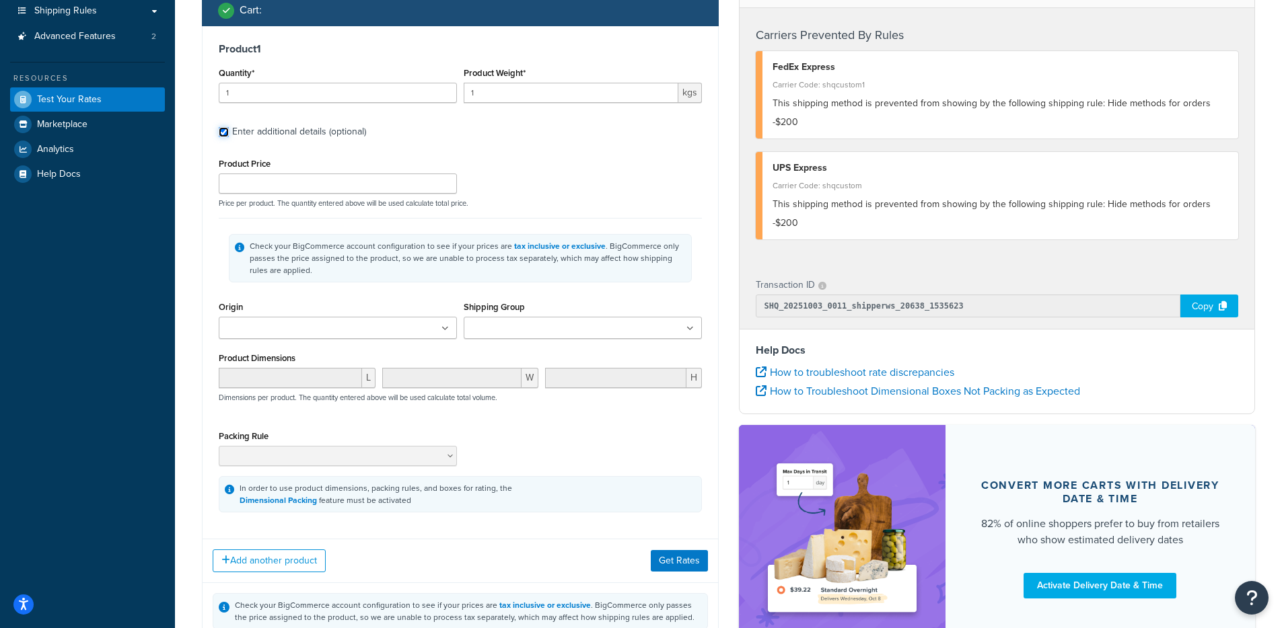
scroll to position [215, 0]
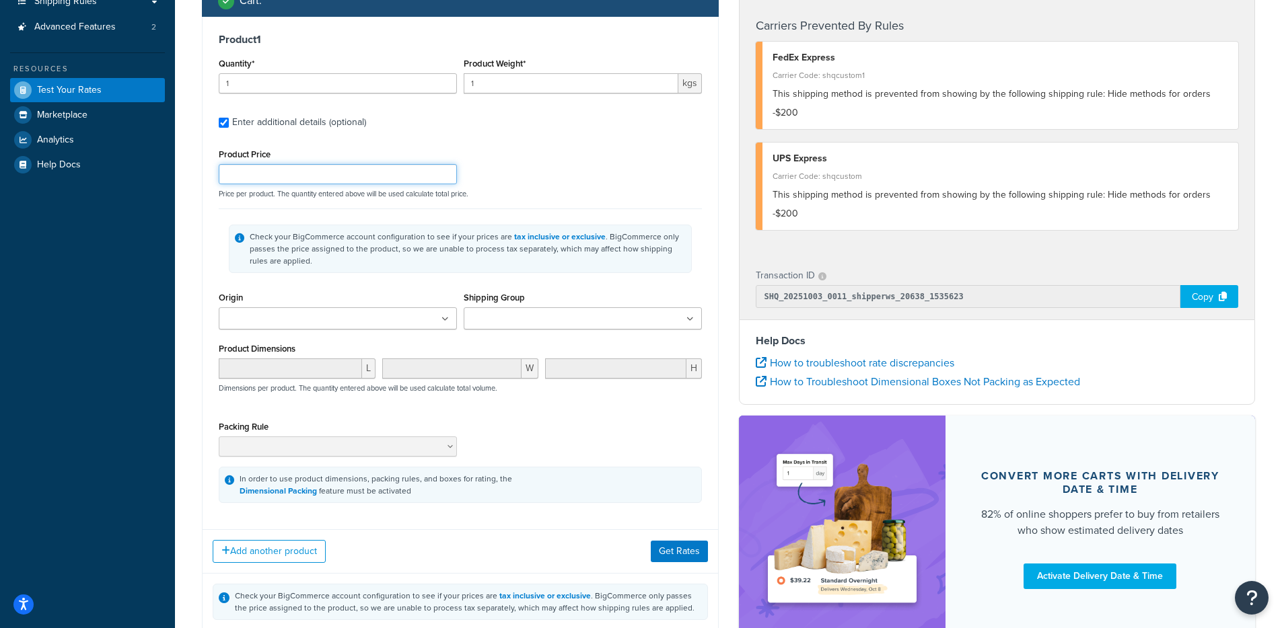
click at [291, 183] on input "Product Price" at bounding box center [338, 174] width 238 height 20
type input "150"
click at [686, 557] on button "Get Rates" at bounding box center [679, 552] width 57 height 22
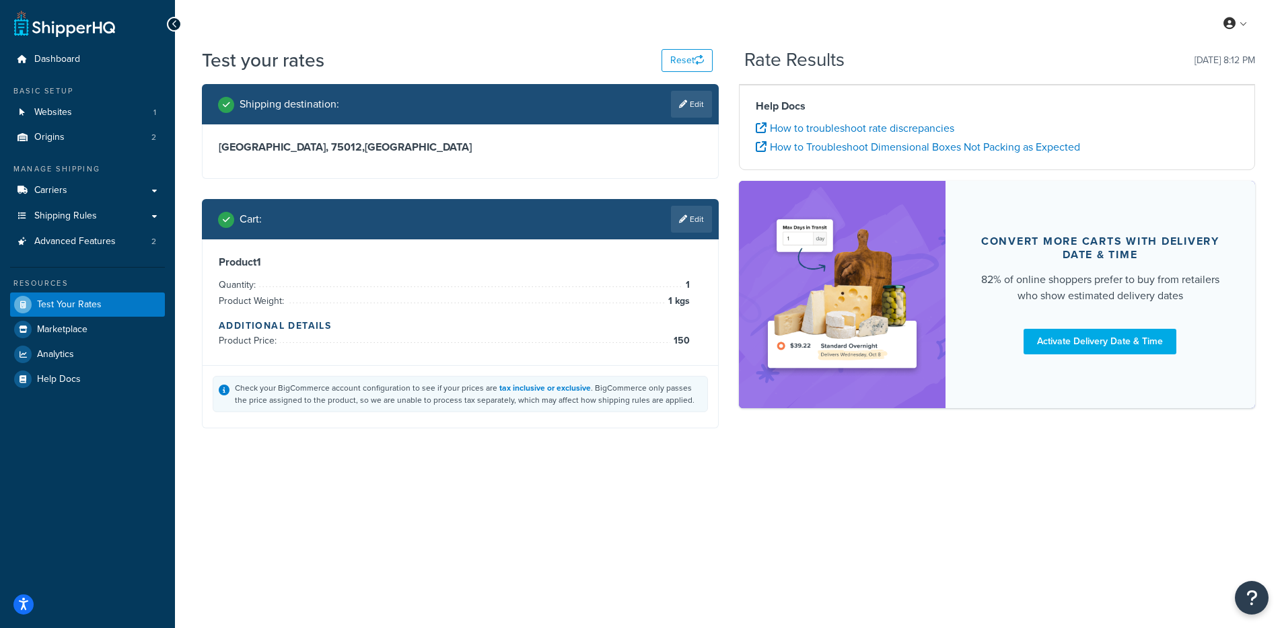
scroll to position [0, 0]
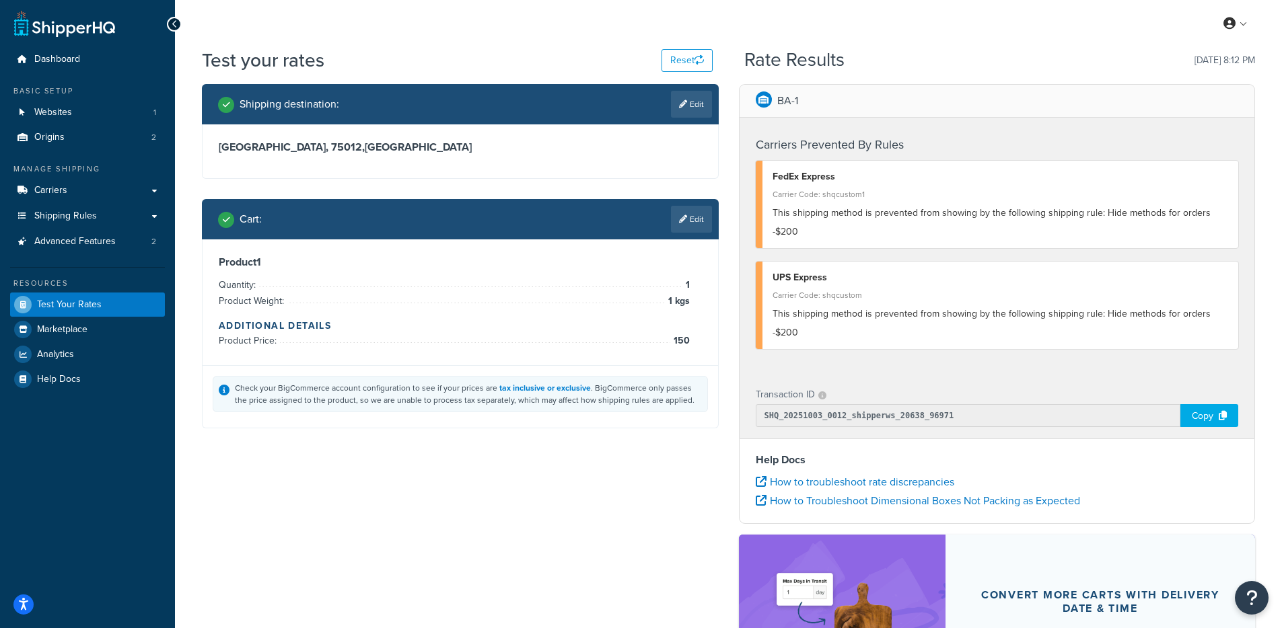
drag, startPoint x: 701, startPoint y: 215, endPoint x: 691, endPoint y: 225, distance: 13.8
click at [701, 215] on link "Edit" at bounding box center [691, 219] width 41 height 27
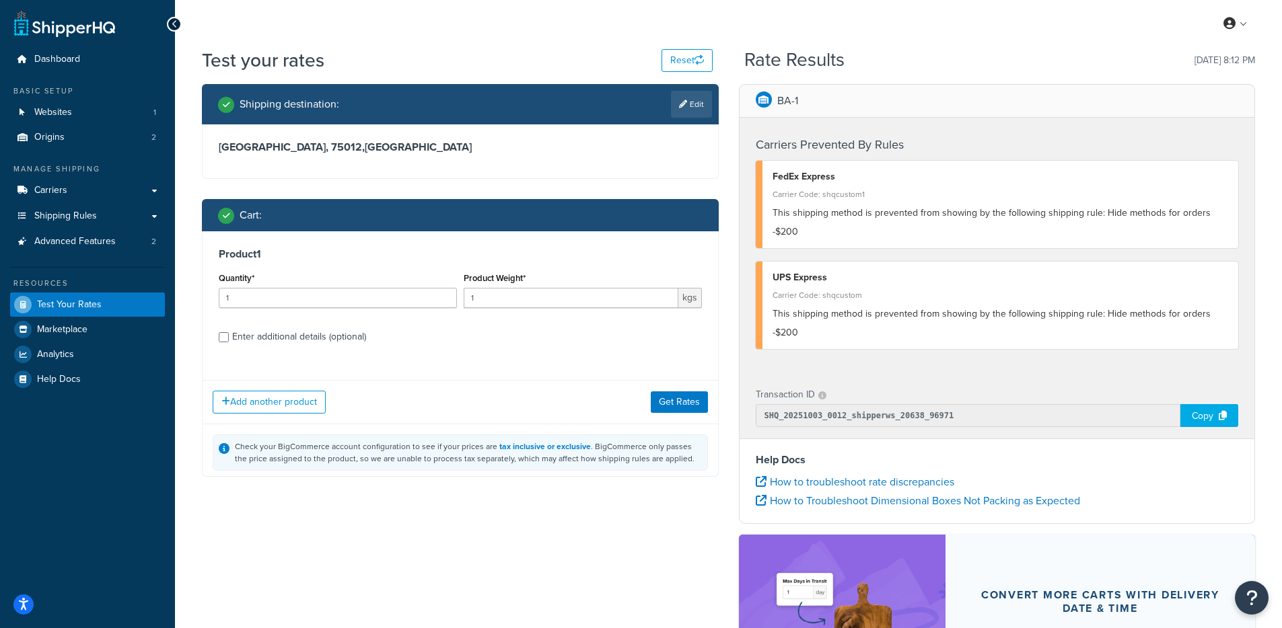
click at [285, 331] on div "Enter additional details (optional)" at bounding box center [299, 337] width 134 height 19
click at [229, 332] on input "Enter additional details (optional)" at bounding box center [224, 337] width 10 height 10
checkbox input "true"
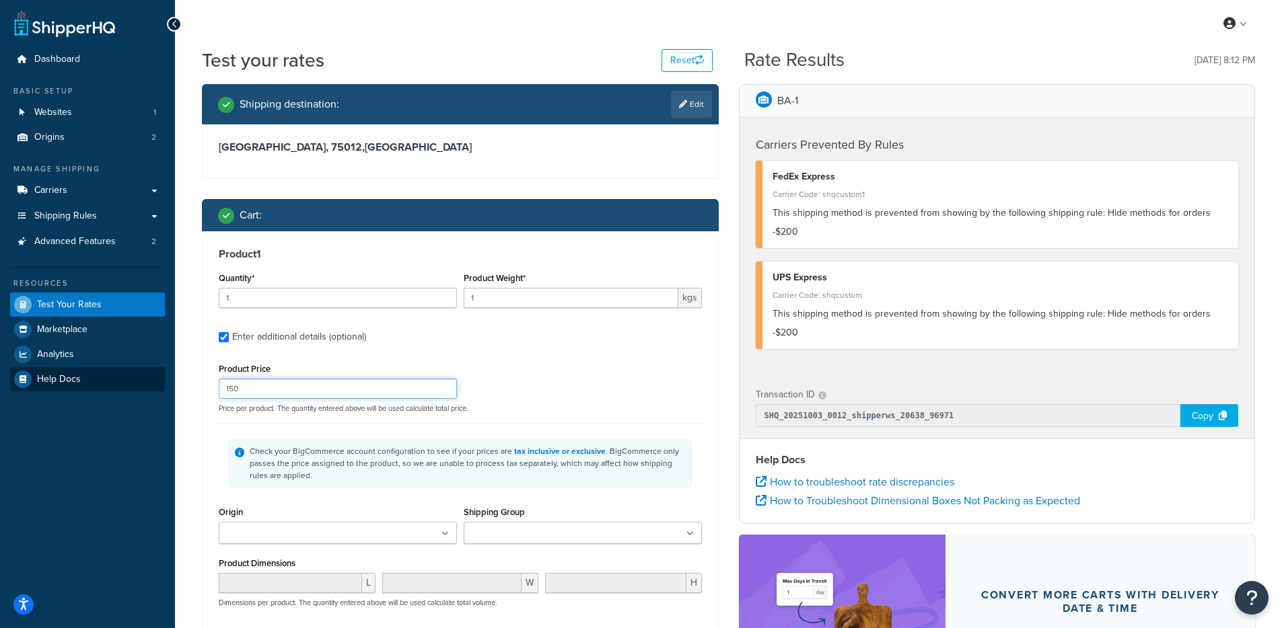
drag, startPoint x: 275, startPoint y: 388, endPoint x: 160, endPoint y: 384, distance: 115.1
click at [160, 384] on div "Dashboard Basic Setup Websites 1 Origins 2 Manage Shipping Carriers Carriers Al…" at bounding box center [641, 469] width 1282 height 939
type input "250"
click at [561, 362] on div "Product Price 250 Price per product. The quantity entered above will be used ca…" at bounding box center [460, 386] width 490 height 53
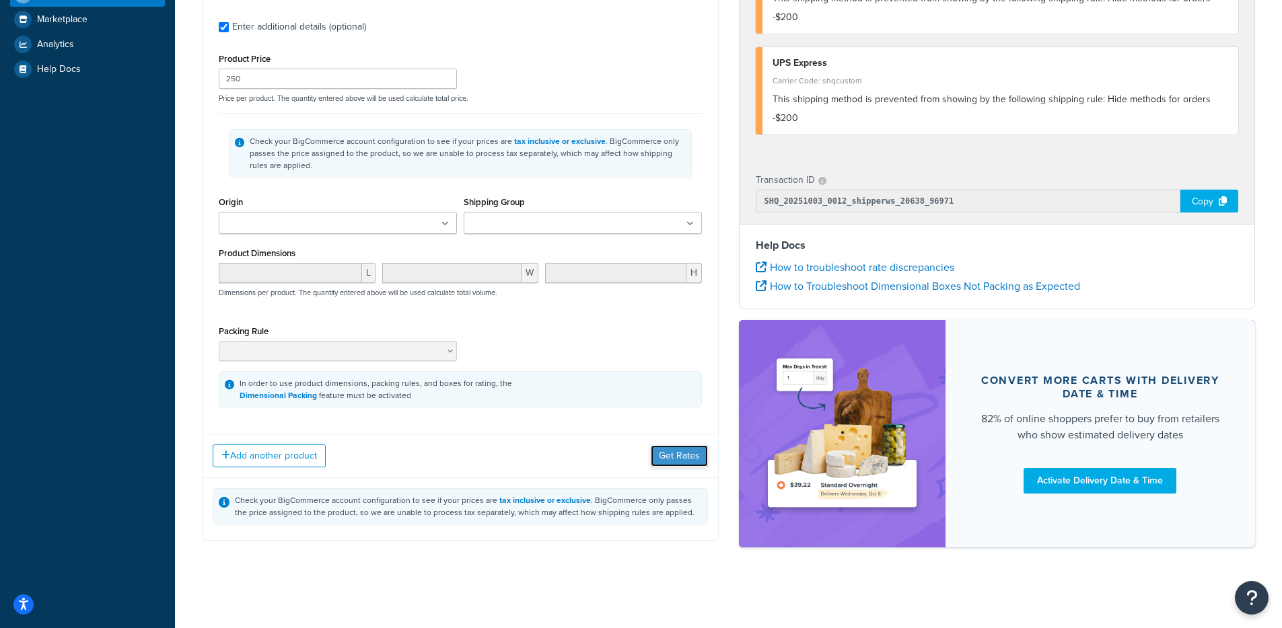
click at [694, 451] on button "Get Rates" at bounding box center [679, 456] width 57 height 22
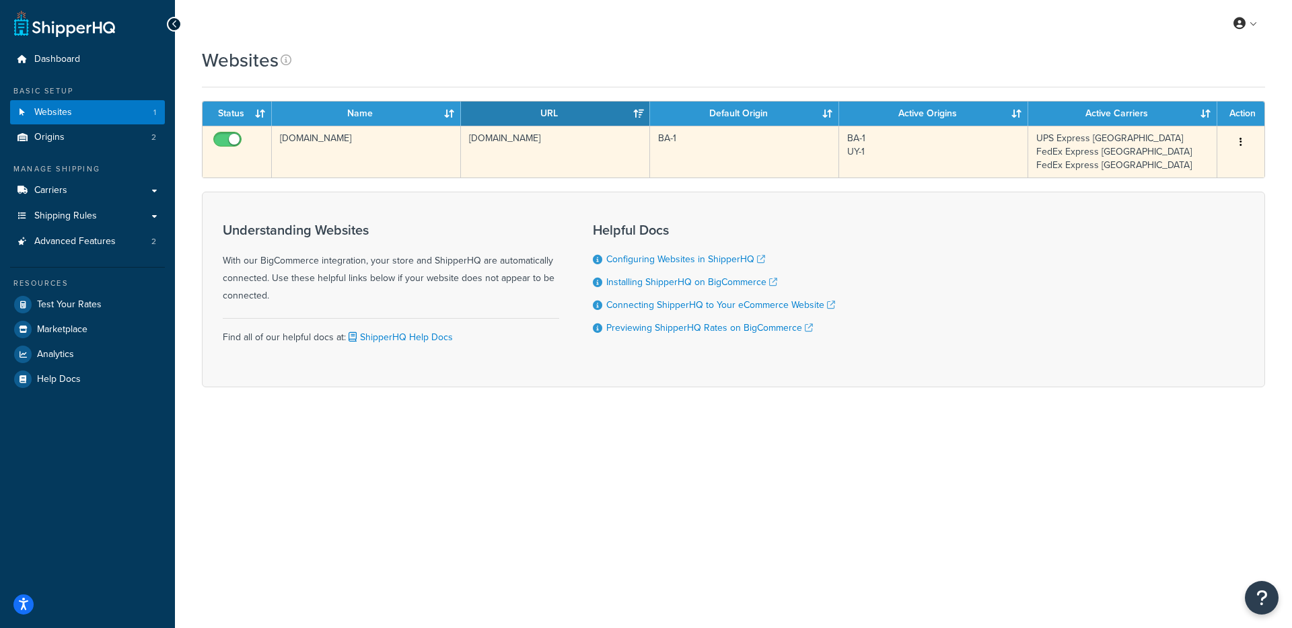
click at [486, 167] on td "pampaglobal.com" at bounding box center [555, 152] width 189 height 52
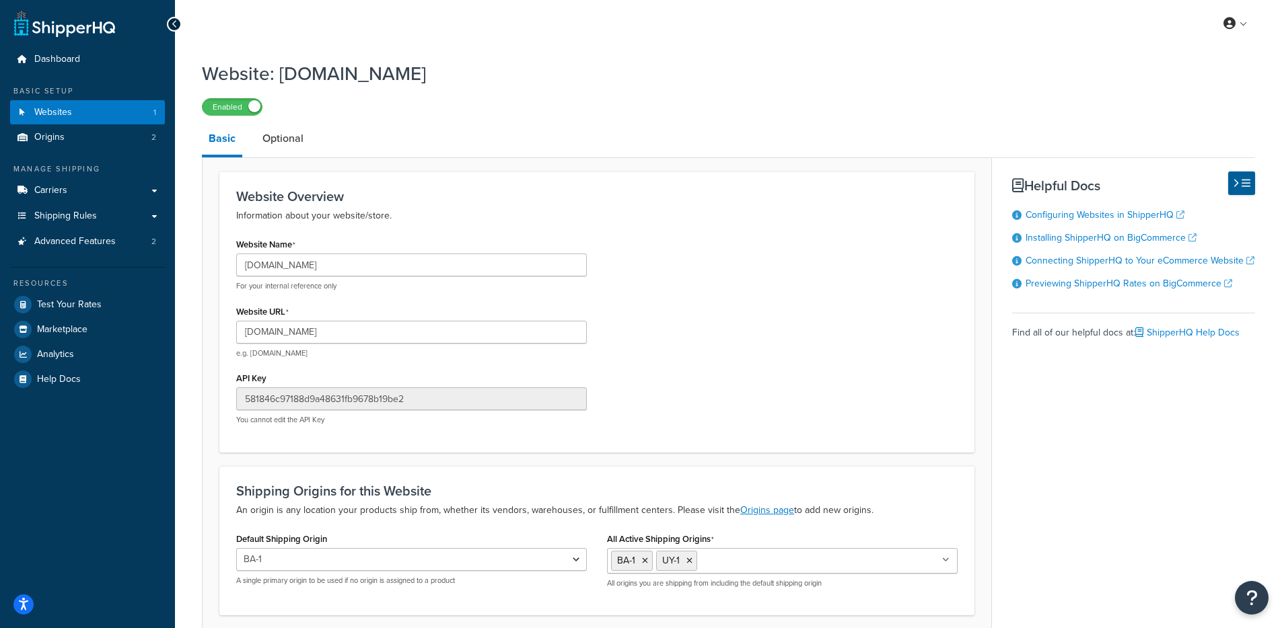
click at [373, 283] on p "For your internal reference only" at bounding box center [411, 286] width 351 height 10
click at [374, 275] on input "[DOMAIN_NAME]" at bounding box center [411, 265] width 351 height 23
click at [374, 274] on input "[DOMAIN_NAME]" at bounding box center [411, 265] width 351 height 23
click at [375, 274] on input "[DOMAIN_NAME]" at bounding box center [411, 265] width 351 height 23
